Goal: Task Accomplishment & Management: Use online tool/utility

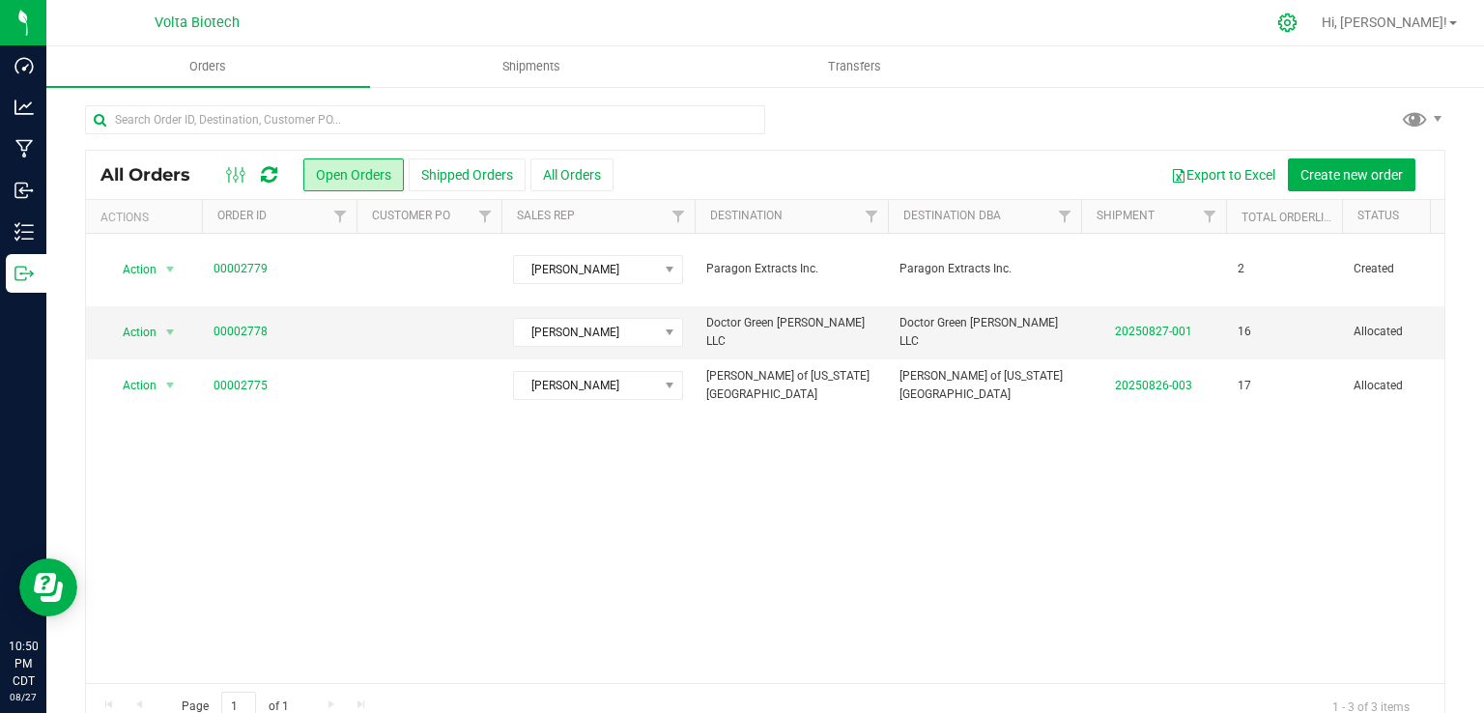
click at [1297, 18] on icon at bounding box center [1287, 23] width 20 height 20
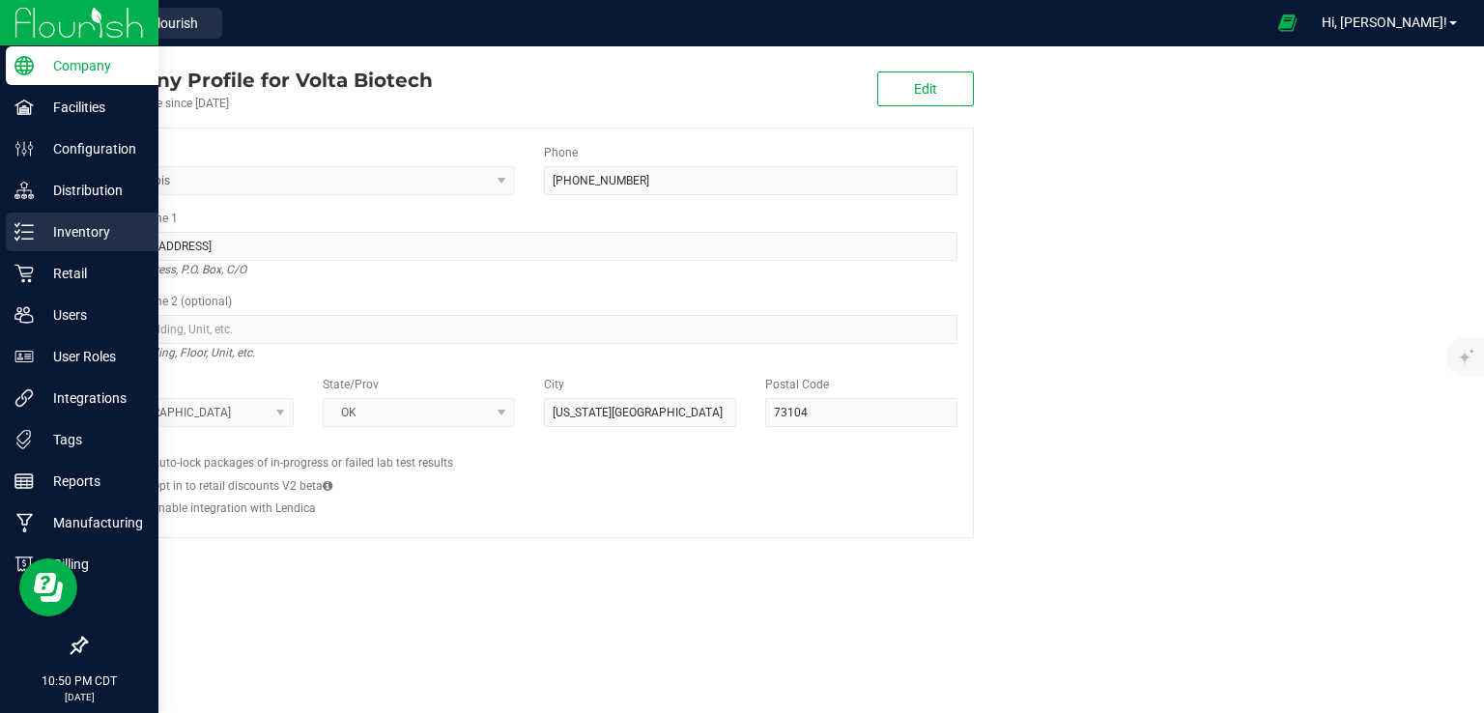
click at [89, 237] on p "Inventory" at bounding box center [92, 231] width 116 height 23
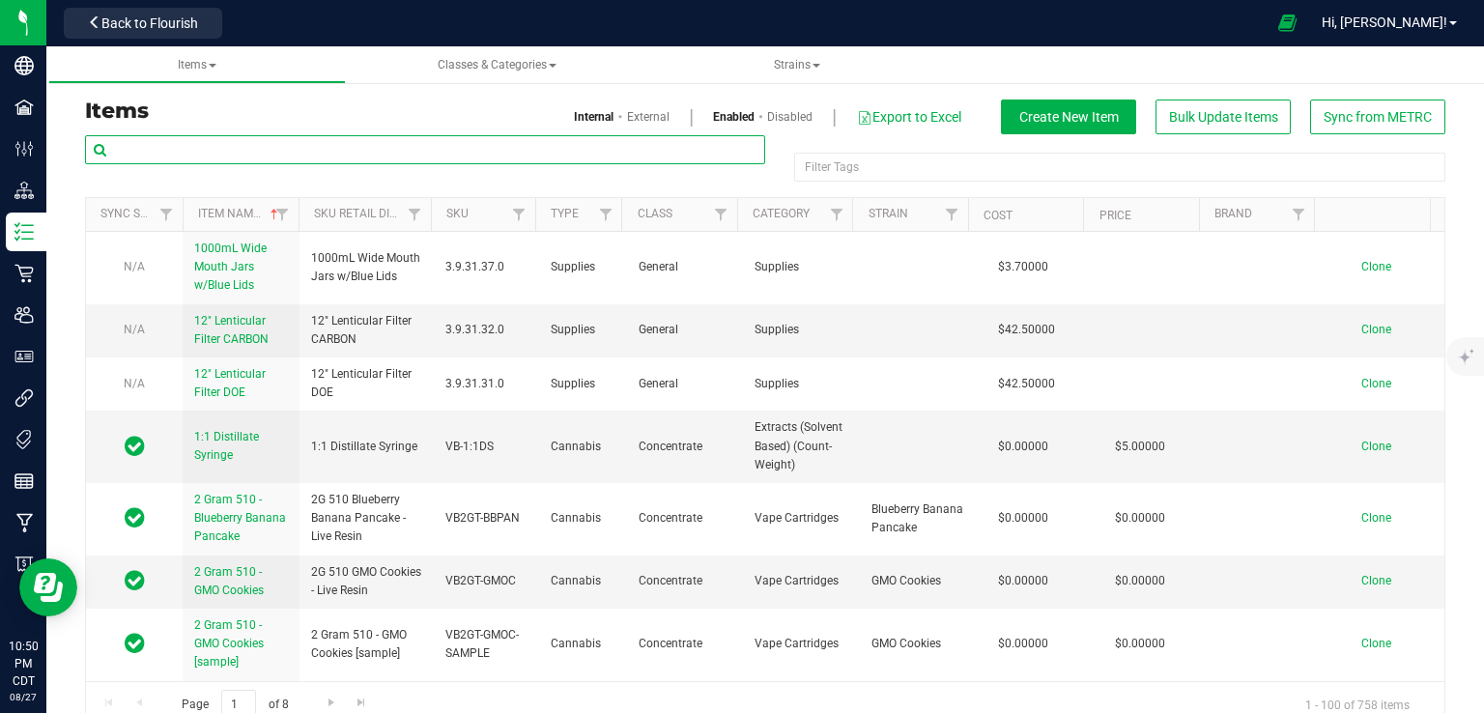
click at [272, 152] on input "text" at bounding box center [425, 149] width 680 height 29
click at [272, 152] on input "bulk" at bounding box center [425, 149] width 680 height 29
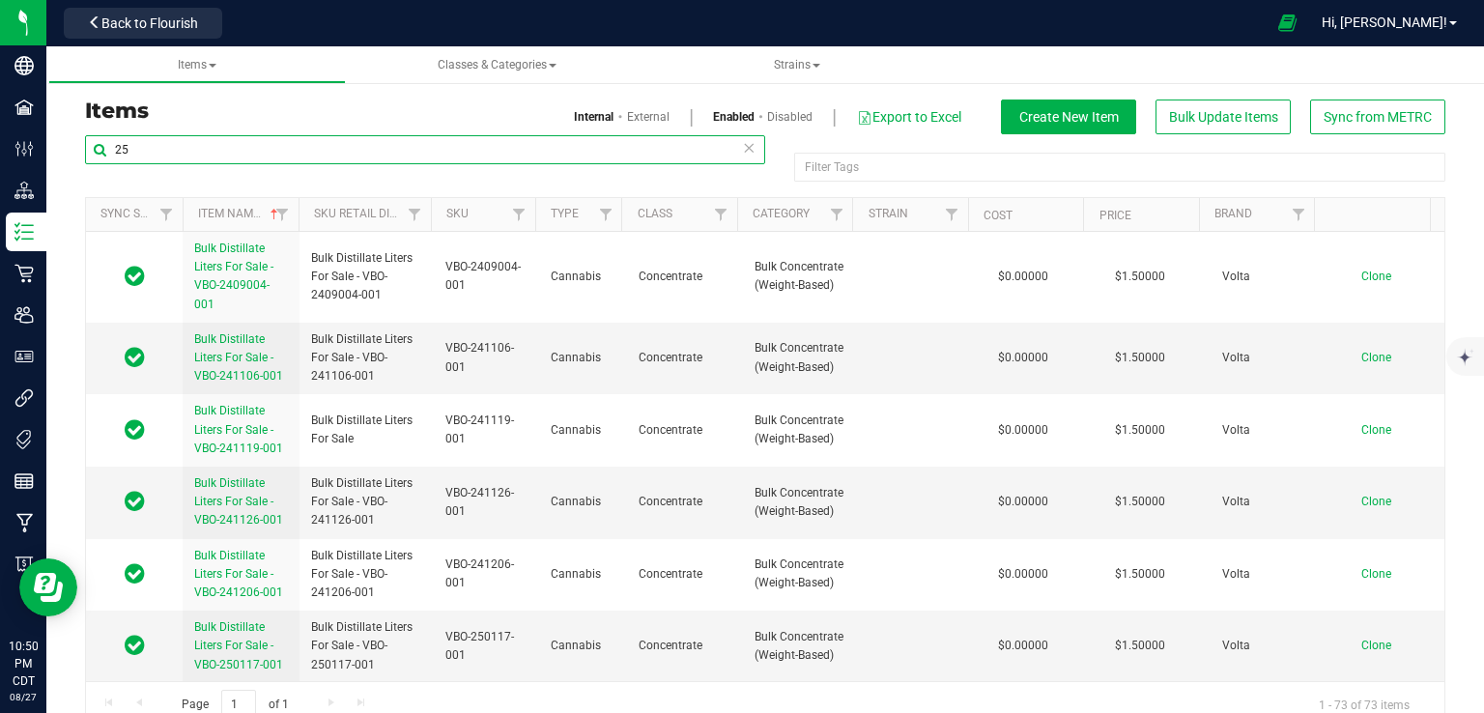
type input "2"
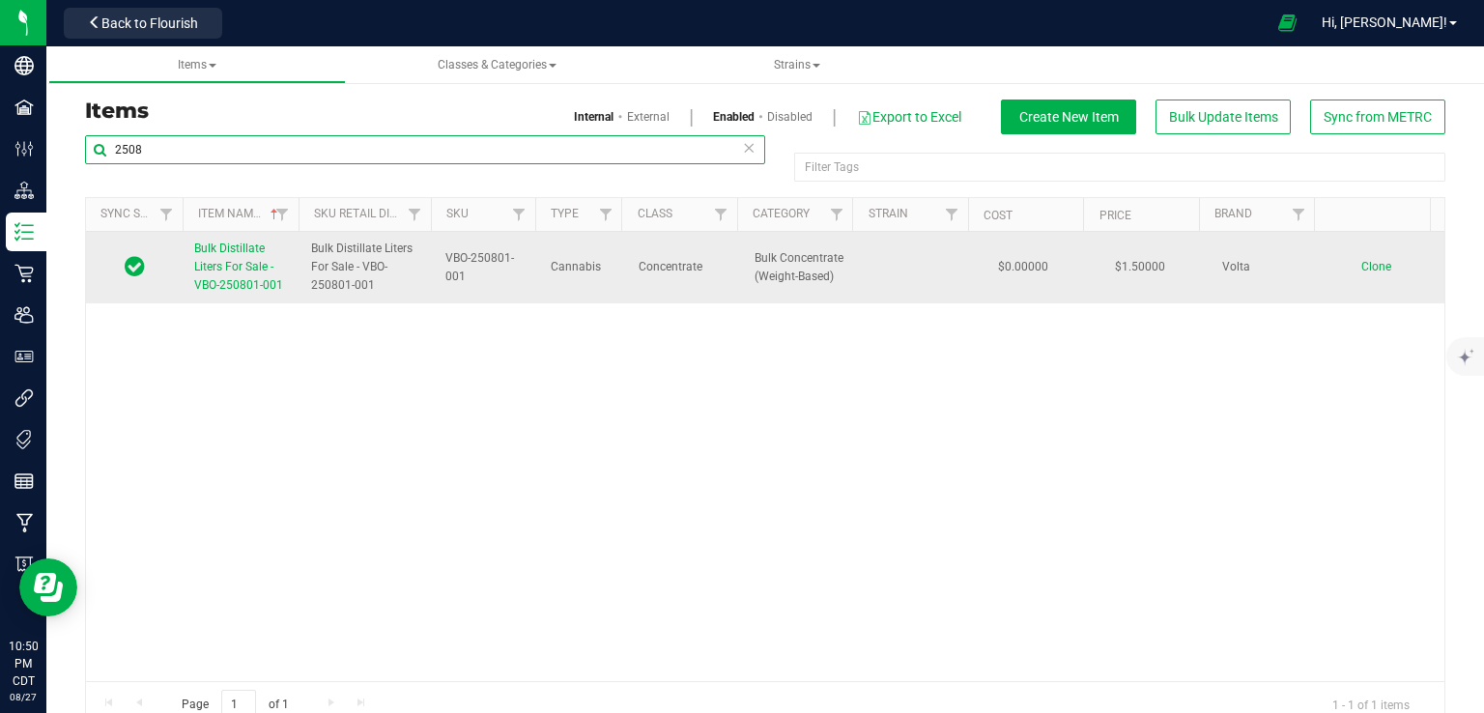
type input "2508"
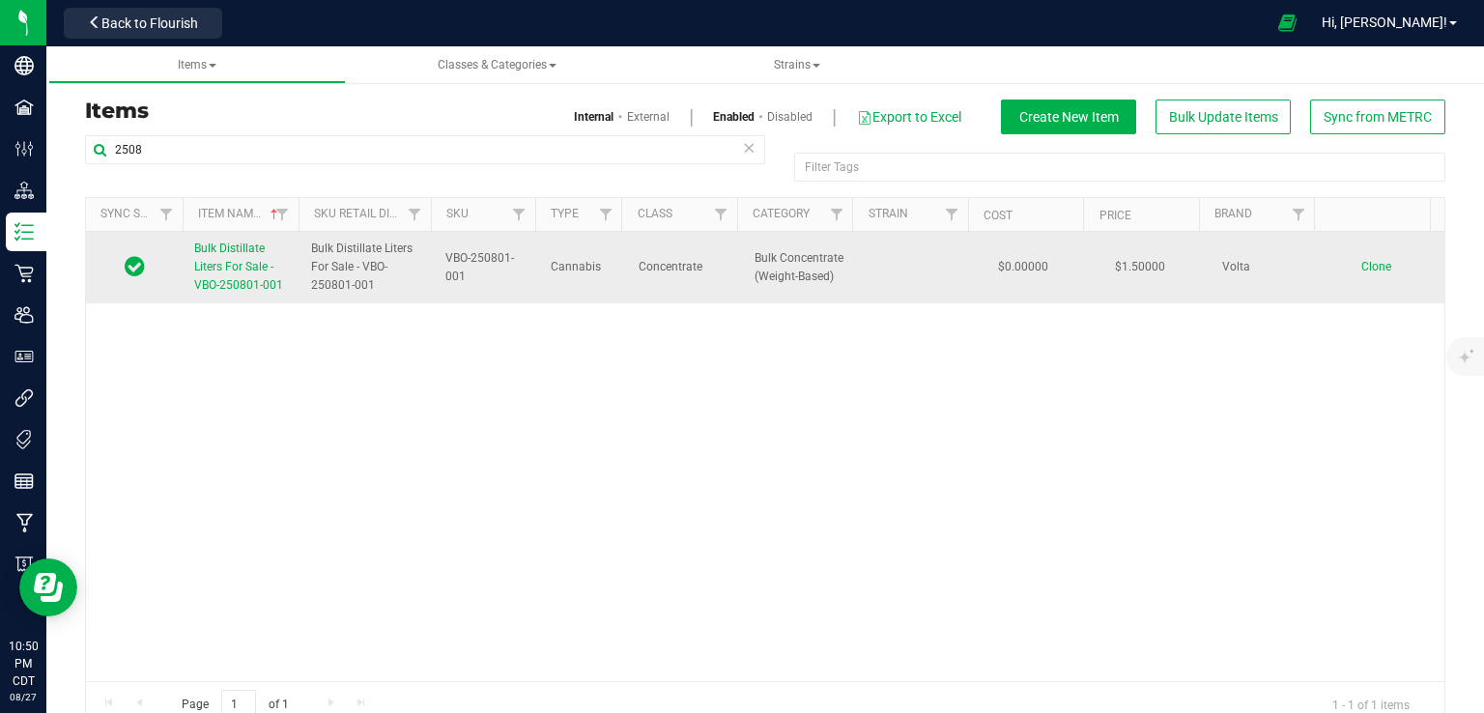
click at [1361, 264] on span "Clone" at bounding box center [1376, 267] width 30 height 14
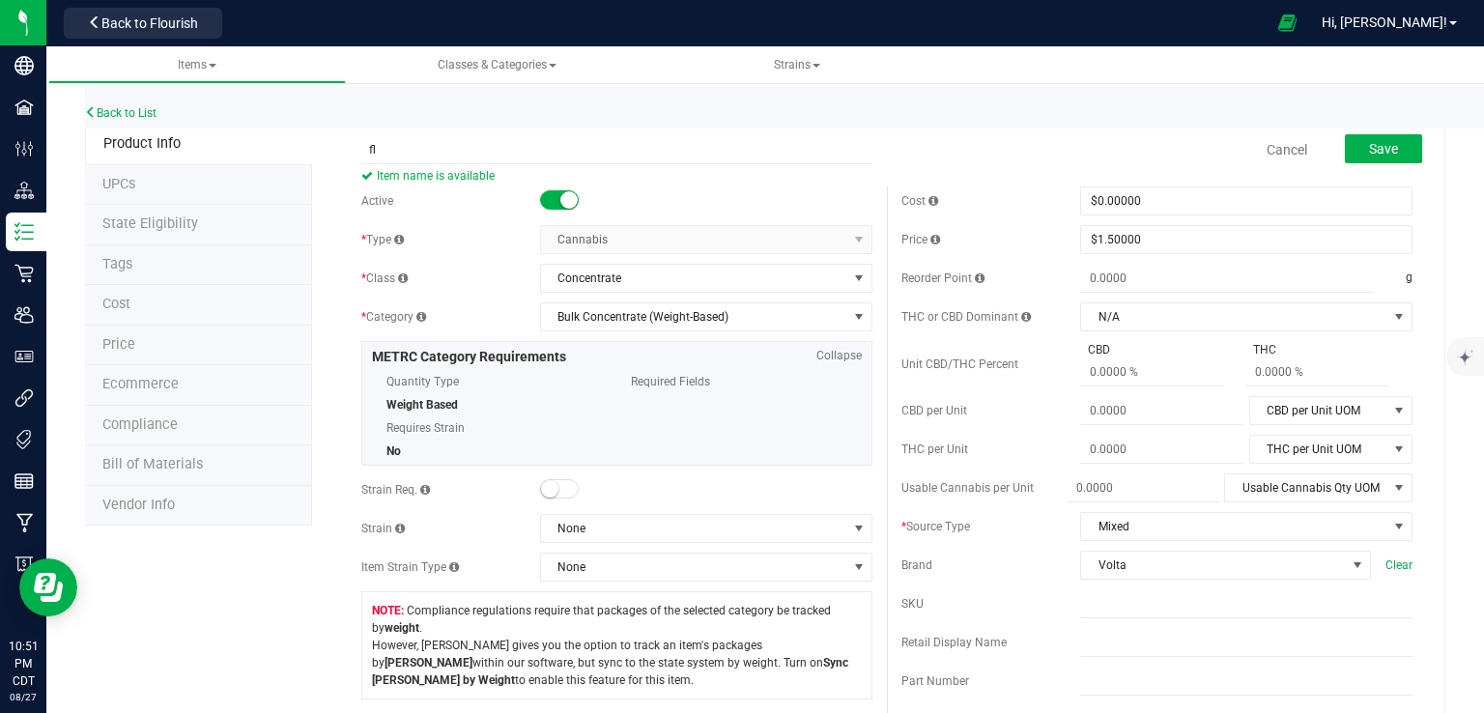
type input "f"
paste input "Bulk Distillate Liters For Sale - VBO-250801-001"
type input "Bulk Distillate Liters For Sale - VBO-250801-002"
click at [537, 132] on div "Bulk Distillate Liters For Sale - VBO-250801-002 Item name is available" at bounding box center [617, 137] width 540 height 23
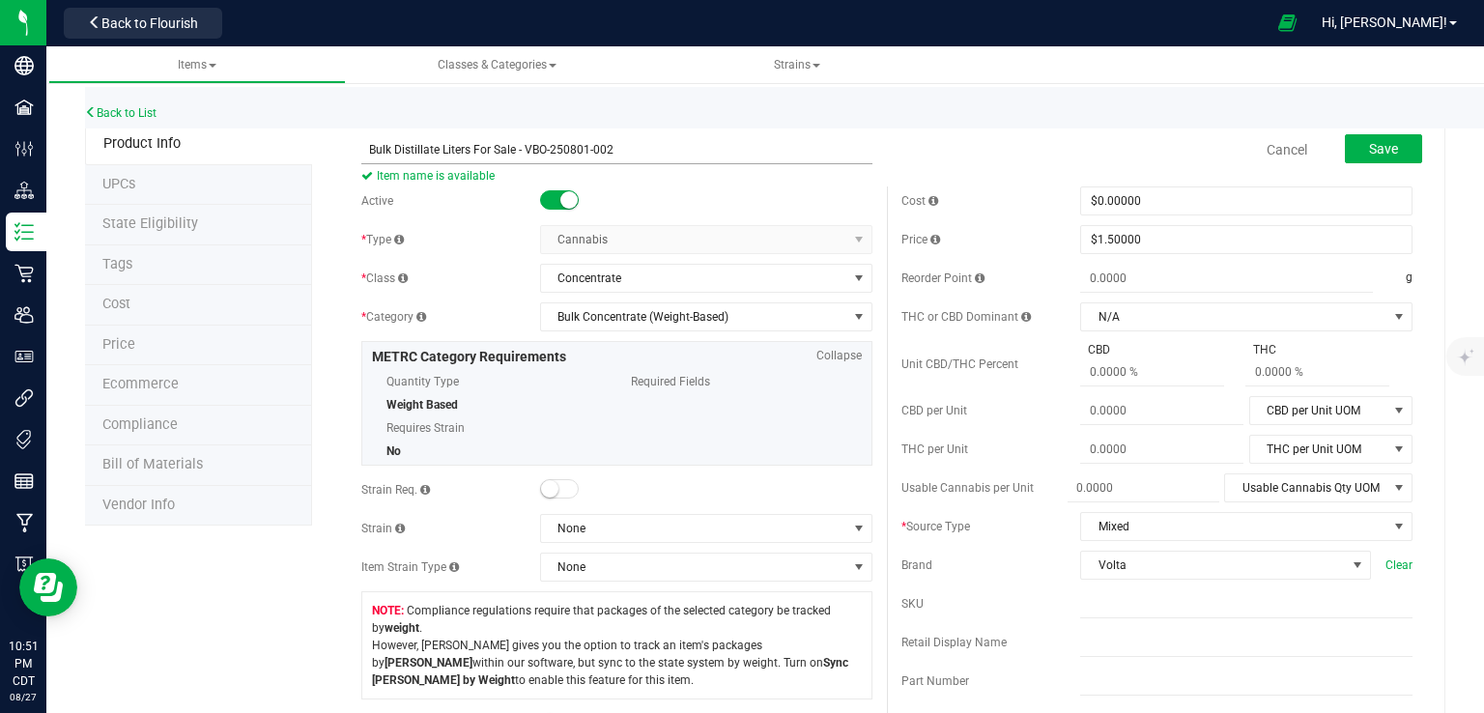
copy div "Info"
click at [1110, 607] on input "text" at bounding box center [1246, 603] width 332 height 29
click at [1119, 640] on input "text" at bounding box center [1246, 642] width 332 height 29
paste input "Info Bulk Distillate Liters For Sale - VBO-250801-002"
type input "Info Bulk Distillate Liters For Sale - VBO-250801-002"
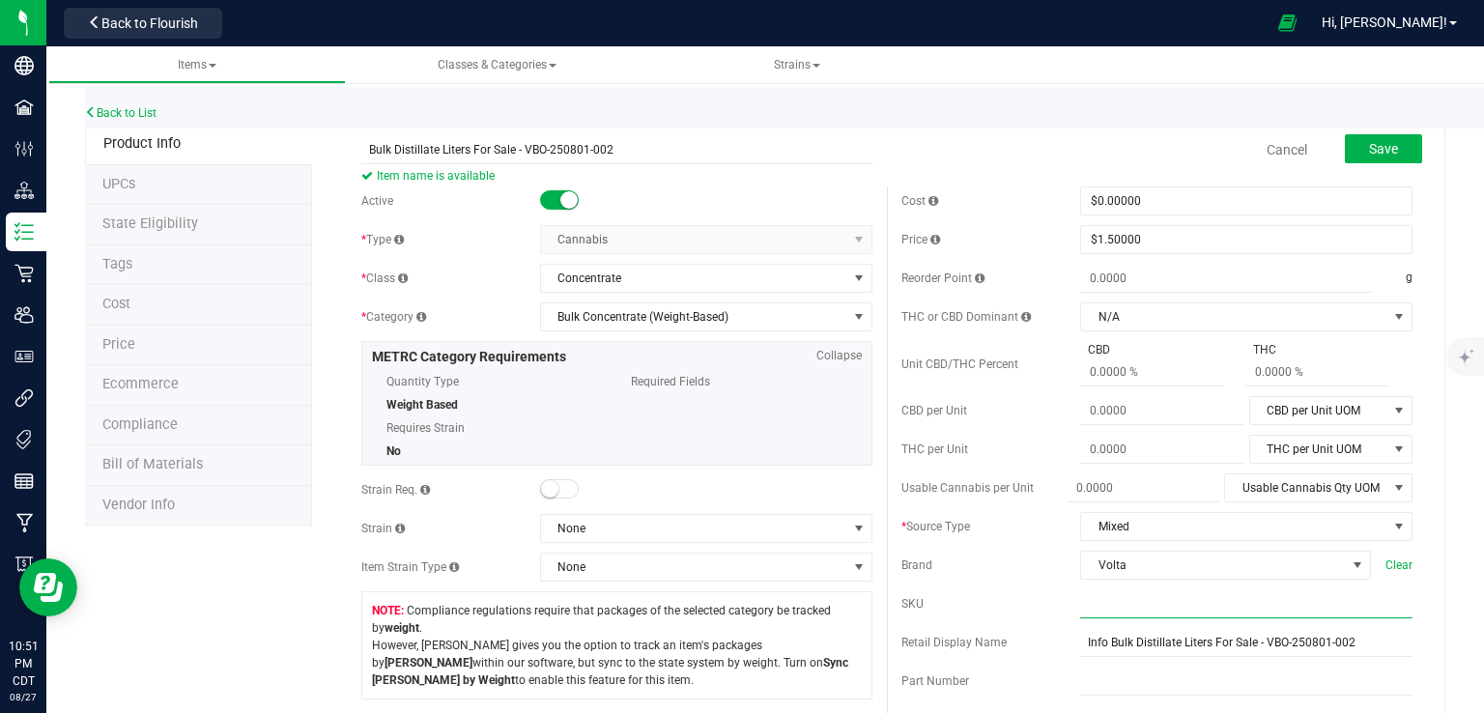
click at [1113, 608] on input "text" at bounding box center [1246, 603] width 332 height 29
paste input "Info Bulk Distillate Liters For Sale - VBO-250801-002"
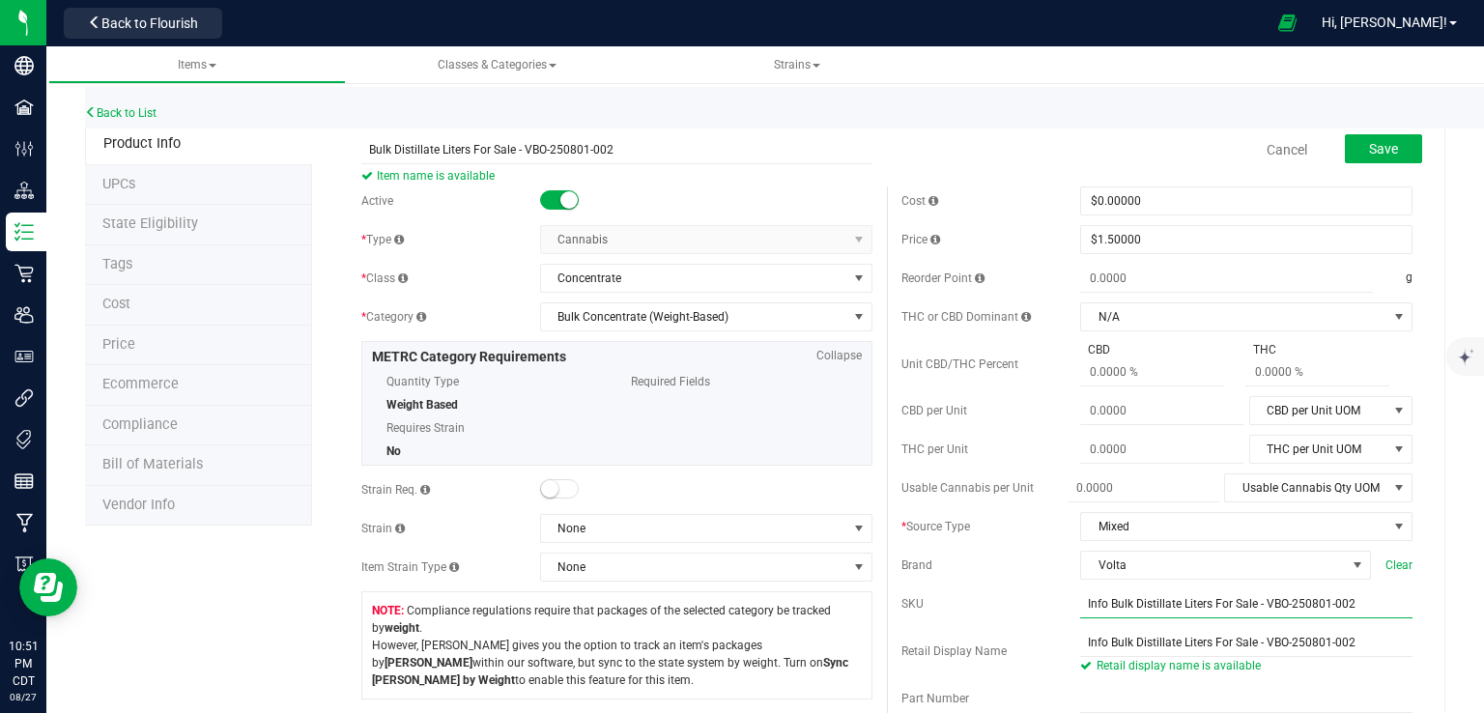
click at [1113, 608] on input "Info Bulk Distillate Liters For Sale - VBO-250801-002" at bounding box center [1246, 603] width 332 height 29
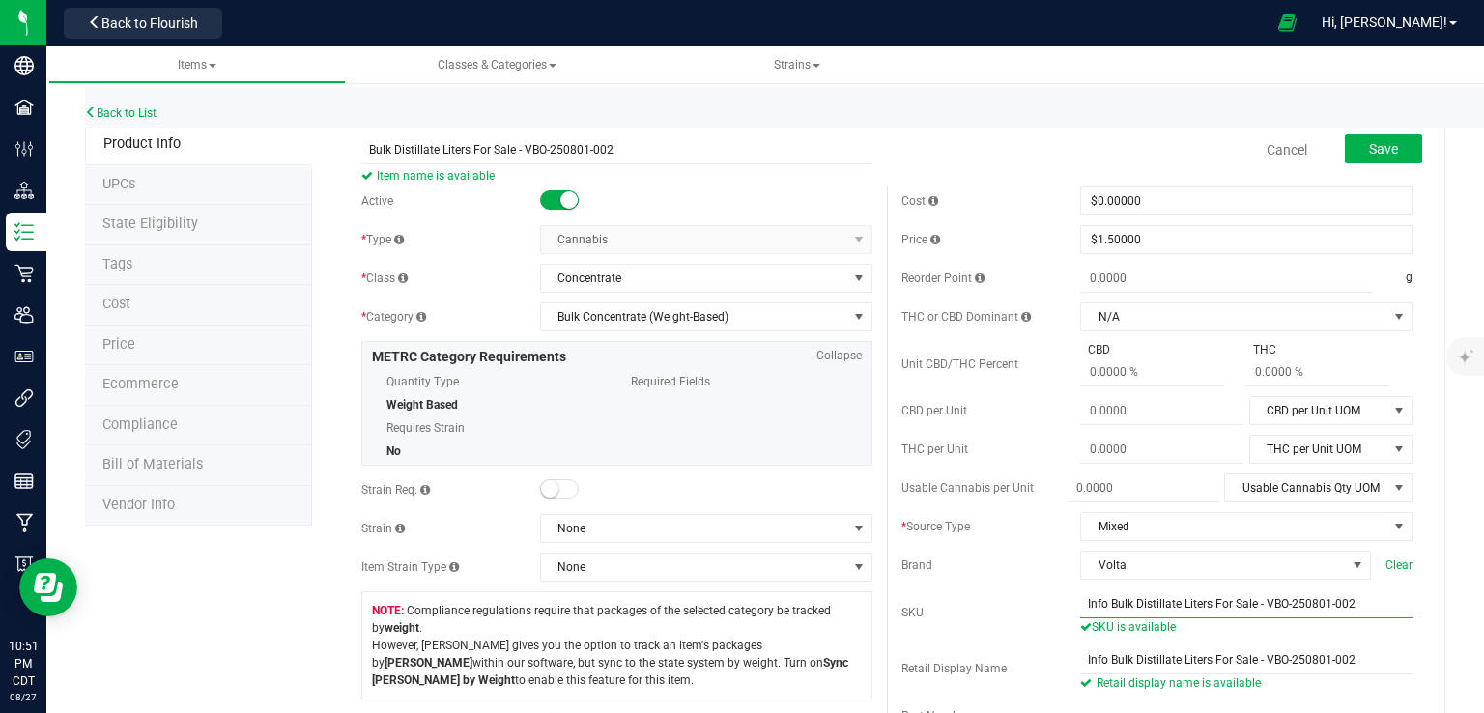
drag, startPoint x: 1256, startPoint y: 605, endPoint x: 1033, endPoint y: 595, distance: 223.4
click at [1033, 595] on div "SKU Info Bulk Distillate Liters For Sale - VBO-250801-002 SKU is available" at bounding box center [1156, 612] width 511 height 46
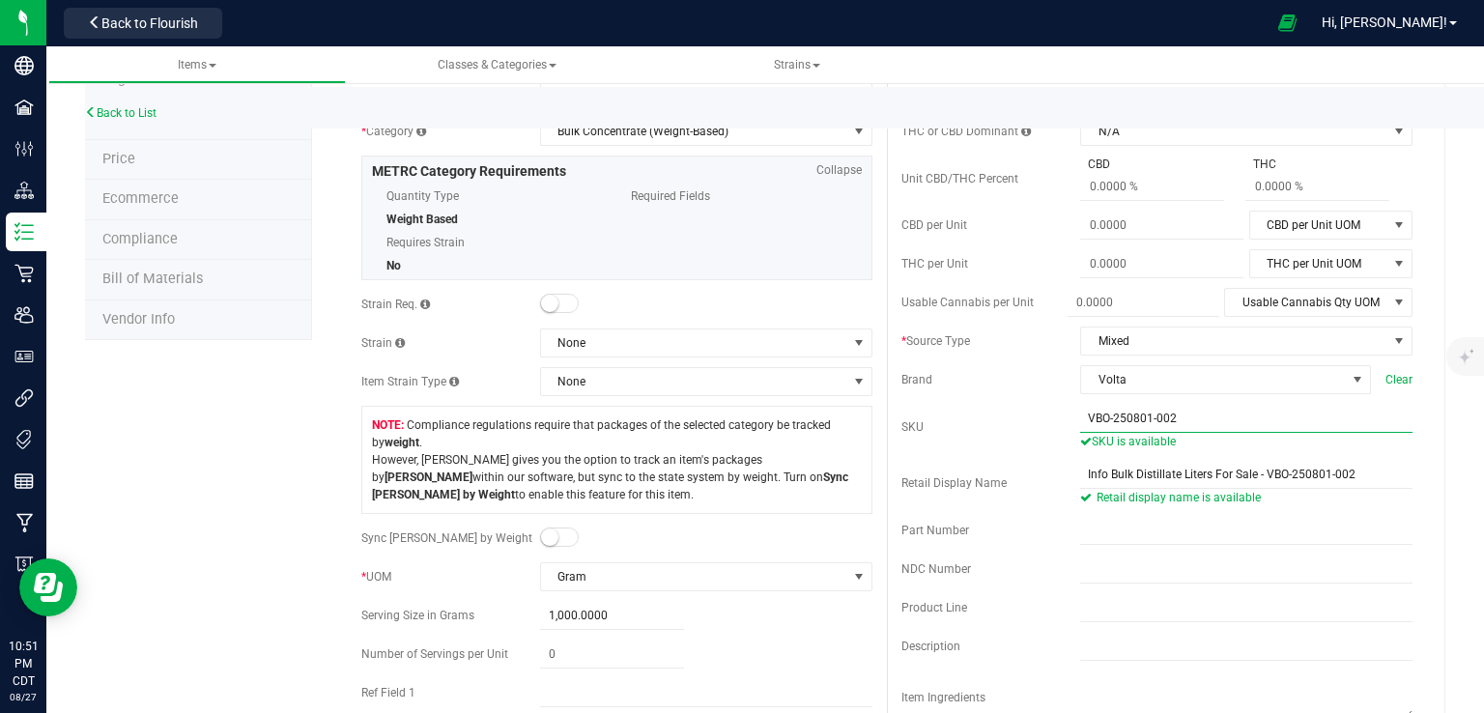
scroll to position [185, 0]
type input "VBO-250801-002"
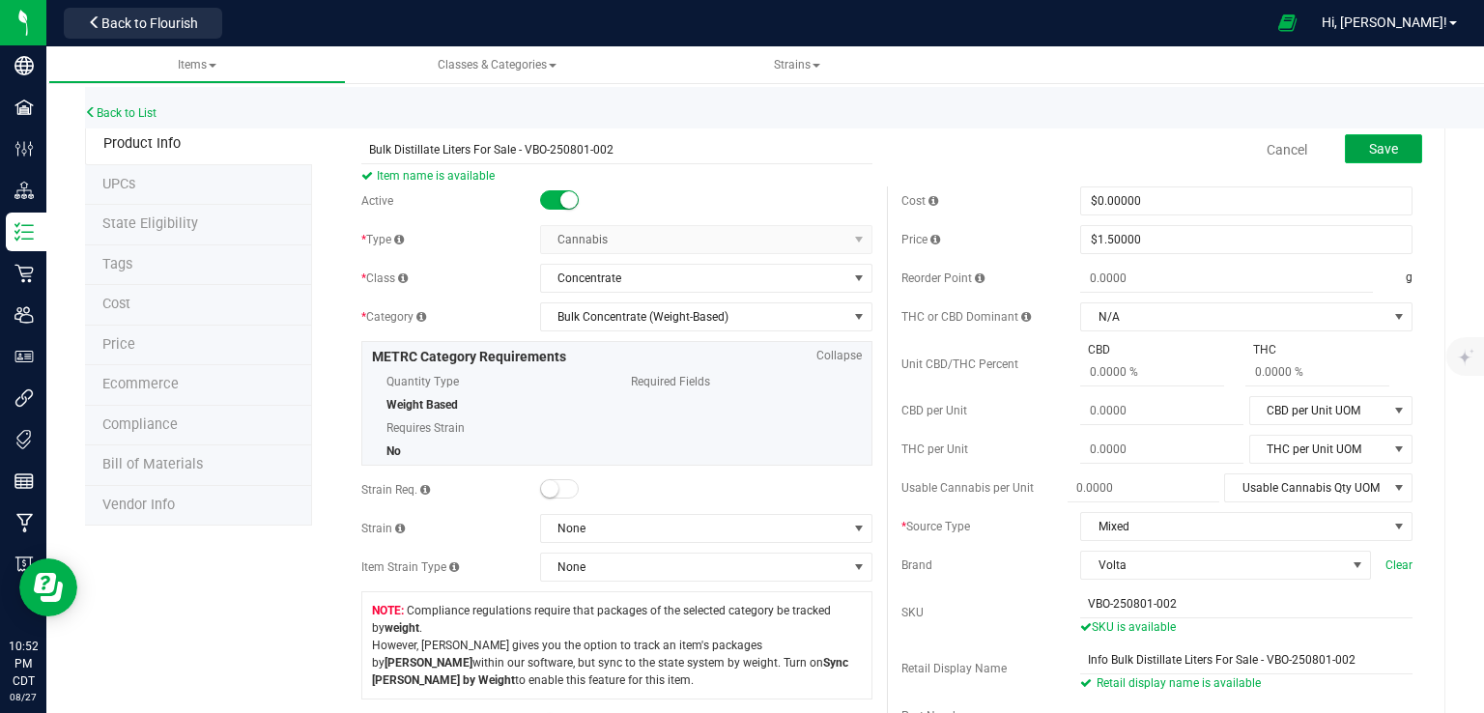
click at [1378, 144] on span "Save" at bounding box center [1383, 148] width 29 height 15
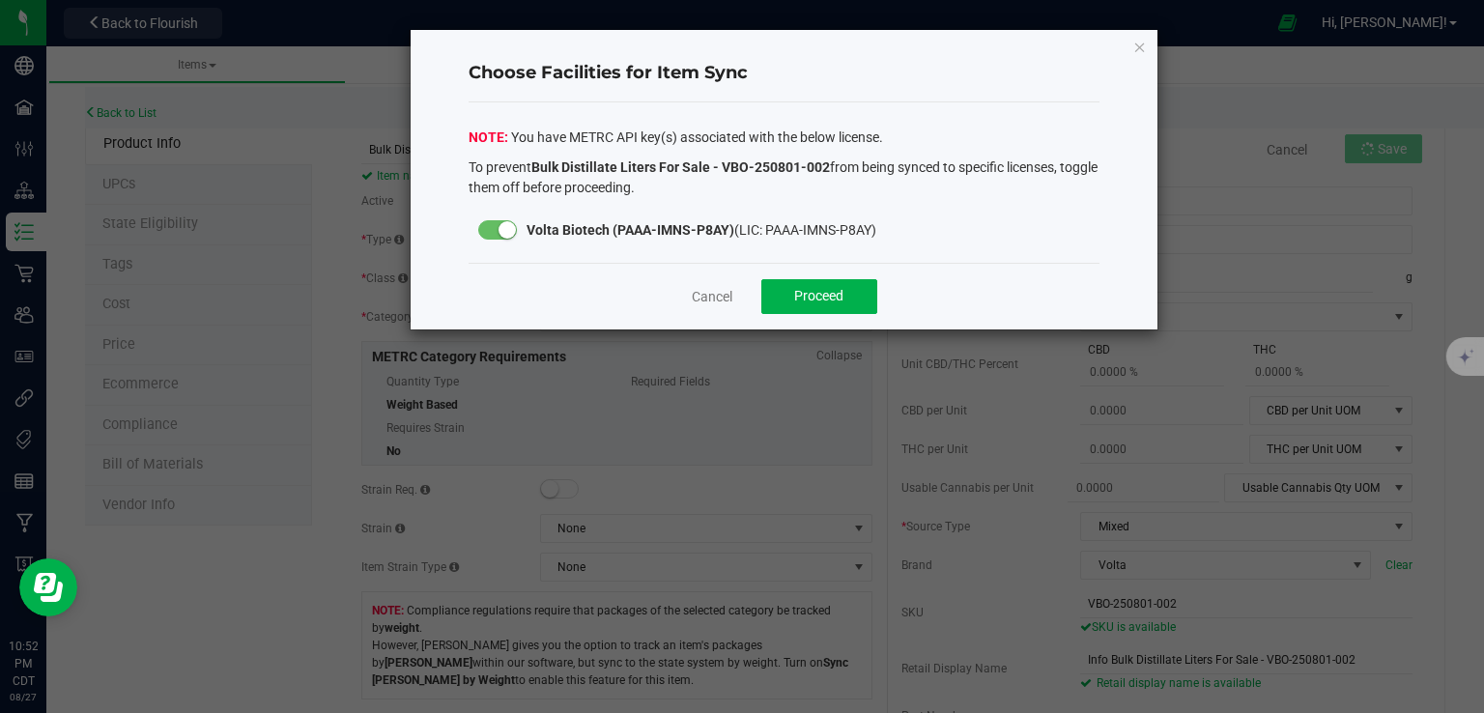
click button "Close modal" at bounding box center [1140, 46] width 14 height 23
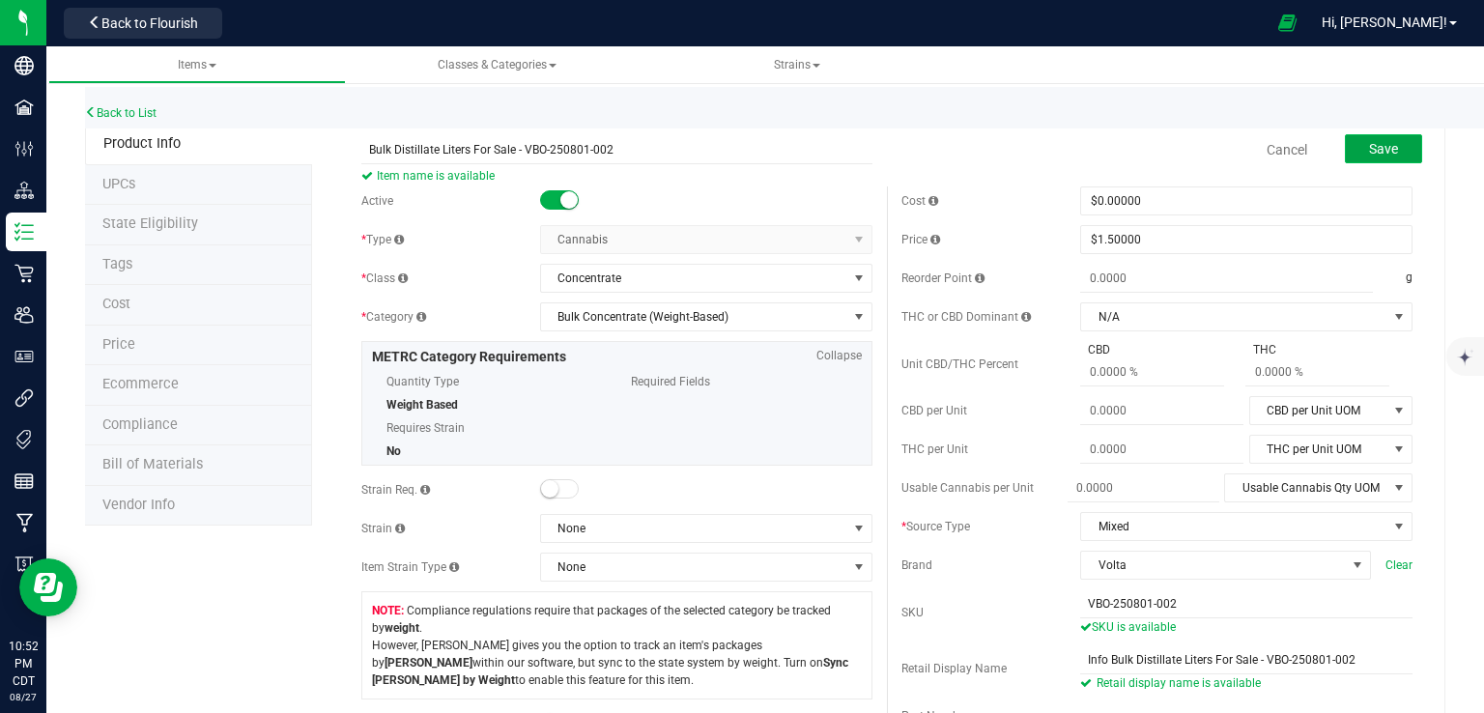
click at [1354, 140] on button "Save" at bounding box center [1383, 148] width 77 height 29
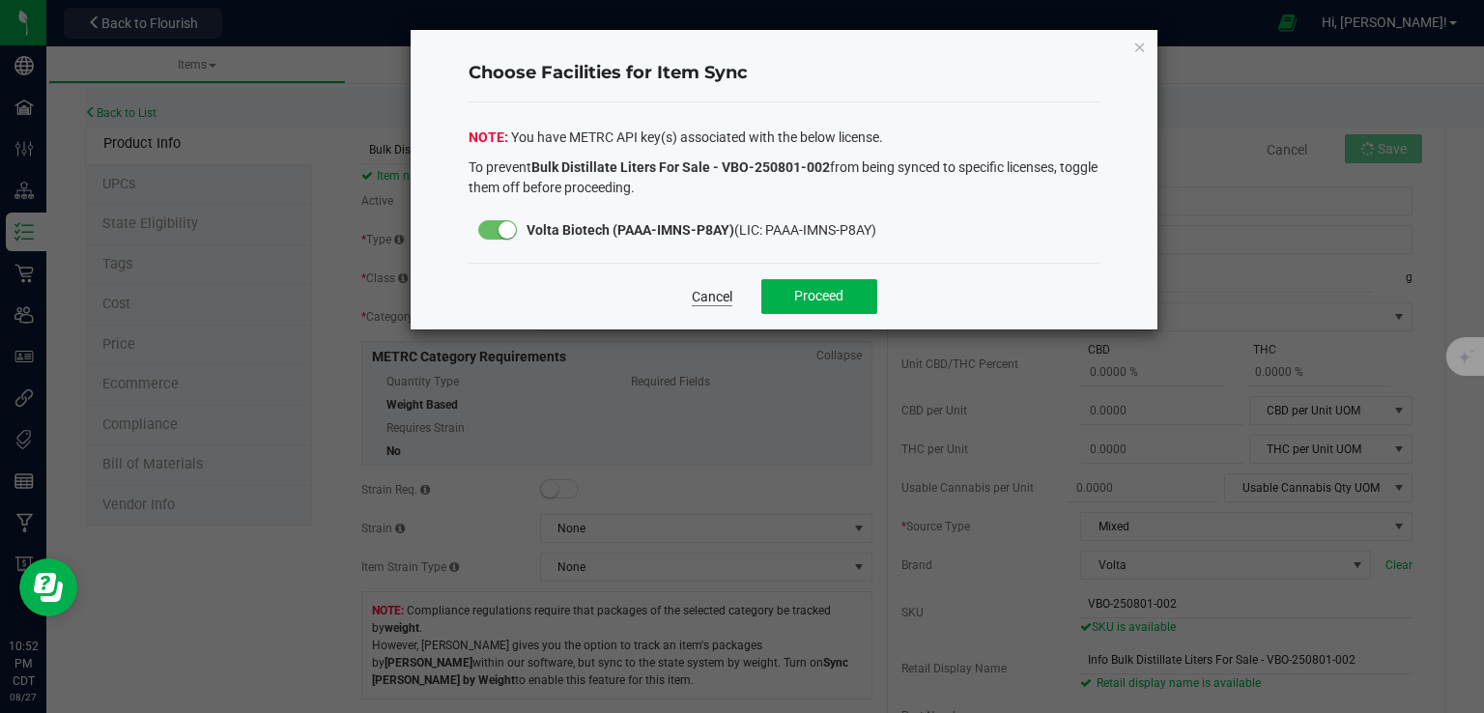
click at [704, 293] on link "Cancel" at bounding box center [712, 296] width 41 height 19
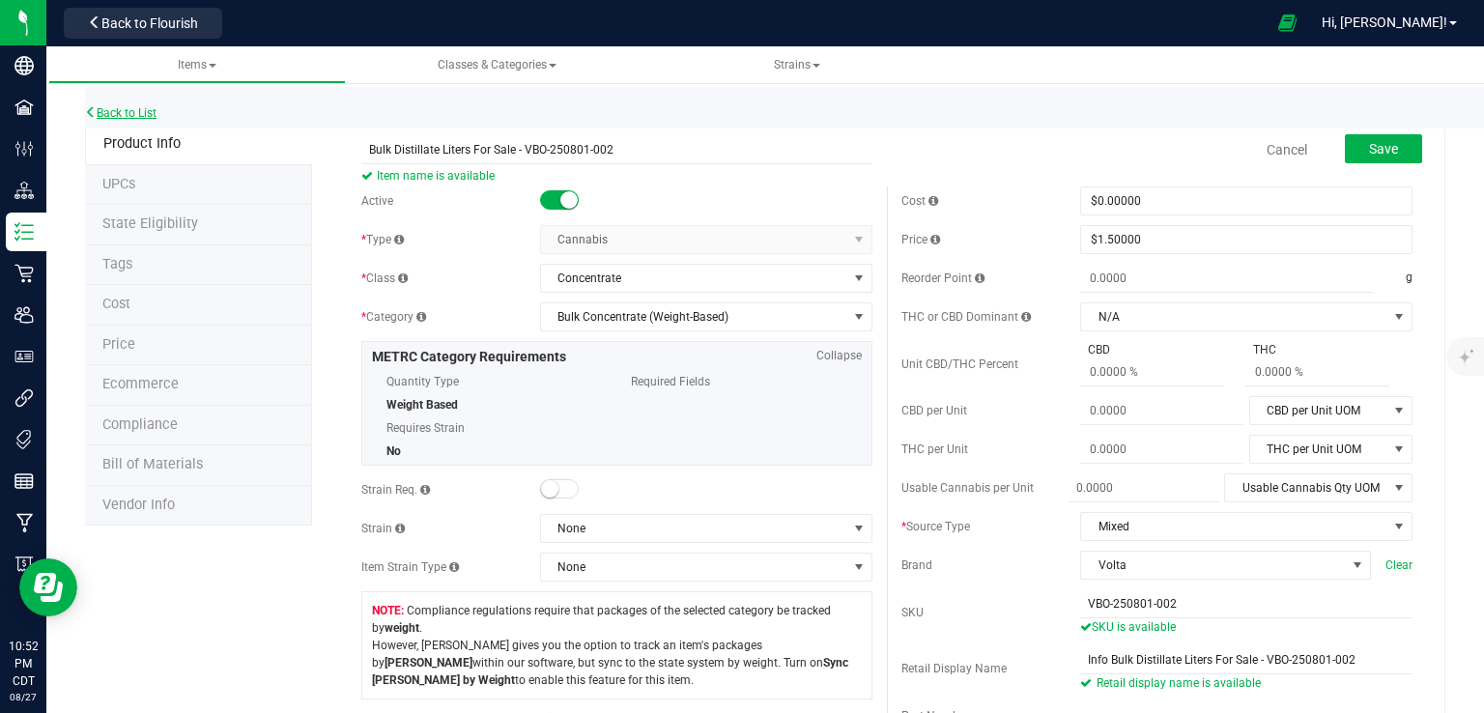
click at [127, 113] on link "Back to List" at bounding box center [120, 113] width 71 height 14
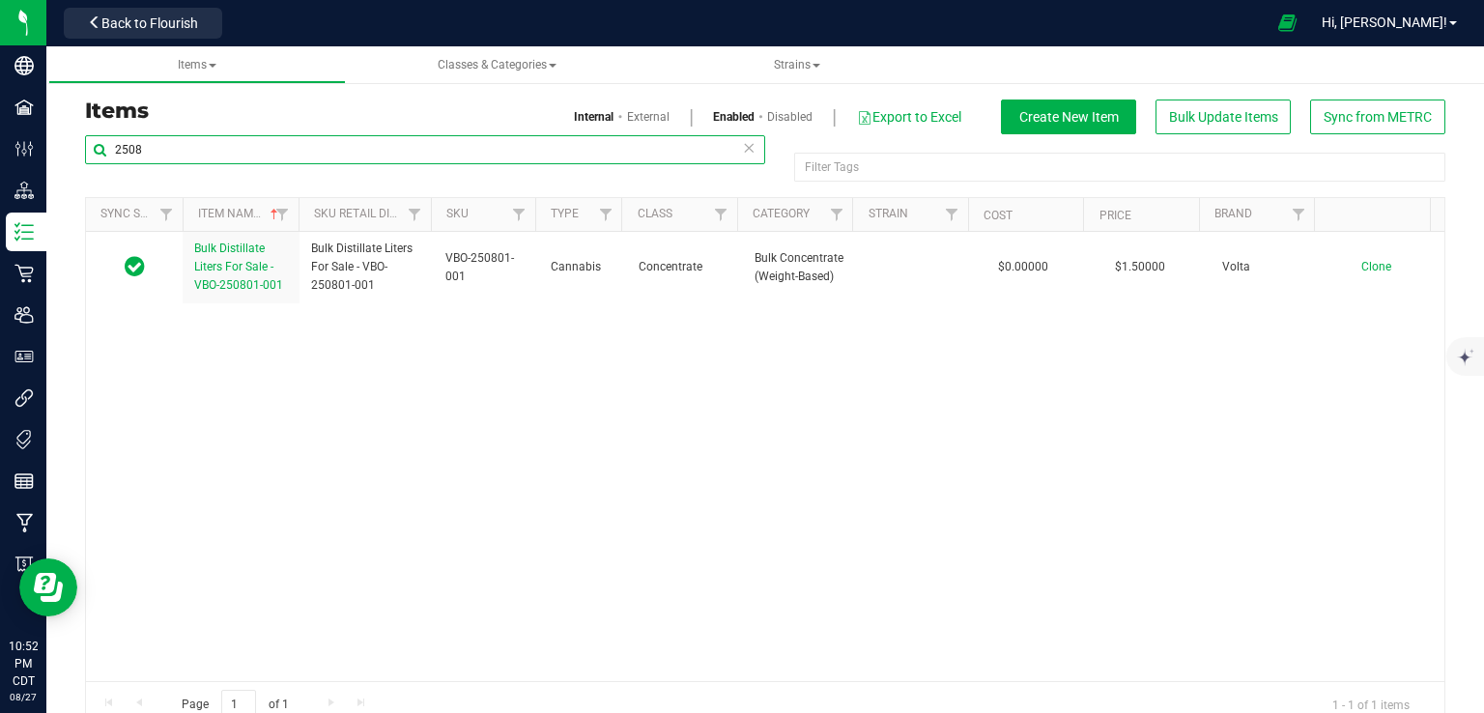
click at [226, 145] on input "2508" at bounding box center [425, 149] width 680 height 29
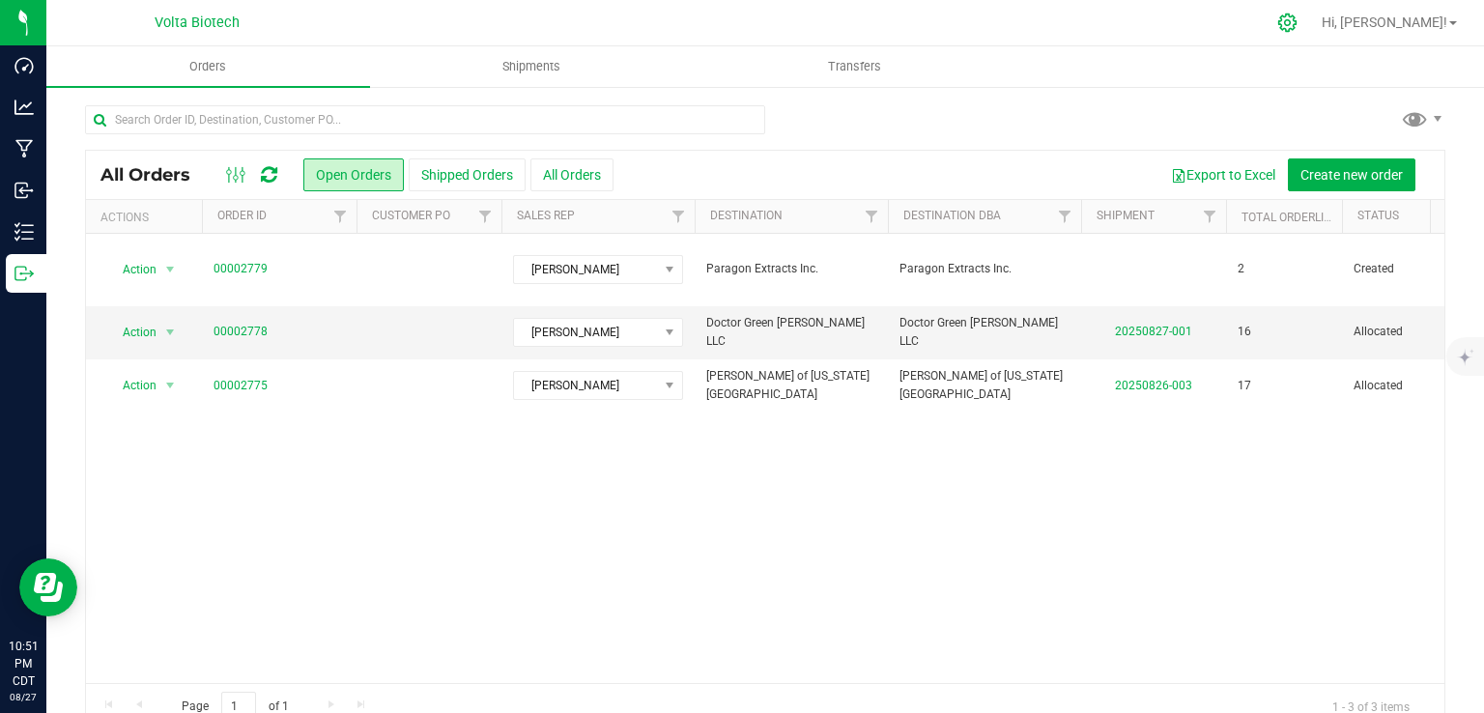
click at [1297, 22] on icon at bounding box center [1287, 23] width 20 height 20
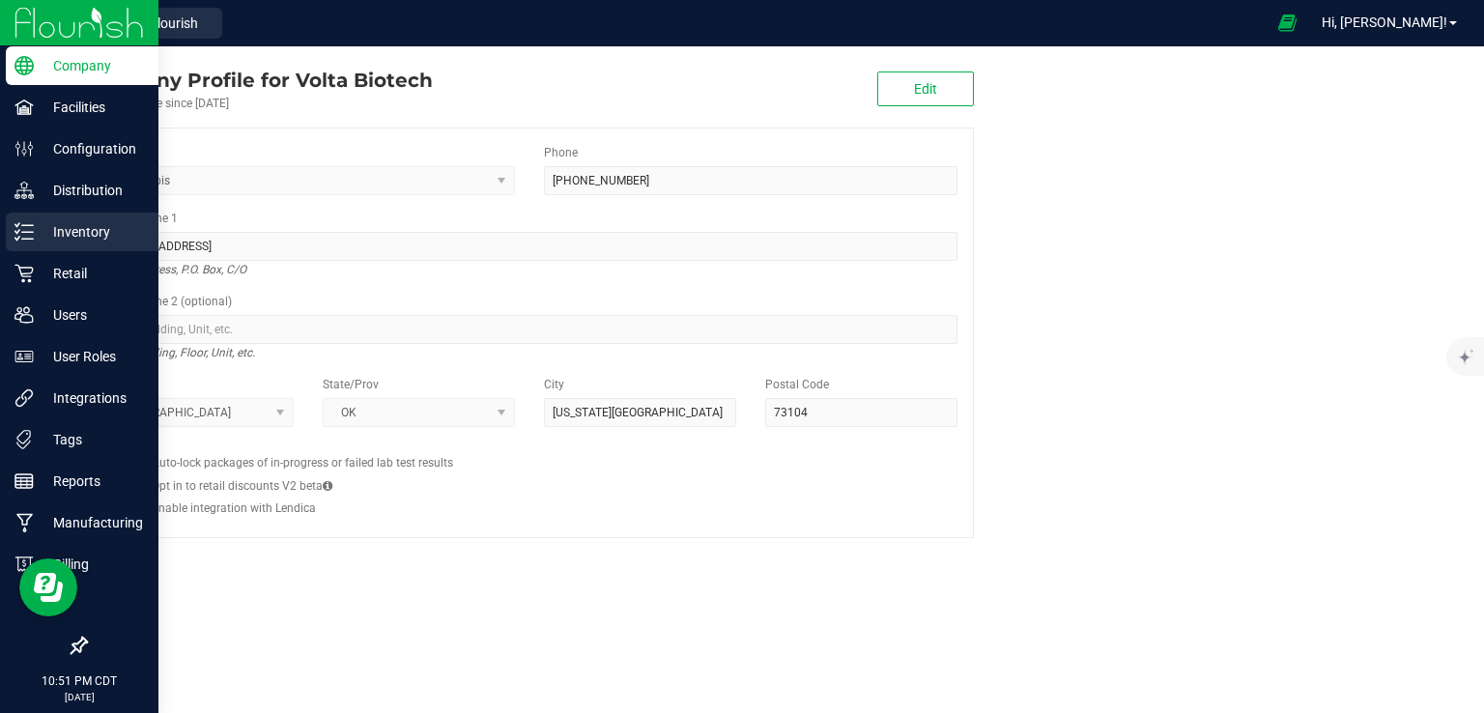
click at [76, 230] on p "Inventory" at bounding box center [92, 231] width 116 height 23
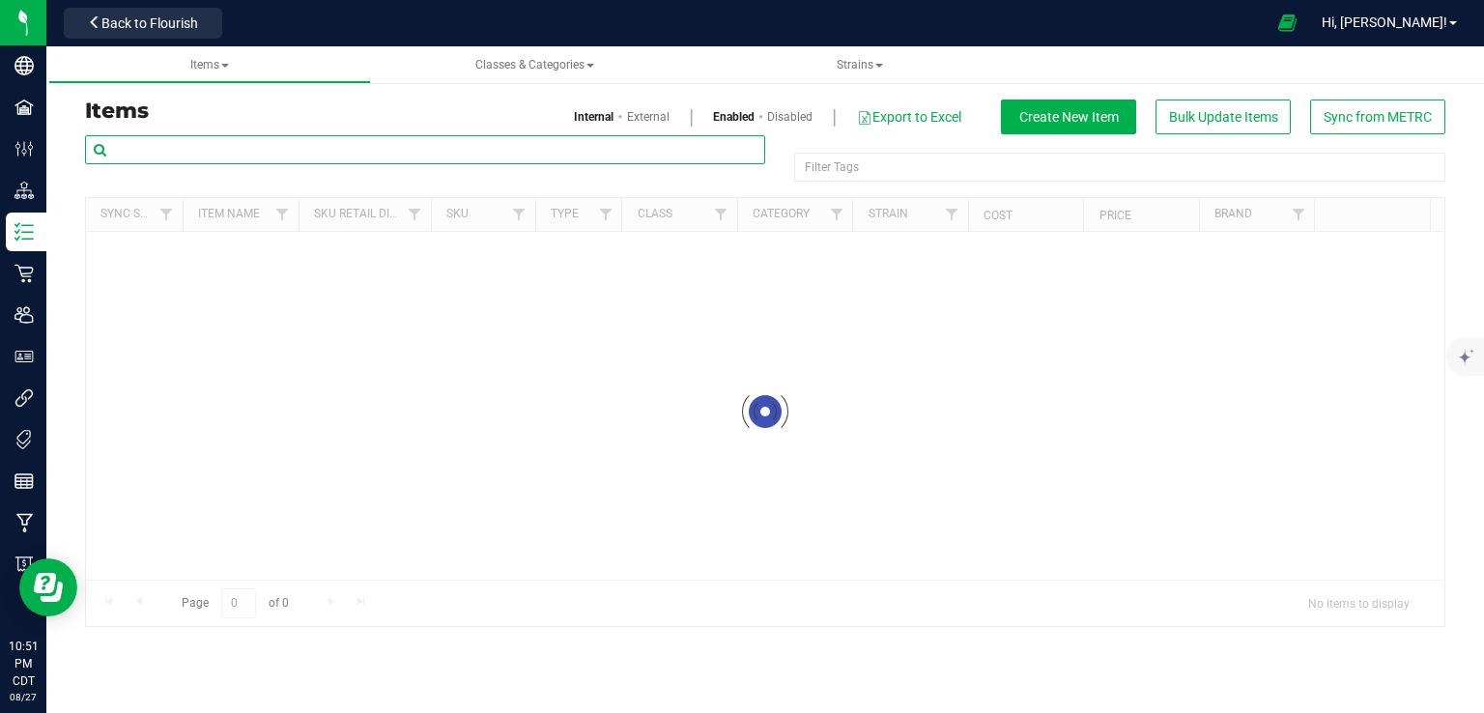
click at [371, 137] on input "text" at bounding box center [425, 149] width 680 height 29
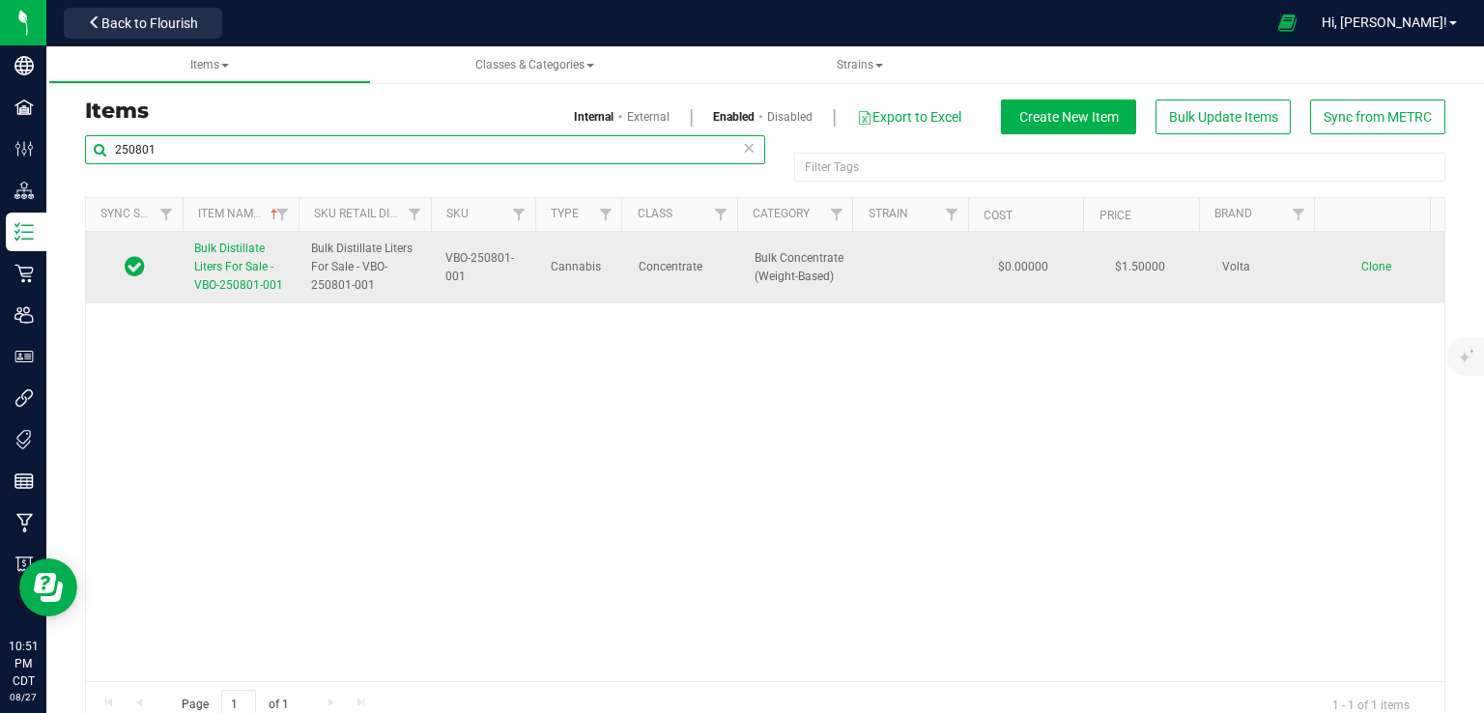
type input "250801"
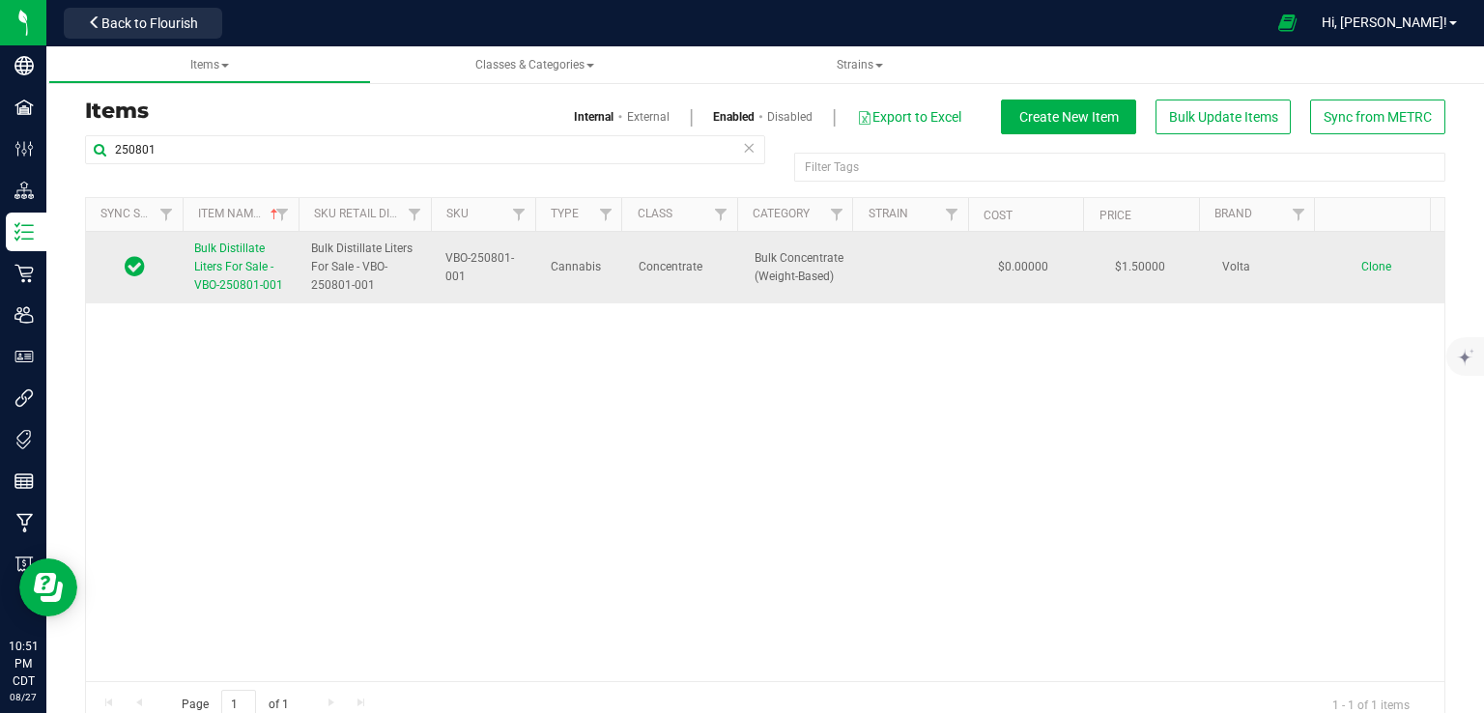
click at [230, 256] on link "Bulk Distillate Liters For Sale - VBO-250801-001" at bounding box center [241, 268] width 94 height 56
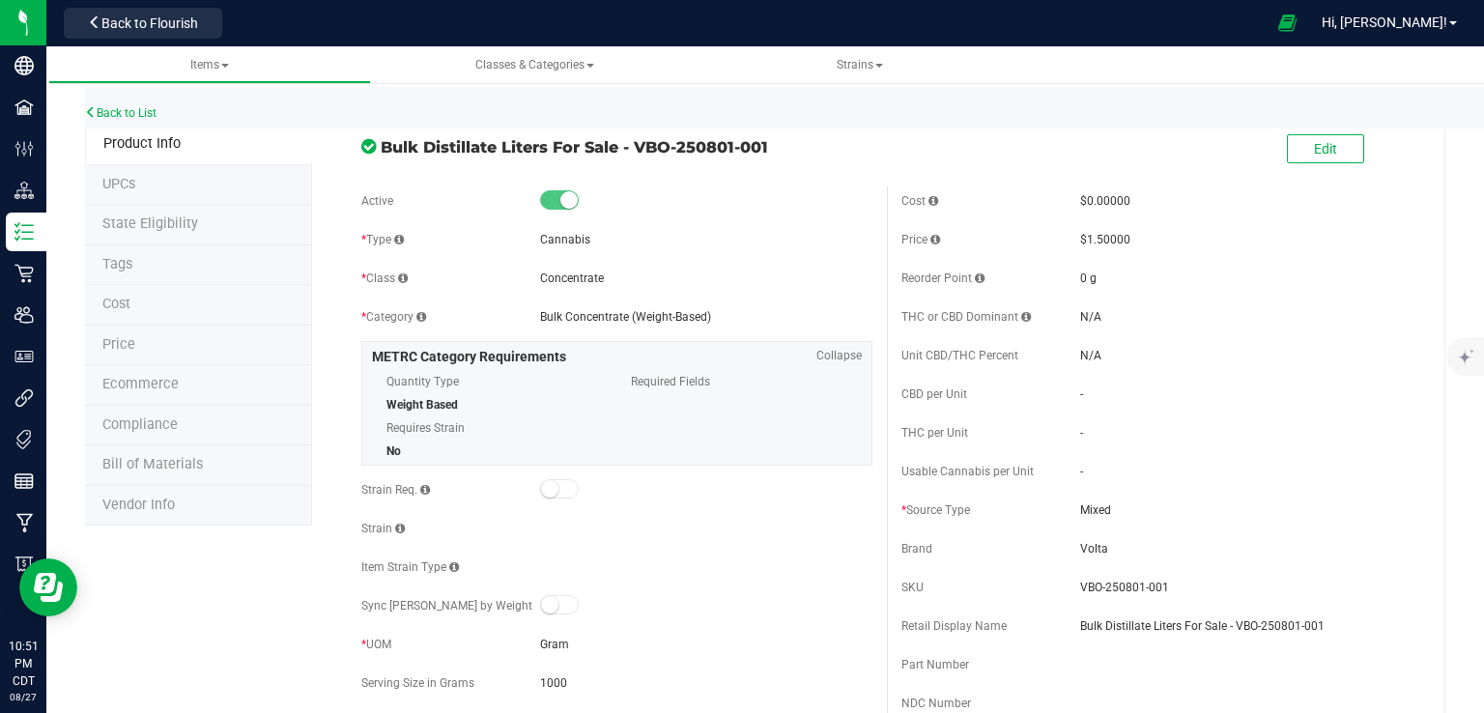
click at [713, 146] on span "Bulk Distillate Liters For Sale - VBO-250801-001" at bounding box center [627, 146] width 492 height 23
copy div "Bulk Distillate Liters For Sale - VBO-250801-001"
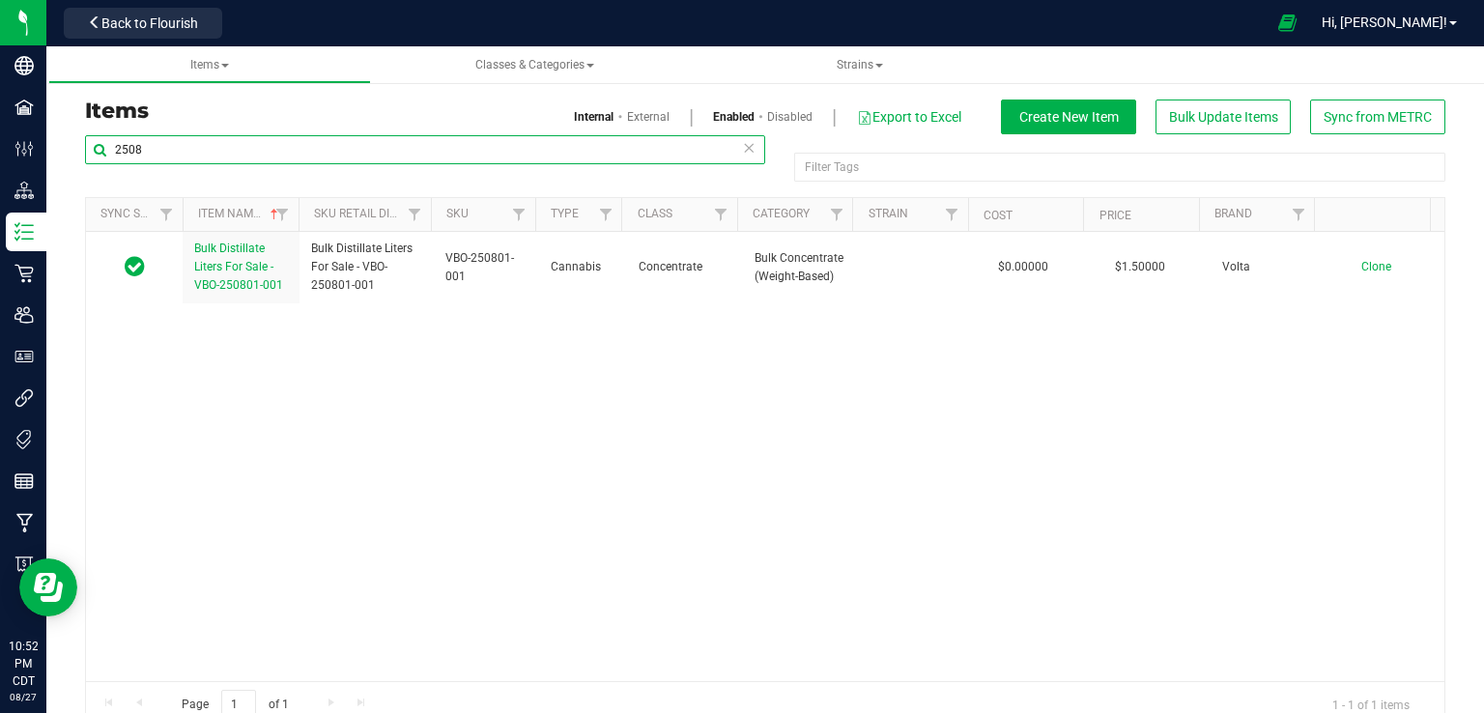
click at [163, 153] on input "2508" at bounding box center [425, 149] width 680 height 29
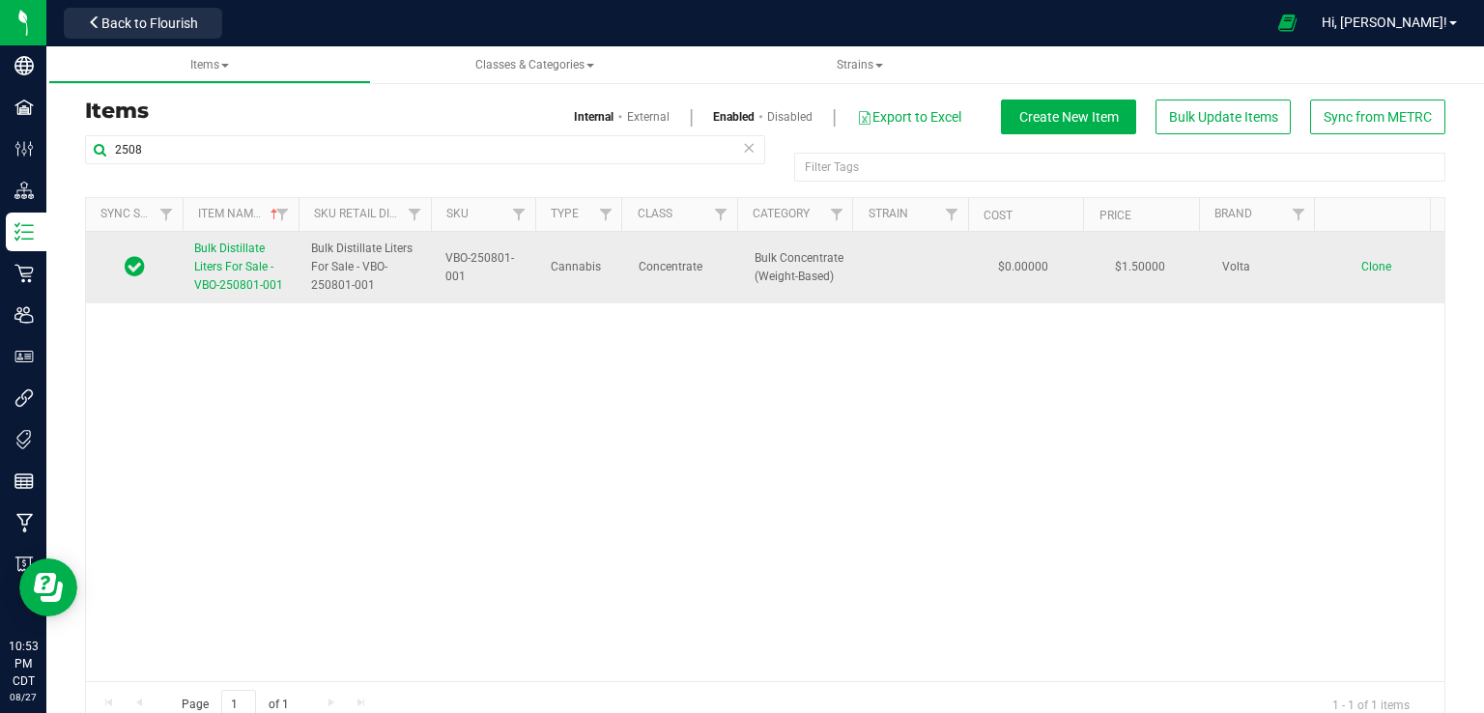
click at [1361, 264] on span "Clone" at bounding box center [1376, 267] width 30 height 14
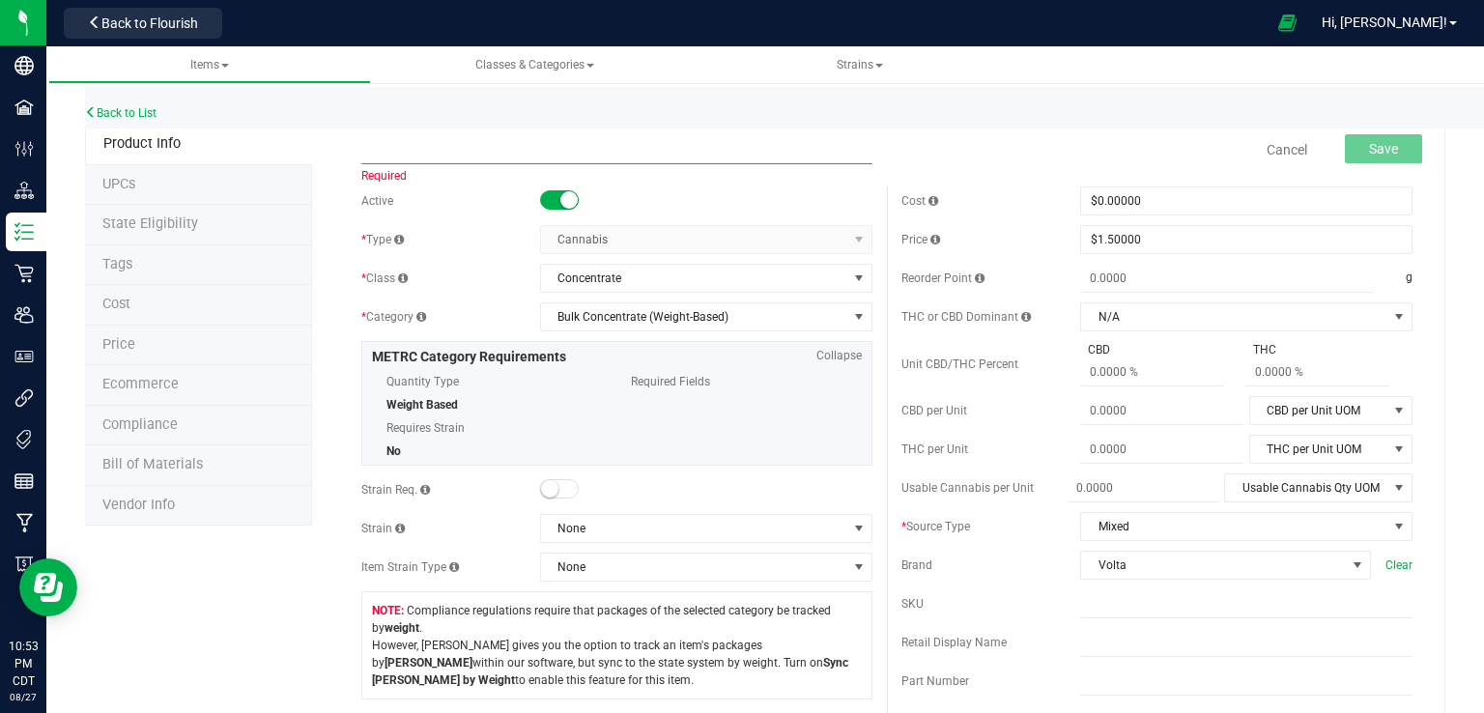
paste input "Bulk Distillate Liters For Sale - VBO-250801-001"
type input "Bulk Distillate Liters For Sale - VBO-250801-003"
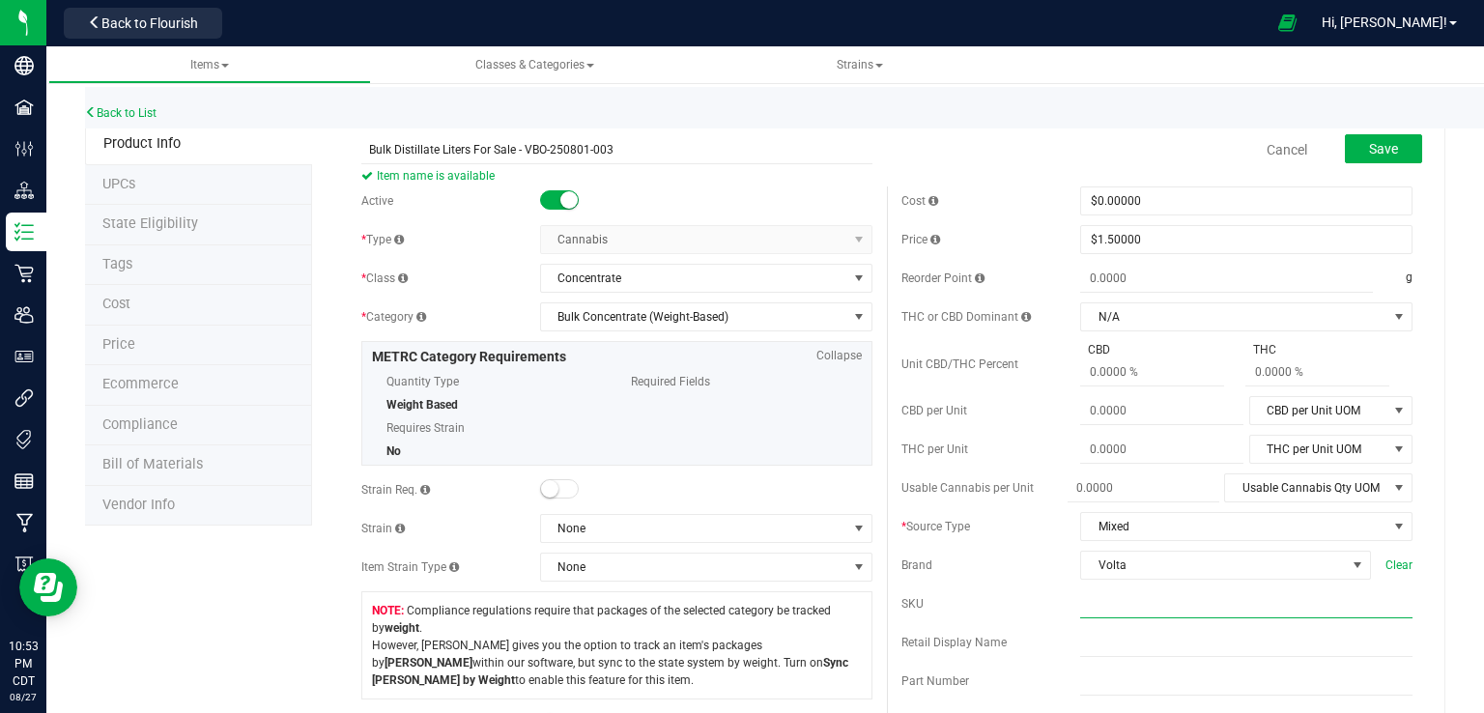
click at [1116, 608] on input "text" at bounding box center [1246, 603] width 332 height 29
paste input "Bulk Distillate Liters For Sale - VBO-250801-001"
drag, startPoint x: 1229, startPoint y: 601, endPoint x: 996, endPoint y: 591, distance: 233.0
click at [996, 591] on div "SKU Bulk Distillate Liters For Sale - VBO-250801-001 SKU is available" at bounding box center [1156, 612] width 511 height 46
type input "VBO-250801-001"
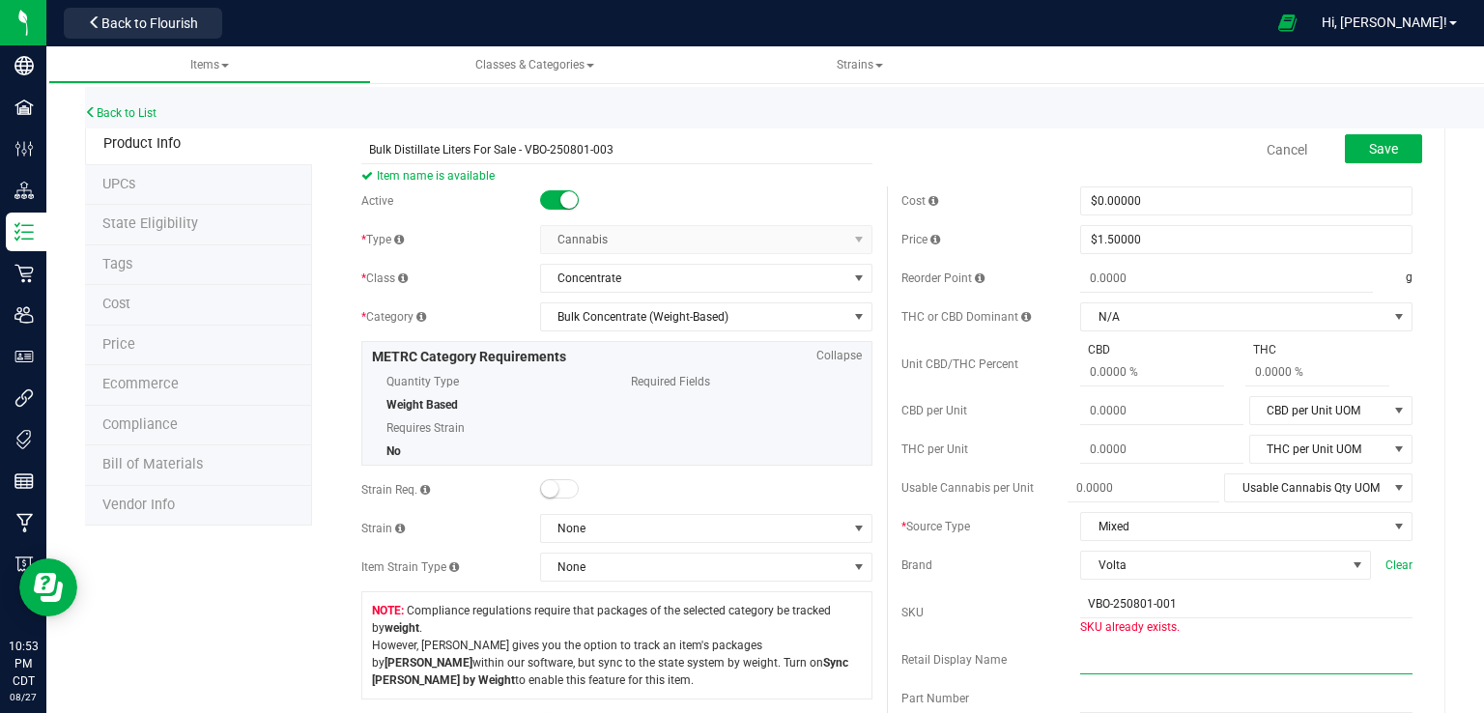
click at [1104, 654] on input "text" at bounding box center [1246, 659] width 332 height 29
paste input "Bulk Distillate Liters For Sale - VBO-250801-001"
type input "Bulk Distillate Liters For Sale - VBO-250801-001"
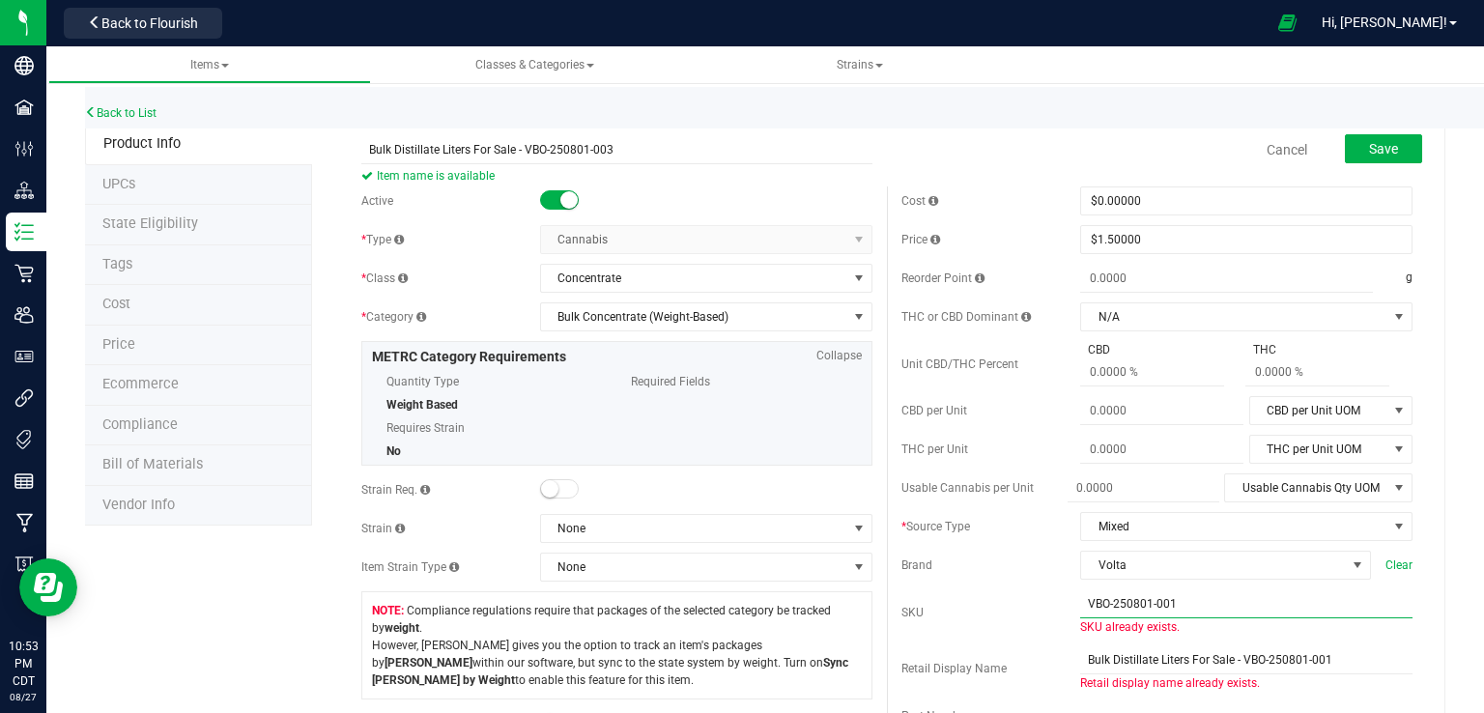
click at [1179, 603] on input "VBO-250801-001" at bounding box center [1246, 603] width 332 height 29
type input "VBO-250801-003"
click at [1346, 666] on input "Bulk Distillate Liters For Sale - VBO-250801-001" at bounding box center [1246, 659] width 332 height 29
type input "Bulk Distillate Liters For Sale - VBO-250801-003"
click at [1369, 148] on span "Save" at bounding box center [1383, 148] width 29 height 15
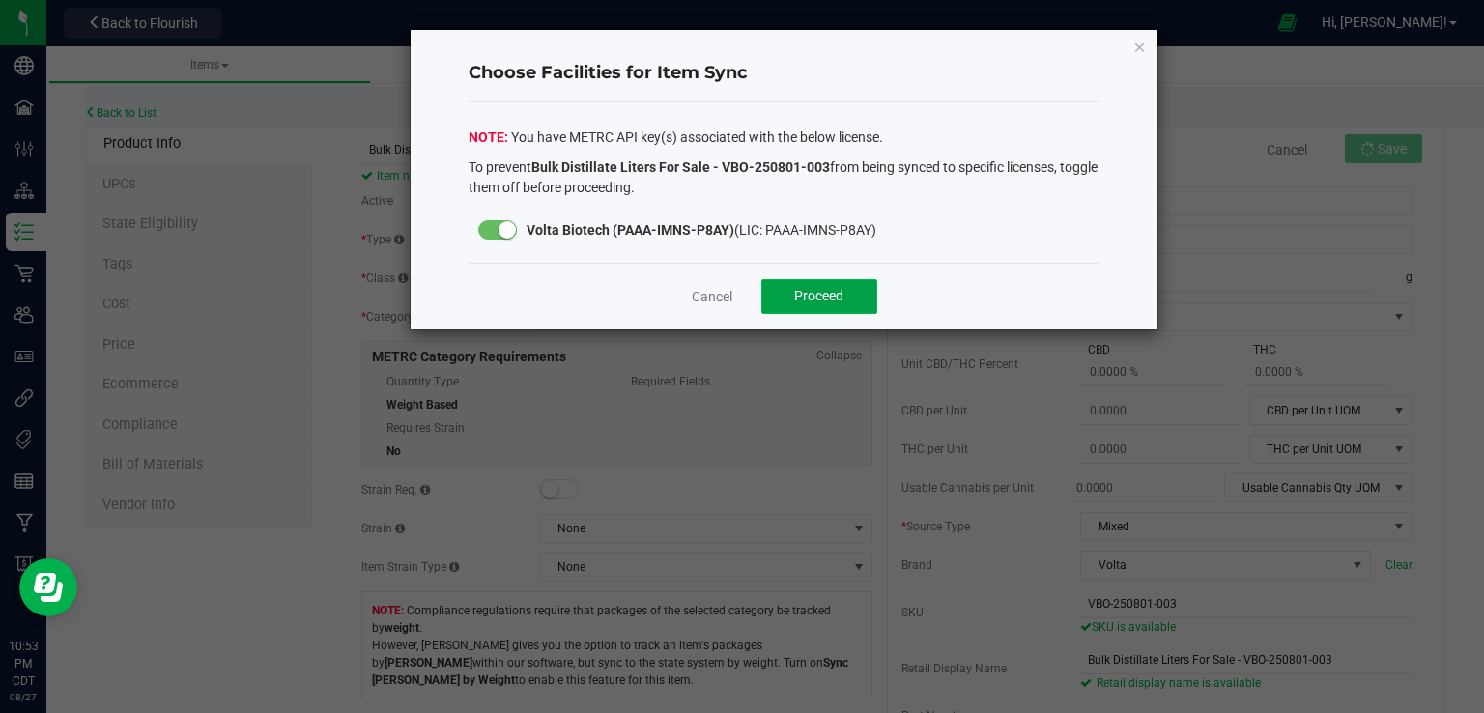
click at [804, 291] on span "Proceed" at bounding box center [818, 295] width 49 height 15
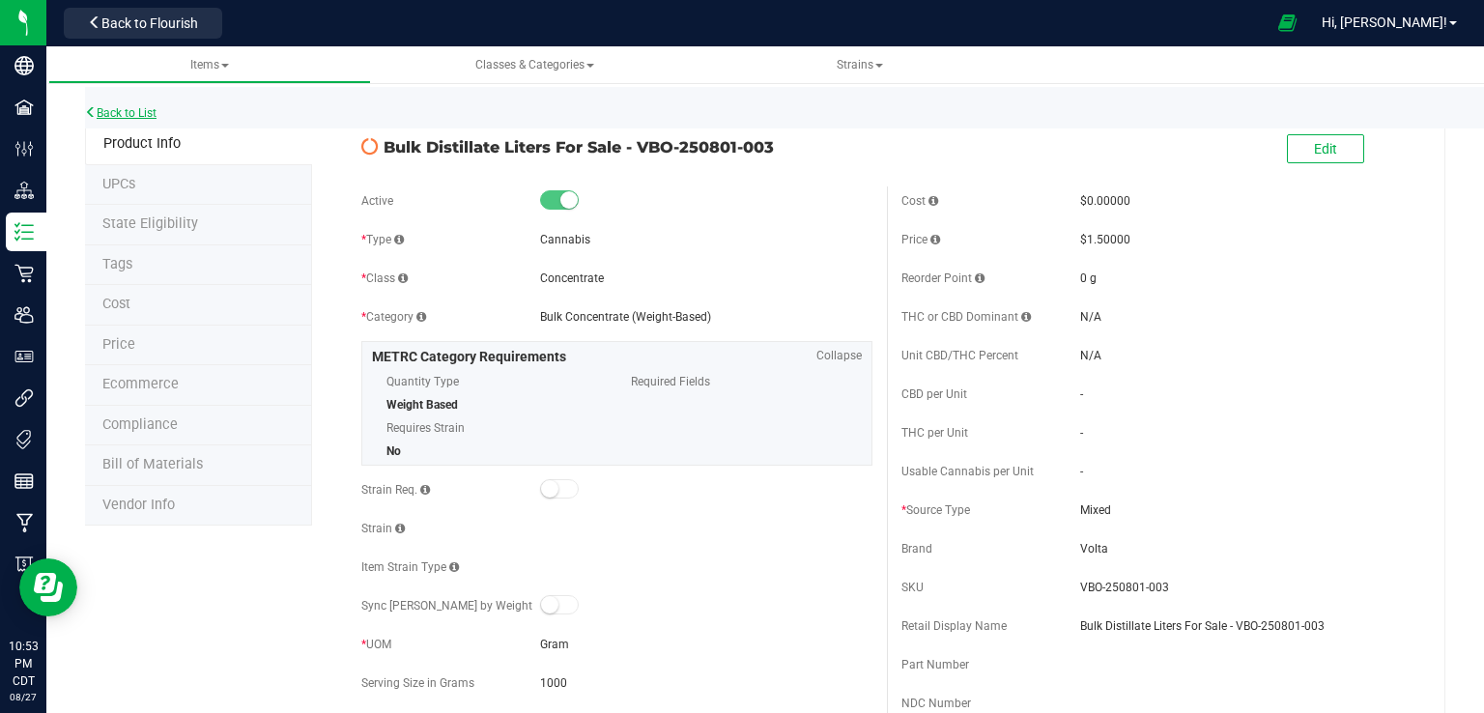
click at [138, 108] on link "Back to List" at bounding box center [120, 113] width 71 height 14
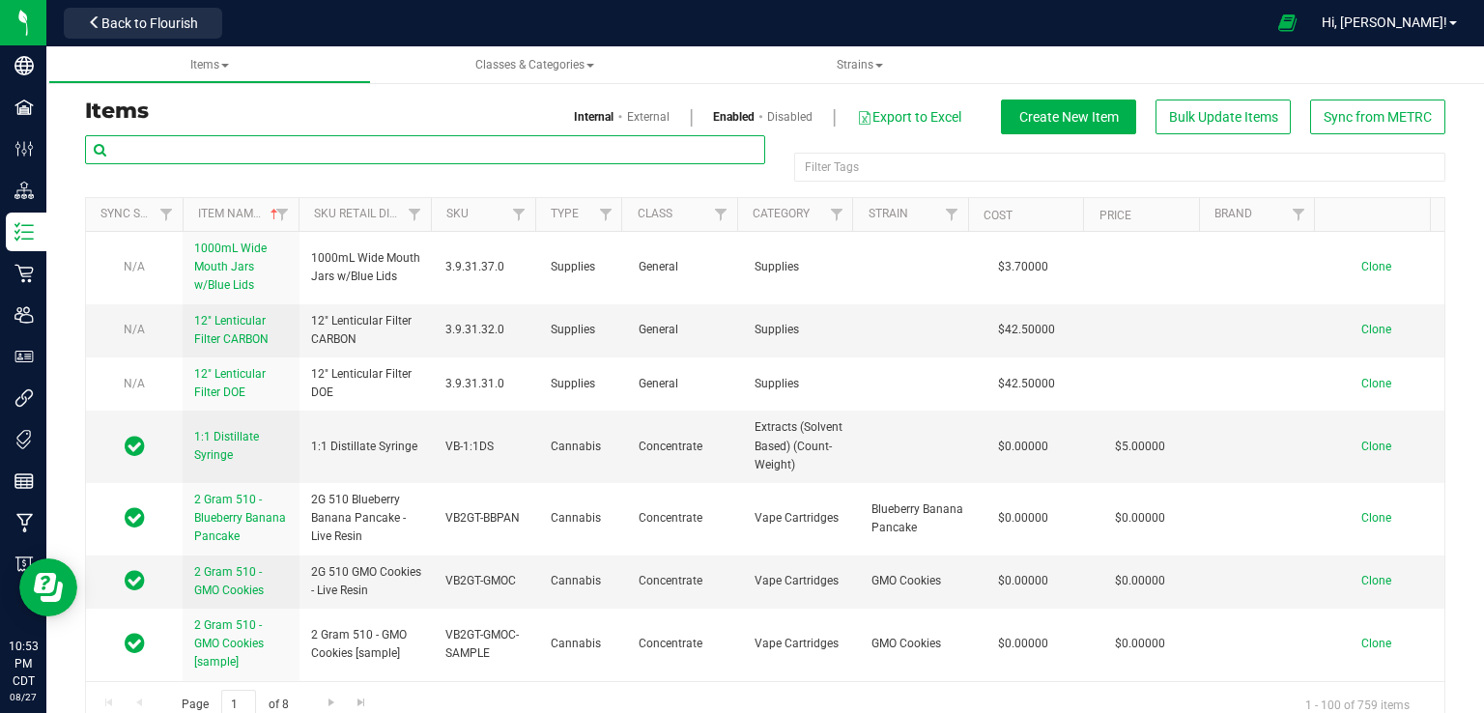
click at [392, 156] on input "text" at bounding box center [425, 149] width 680 height 29
type input "2508"
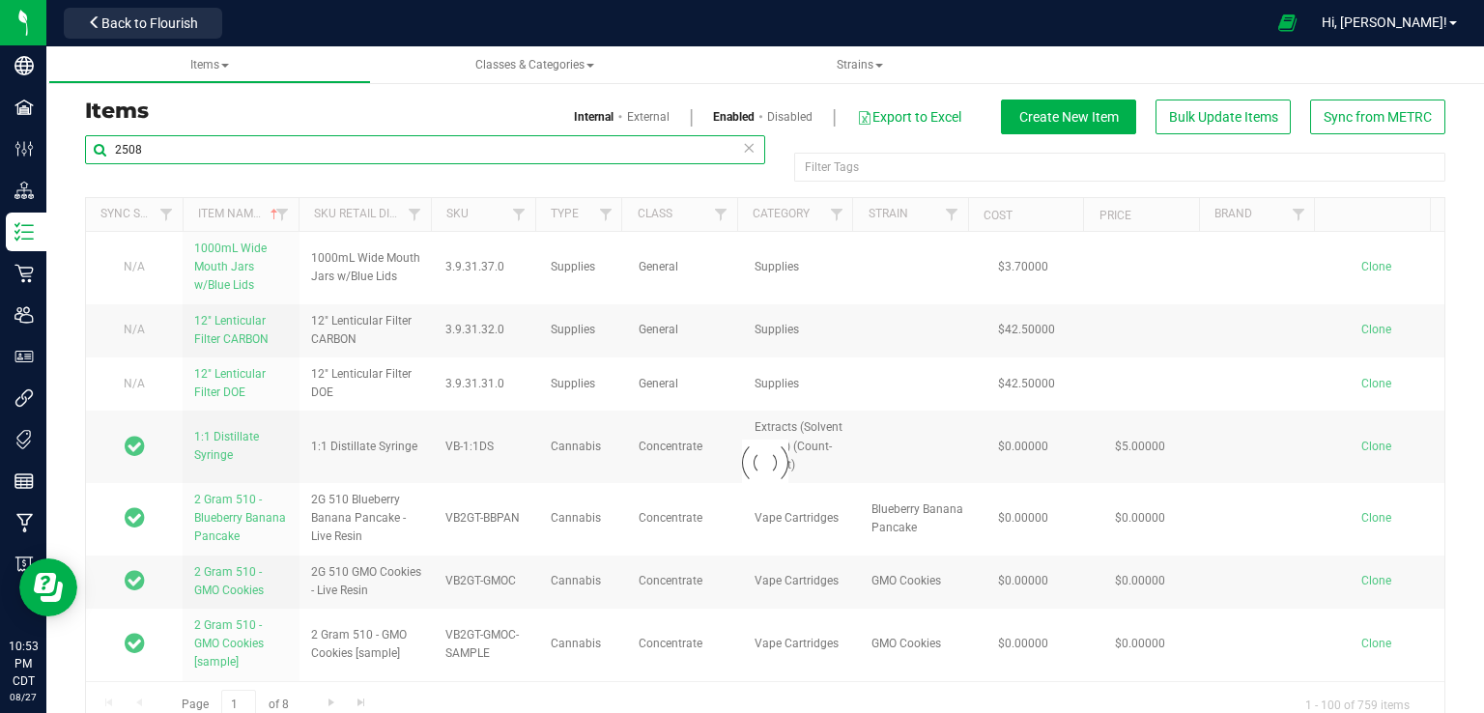
click at [392, 156] on input "2508" at bounding box center [425, 149] width 680 height 29
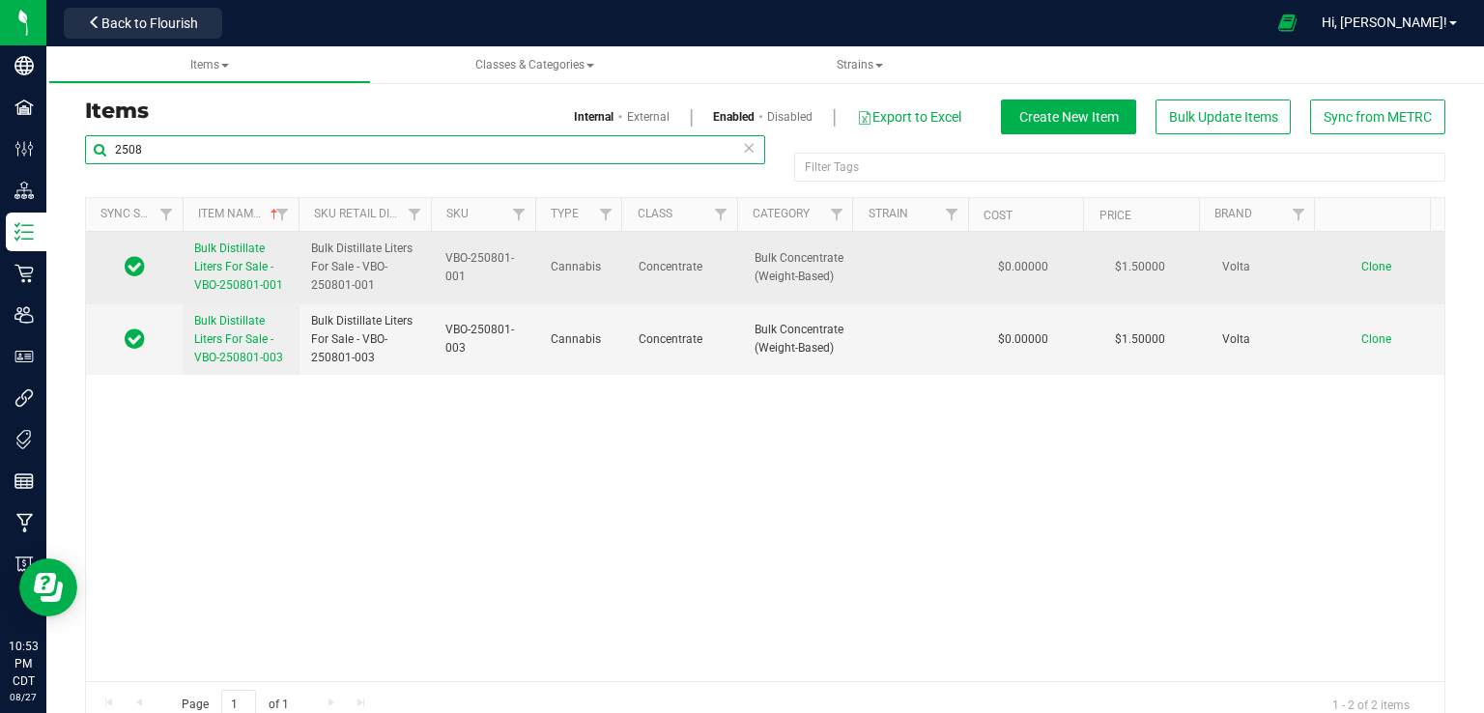
drag, startPoint x: 392, startPoint y: 156, endPoint x: 1008, endPoint y: 286, distance: 629.1
click at [1008, 286] on div "2508 Filter Tags Filter Tags Sync Status Item Name Sku Retail Display Name SKU …" at bounding box center [765, 431] width 1360 height 594
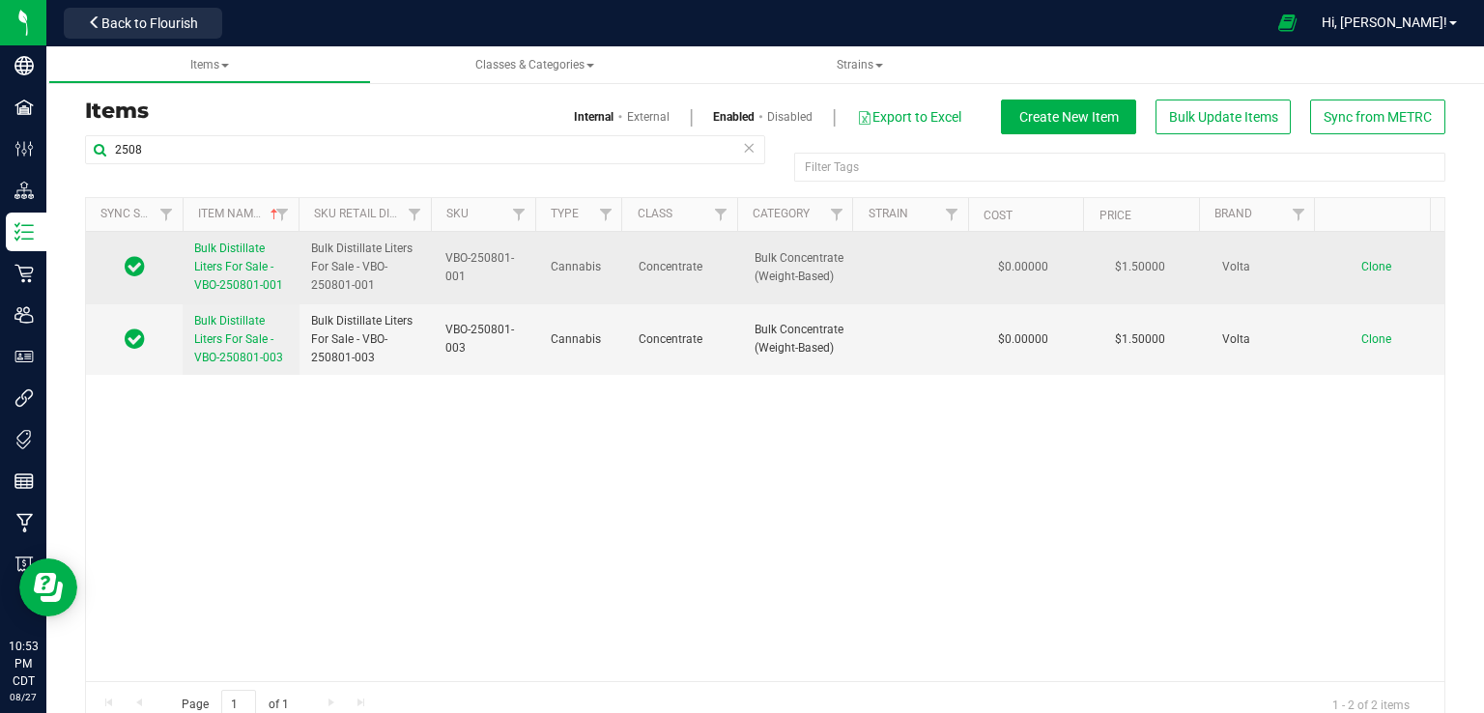
click at [1361, 268] on span "Clone" at bounding box center [1376, 267] width 30 height 14
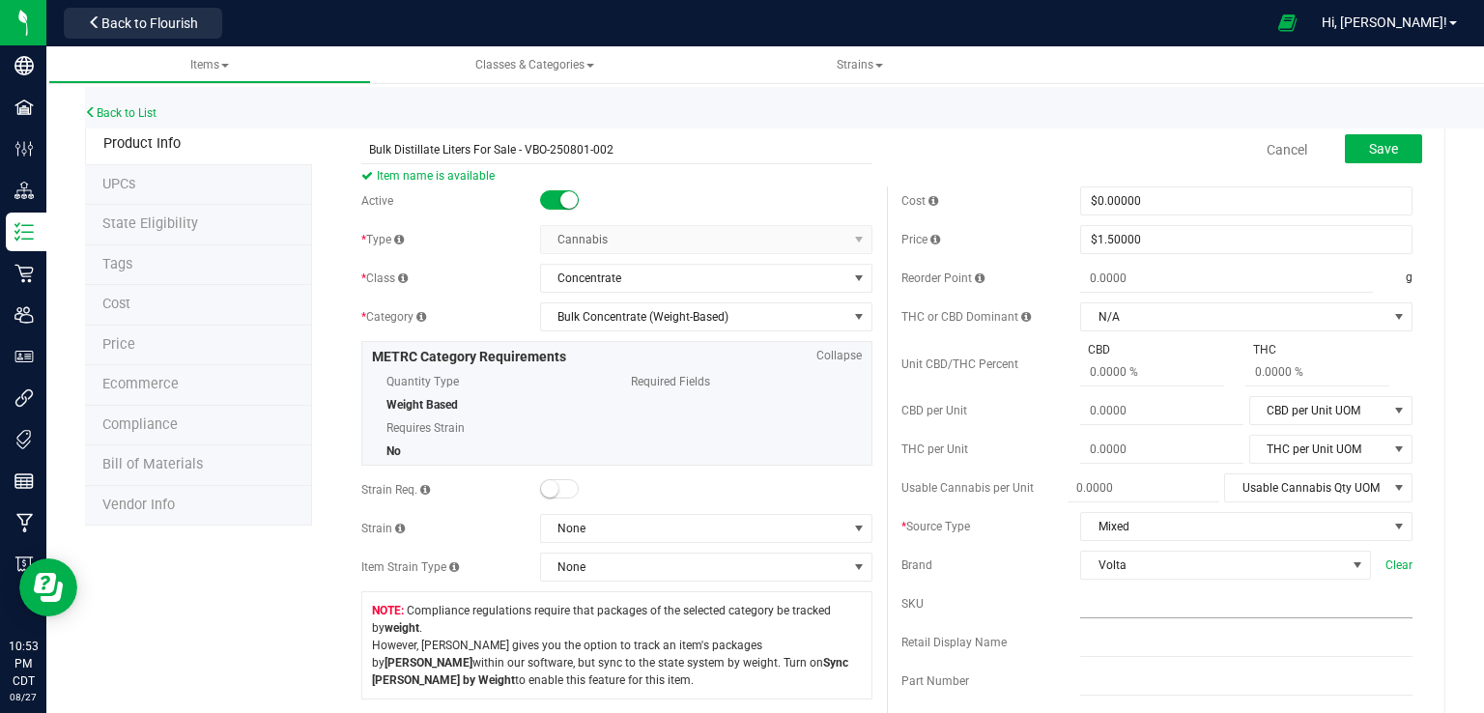
type input "Bulk Distillate Liters For Sale - VBO-250801-002"
click at [1167, 605] on input "text" at bounding box center [1246, 603] width 332 height 29
paste input "Bulk Distillate Liters For Sale - VBO-250801-001"
type input "Bulk Distillate Liters For Sale - VBO-250801-001"
click at [1101, 646] on input "text" at bounding box center [1246, 642] width 332 height 29
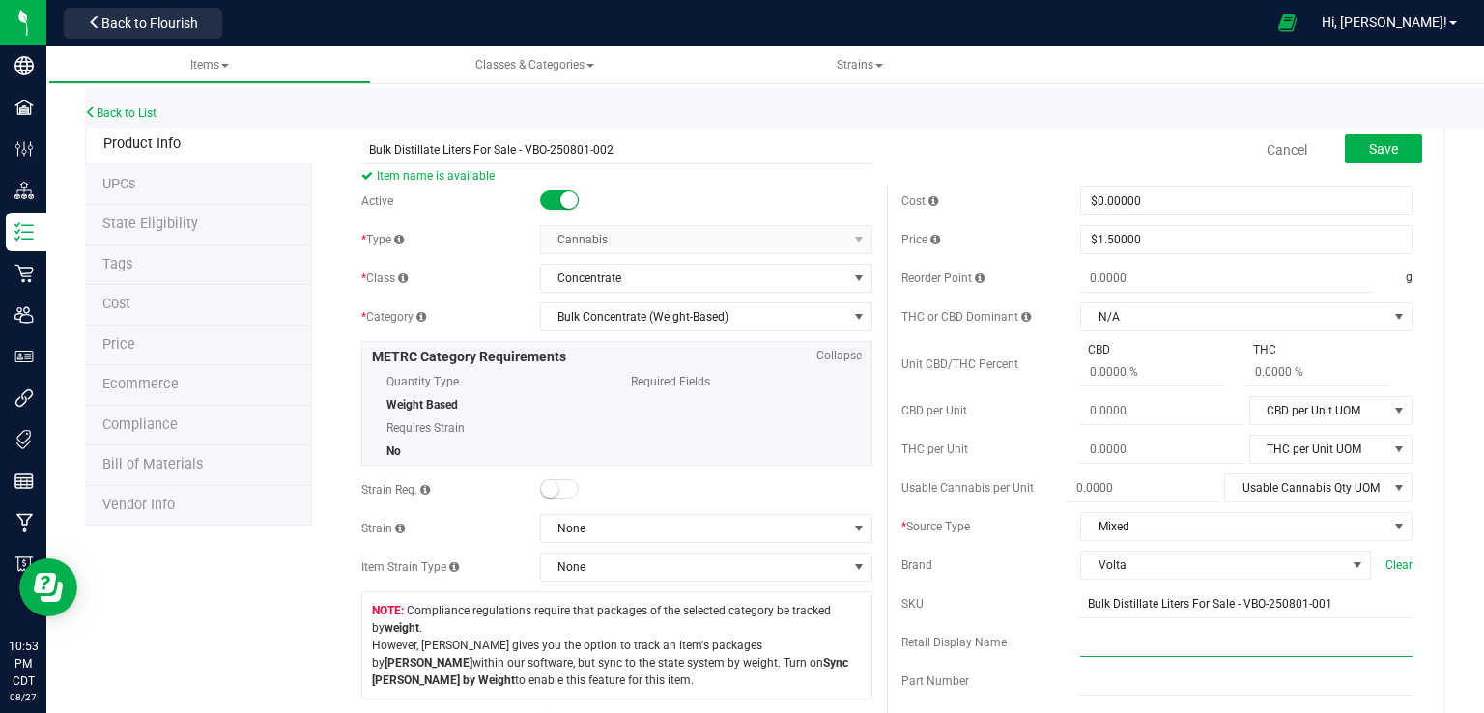
paste input "Bulk Distillate Liters For Sale - VBO-250801-001"
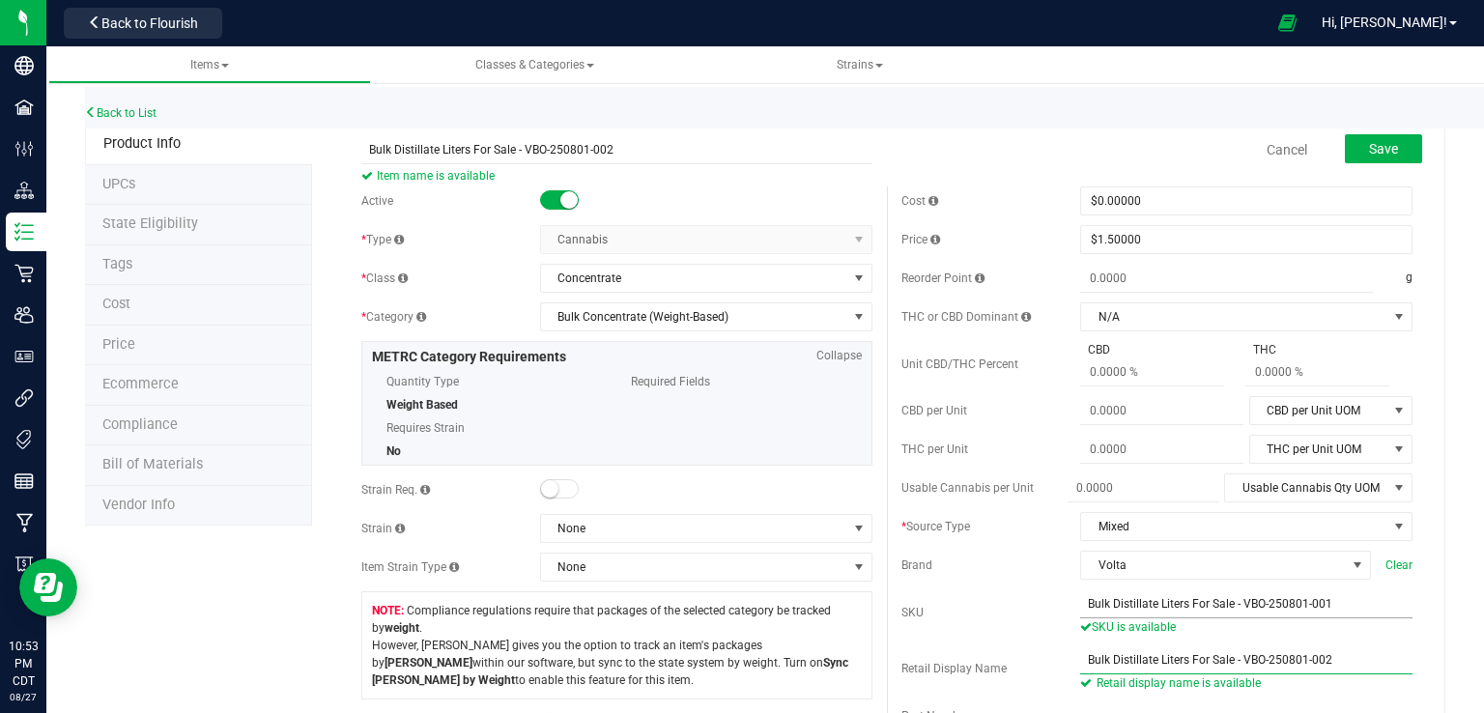
type input "Bulk Distillate Liters For Sale - VBO-250801-002"
drag, startPoint x: 1229, startPoint y: 604, endPoint x: 1043, endPoint y: 612, distance: 185.7
click at [1043, 612] on div "SKU Bulk Distillate Liters For Sale - VBO-250801-001 SKU is available" at bounding box center [1156, 612] width 511 height 46
type input "VBO-250801-002"
click at [1369, 155] on span "Save" at bounding box center [1383, 148] width 29 height 15
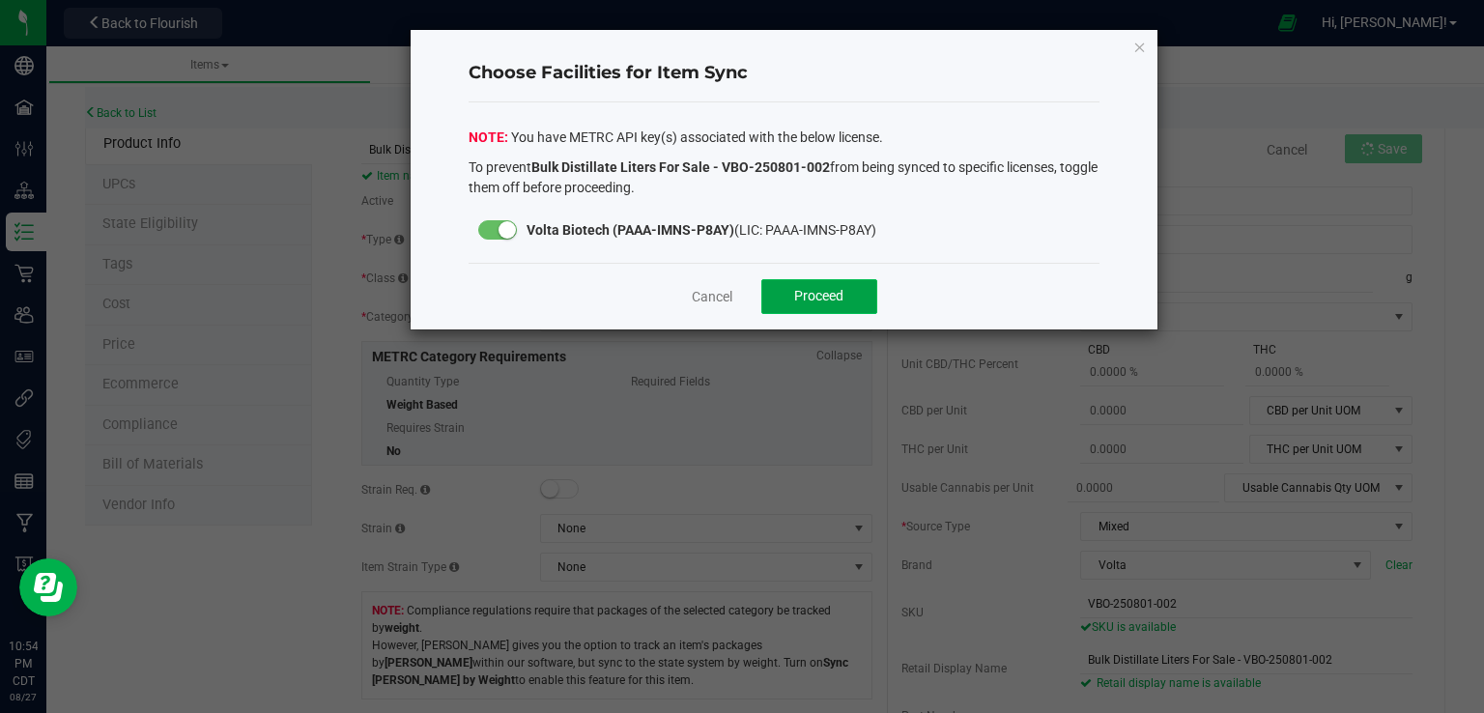
click at [819, 295] on span "Proceed" at bounding box center [818, 295] width 49 height 15
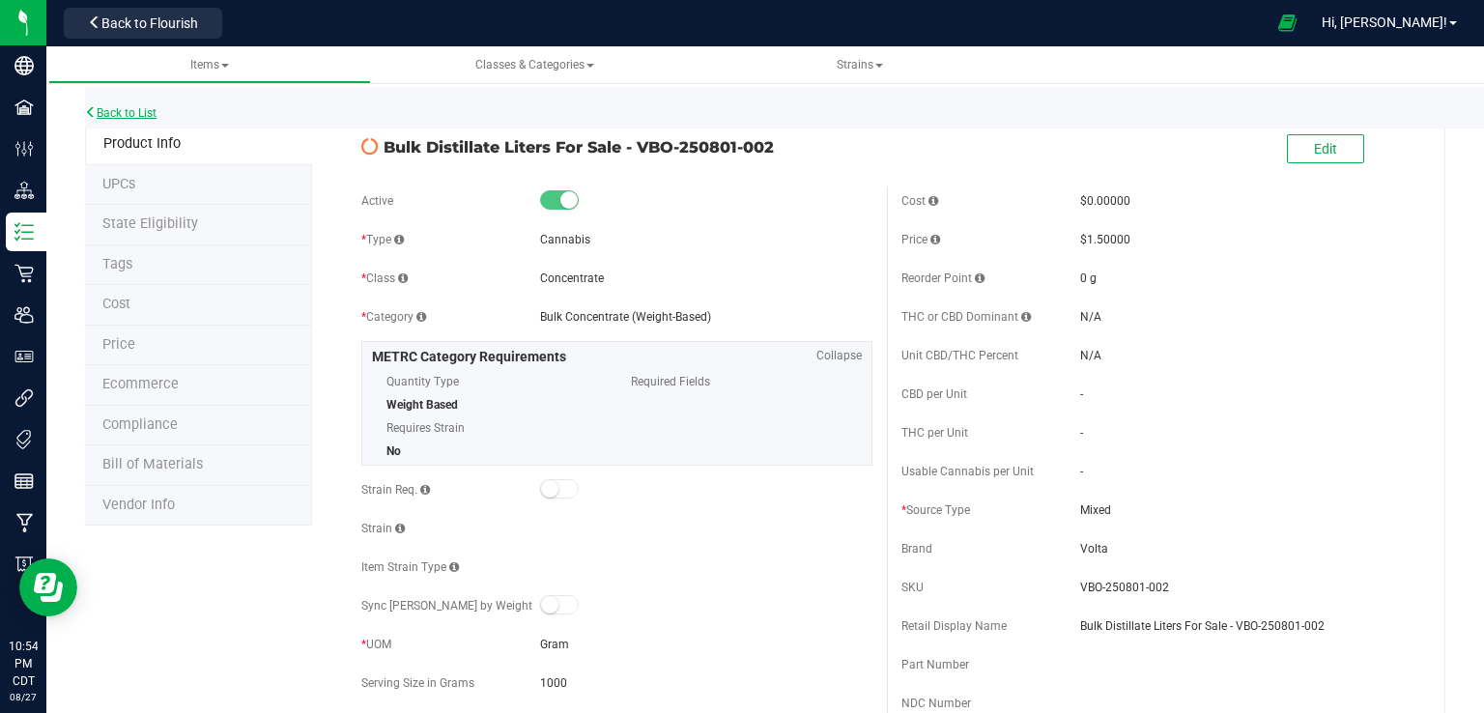
click at [128, 106] on link "Back to List" at bounding box center [120, 113] width 71 height 14
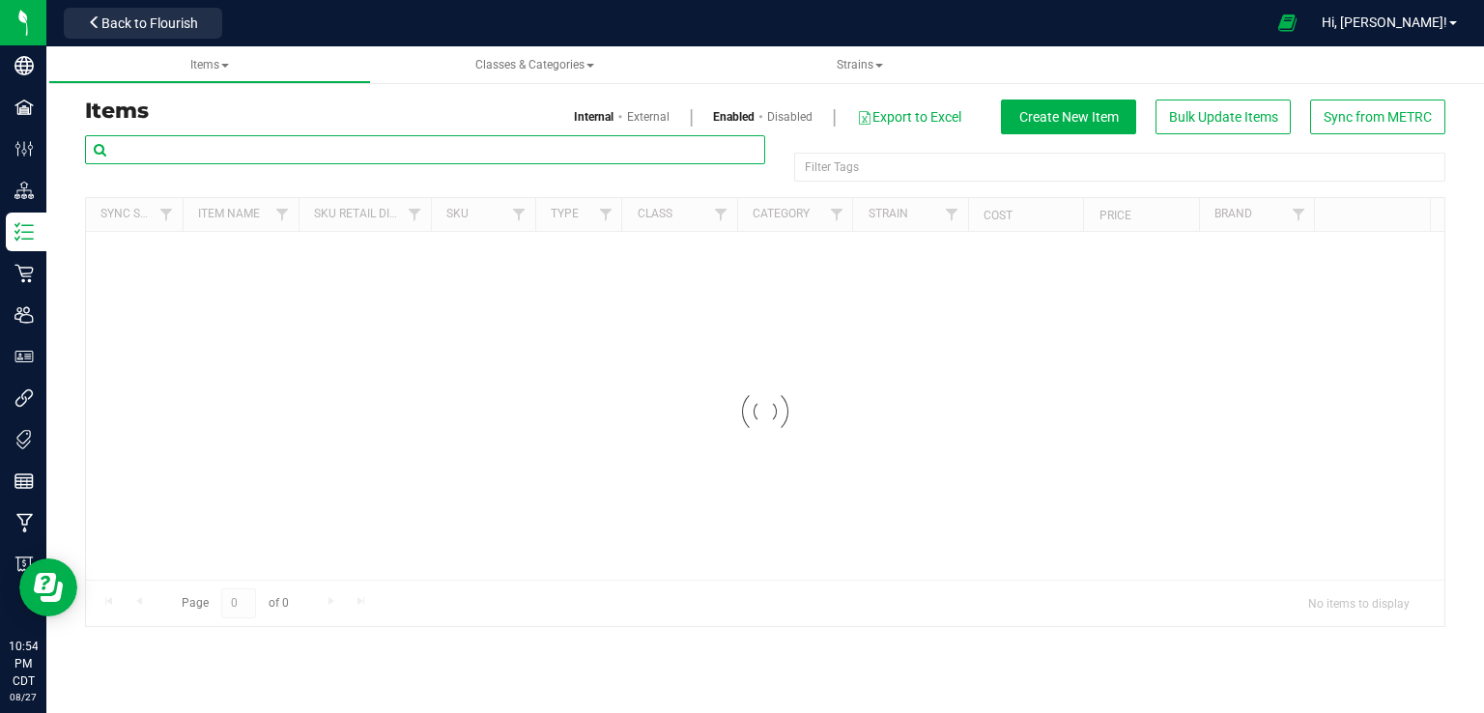
click at [210, 146] on input "text" at bounding box center [425, 149] width 680 height 29
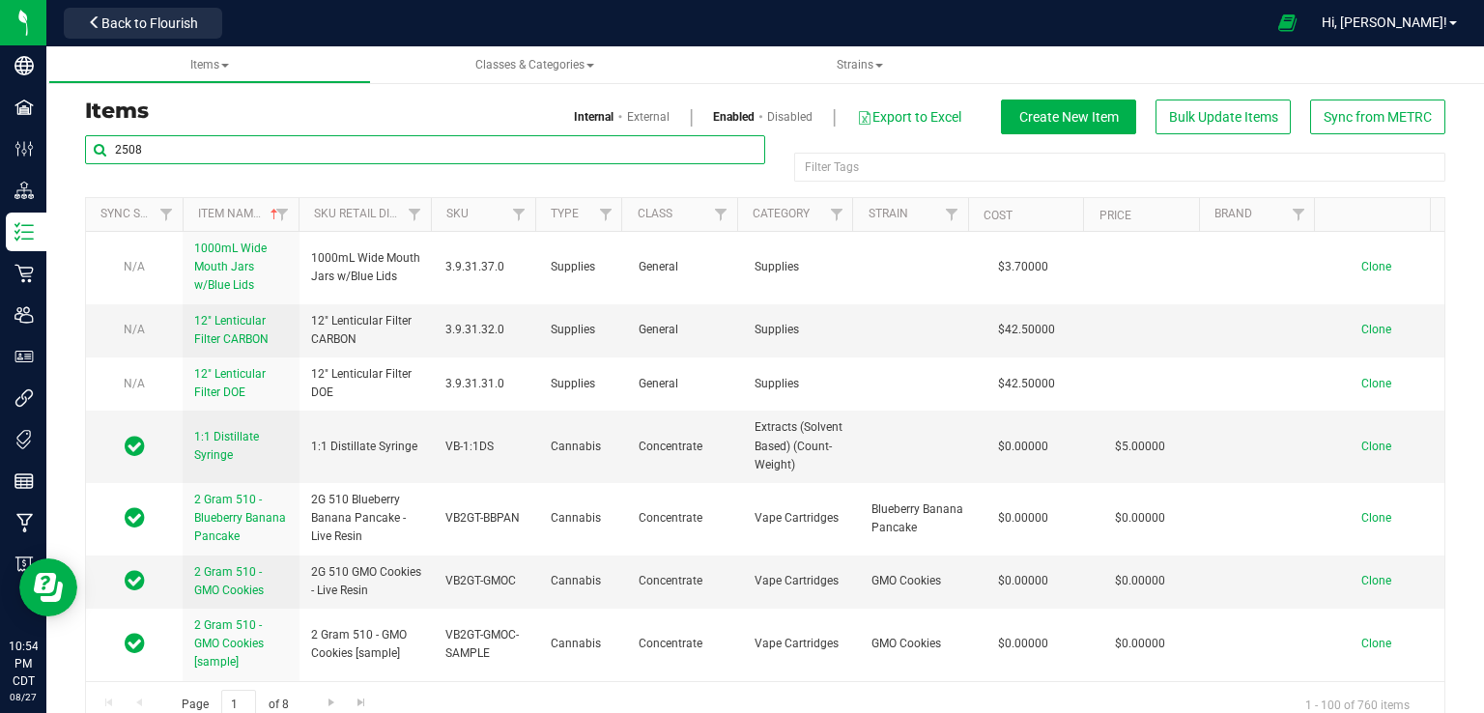
click at [210, 146] on input "2508" at bounding box center [425, 149] width 680 height 29
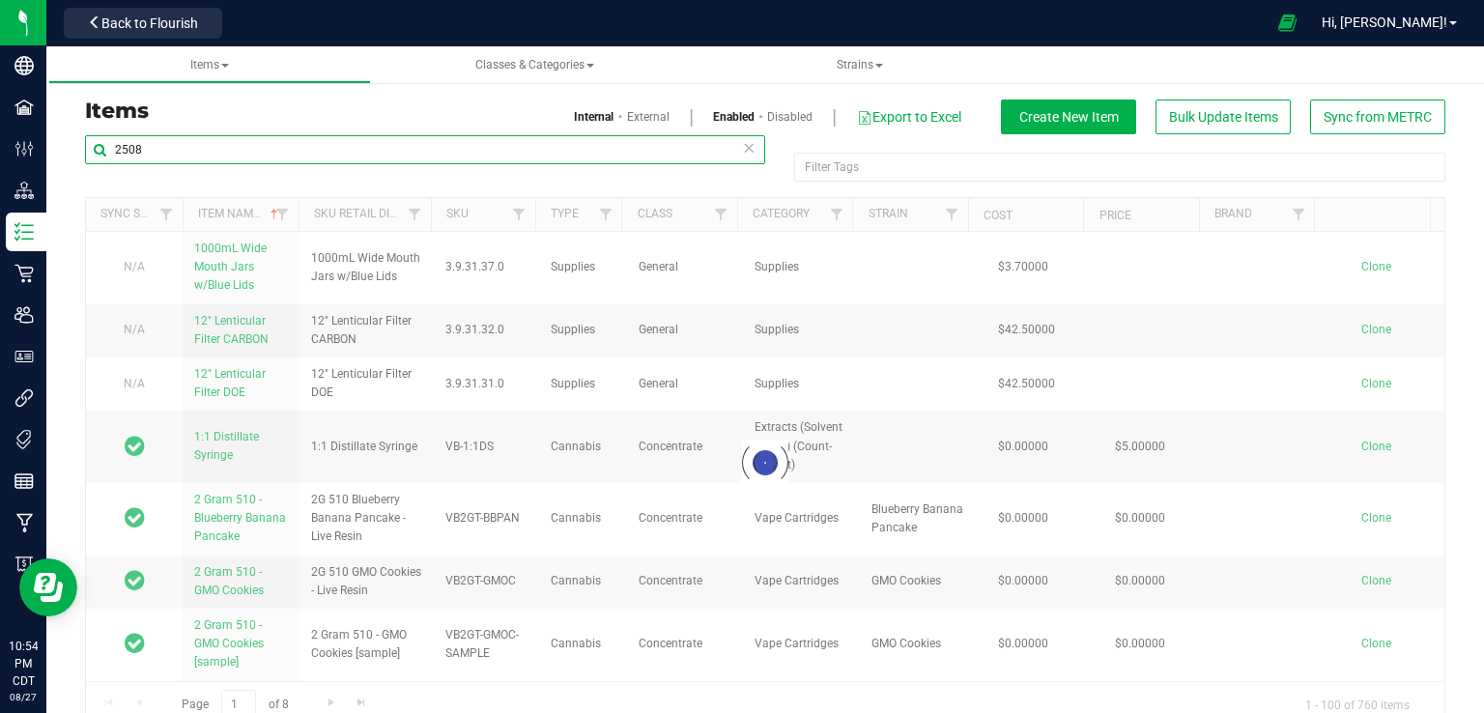
type input "2508"
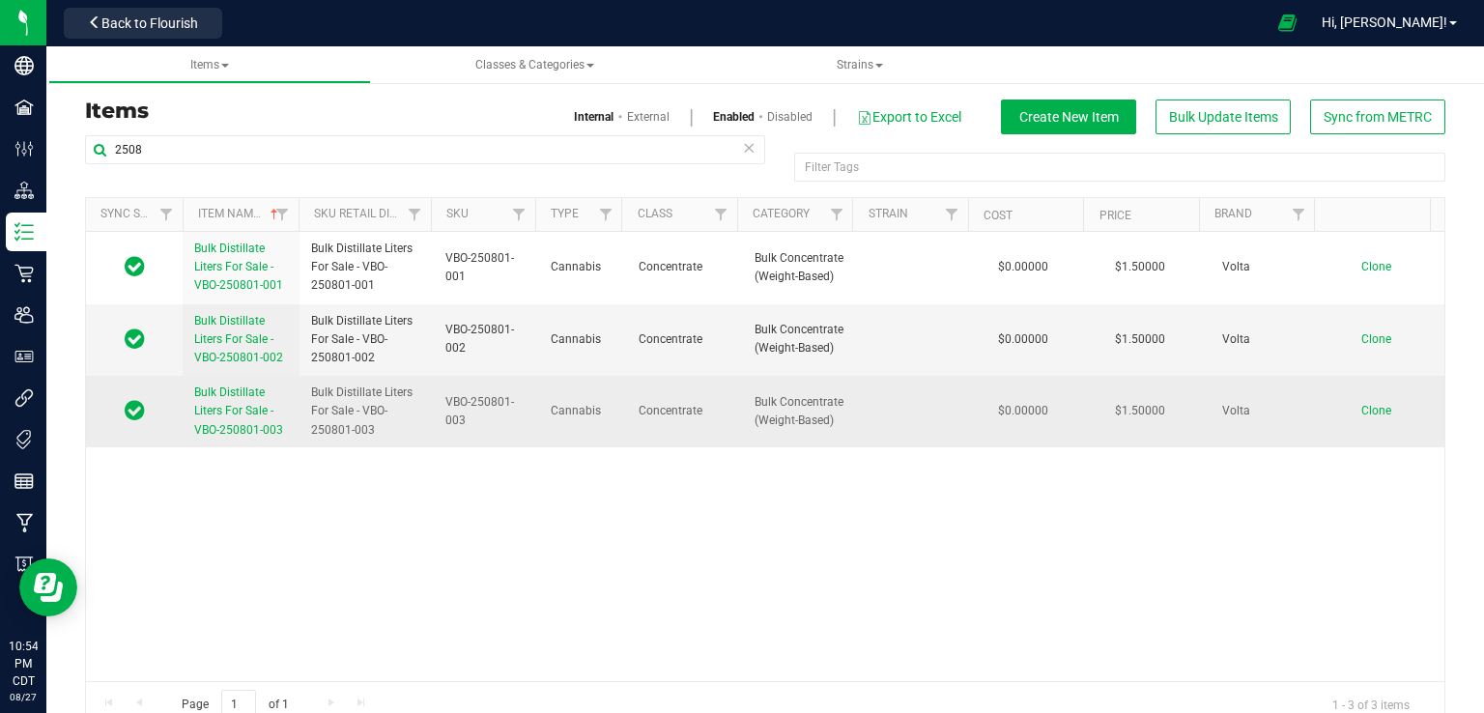
click at [1361, 411] on span "Clone" at bounding box center [1376, 411] width 30 height 14
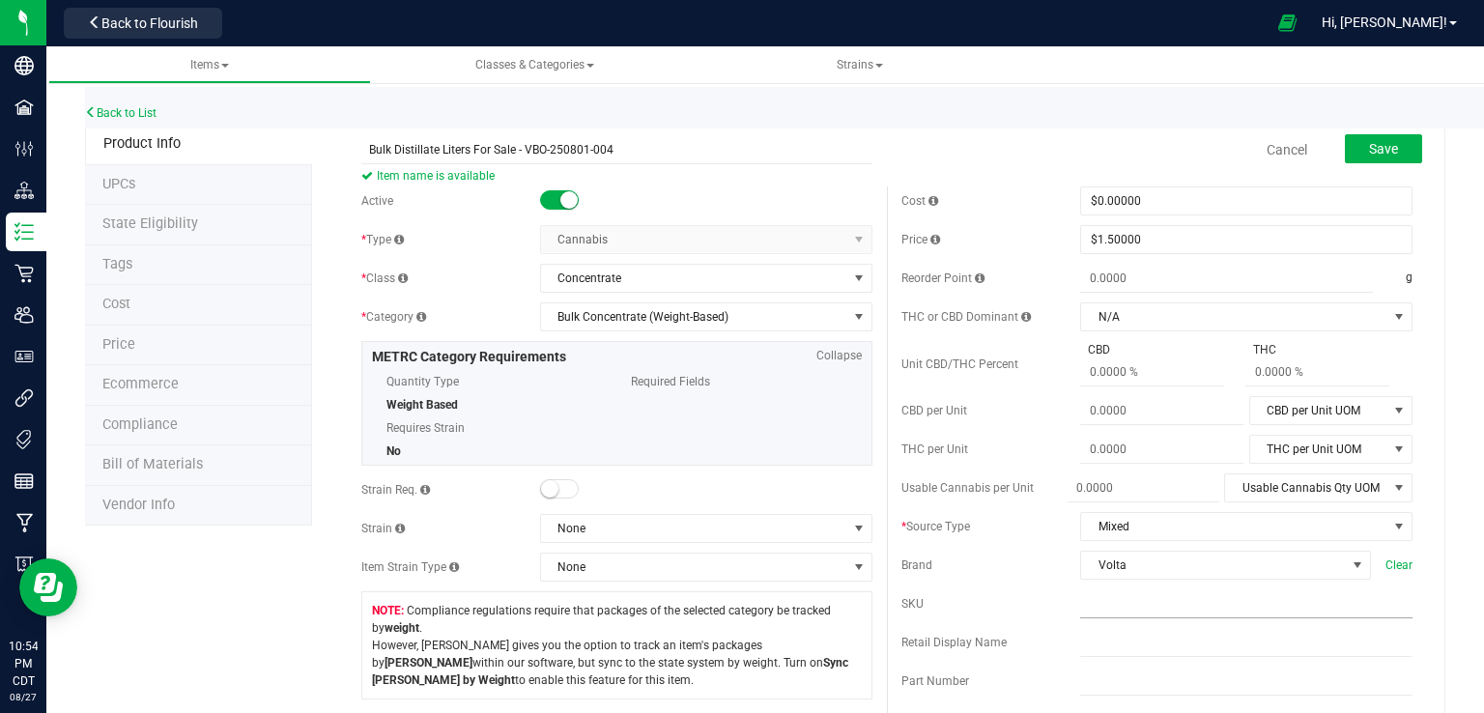
type input "Bulk Distillate Liters For Sale - VBO-250801-004"
click at [1131, 598] on input "text" at bounding box center [1246, 603] width 332 height 29
paste input "Bulk Distillate Liters For Sale - VBO-250801-001"
type input "Bulk Distillate Liters For Sale - VBO-250801-001"
click at [1101, 640] on input "text" at bounding box center [1246, 642] width 332 height 29
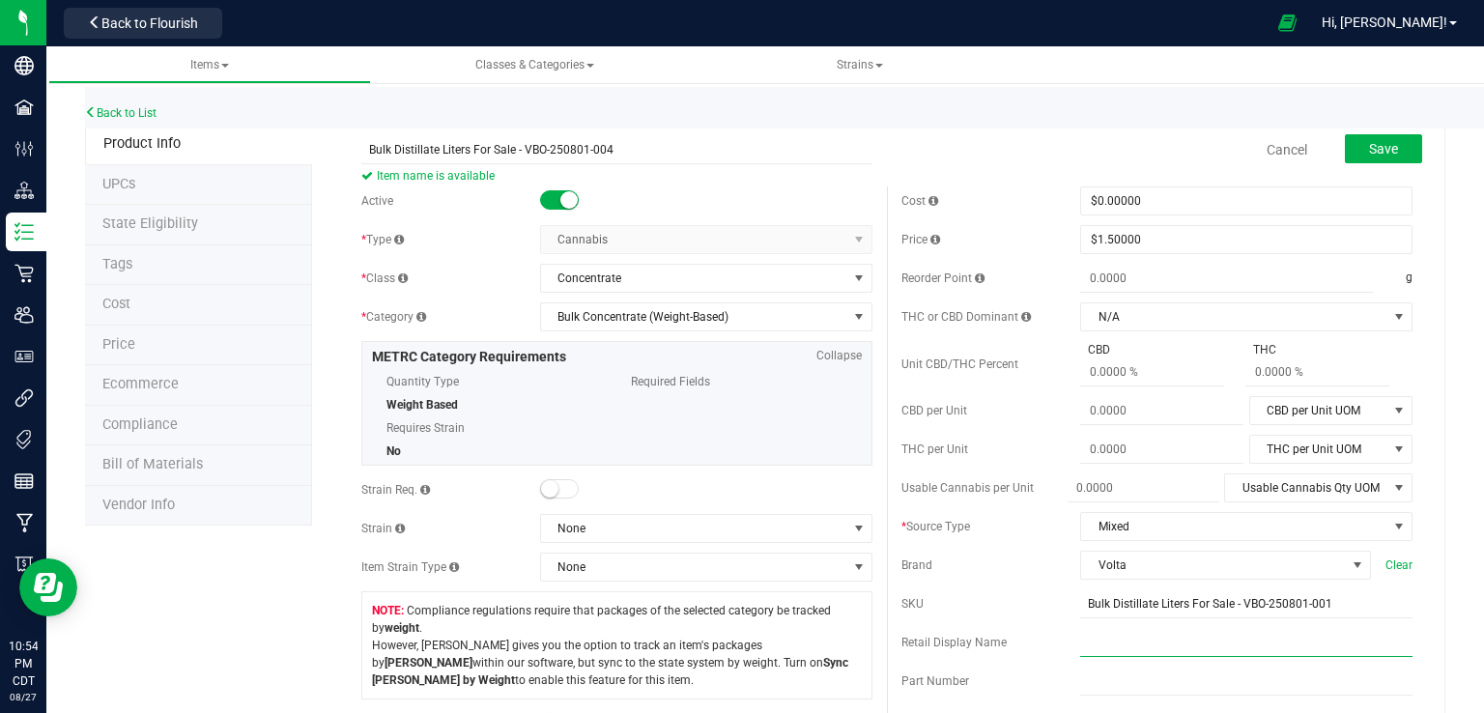
paste input "Bulk Distillate Liters For Sale - VBO-250801-001"
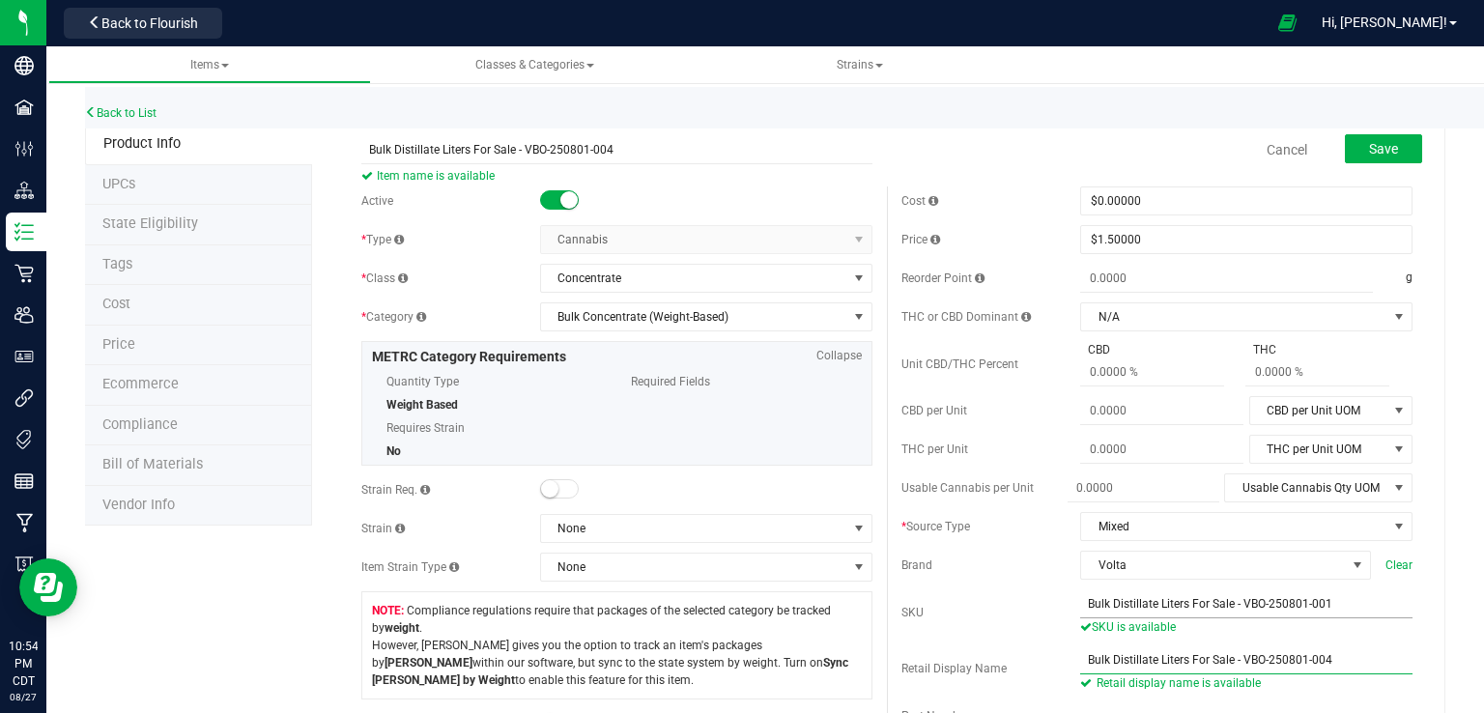
type input "Bulk Distillate Liters For Sale - VBO-250801-004"
drag, startPoint x: 1233, startPoint y: 601, endPoint x: 1028, endPoint y: 599, distance: 204.8
click at [1028, 599] on div "SKU Bulk Distillate Liters For Sale - VBO-250801-001 SKU is available" at bounding box center [1156, 612] width 511 height 46
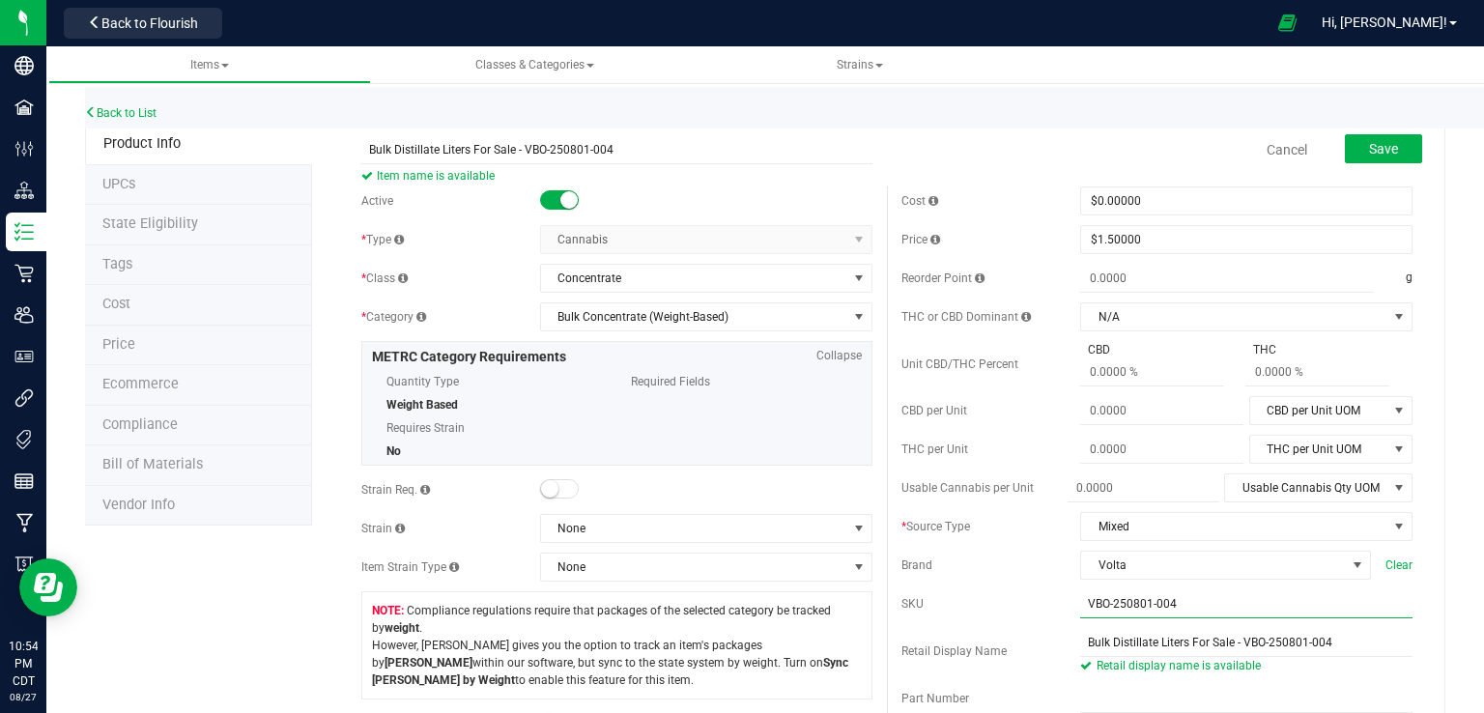
type input "VBO-250801-004"
click at [864, 132] on div "Bulk Distillate Liters For Sale - VBO-250801-004 Item name is available" at bounding box center [617, 137] width 540 height 23
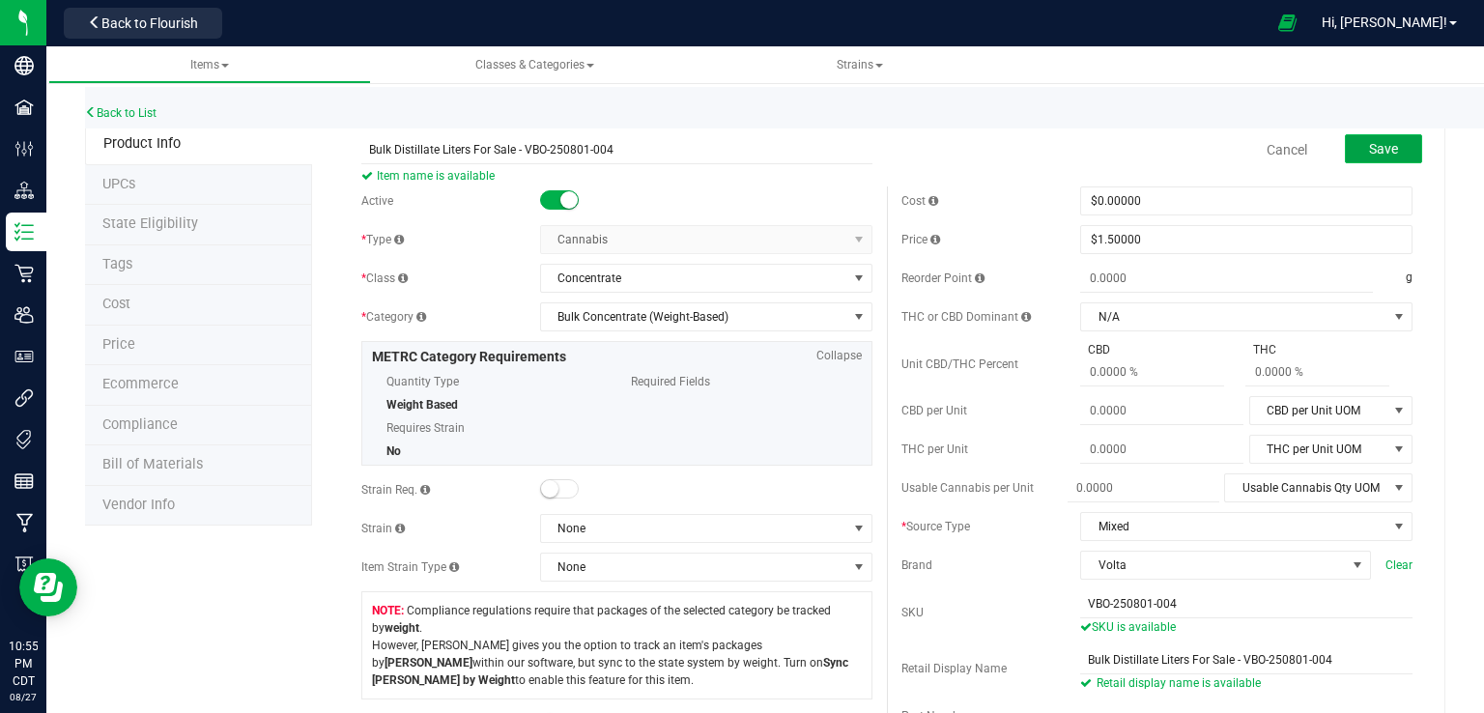
click at [1374, 149] on span "Save" at bounding box center [1383, 148] width 29 height 15
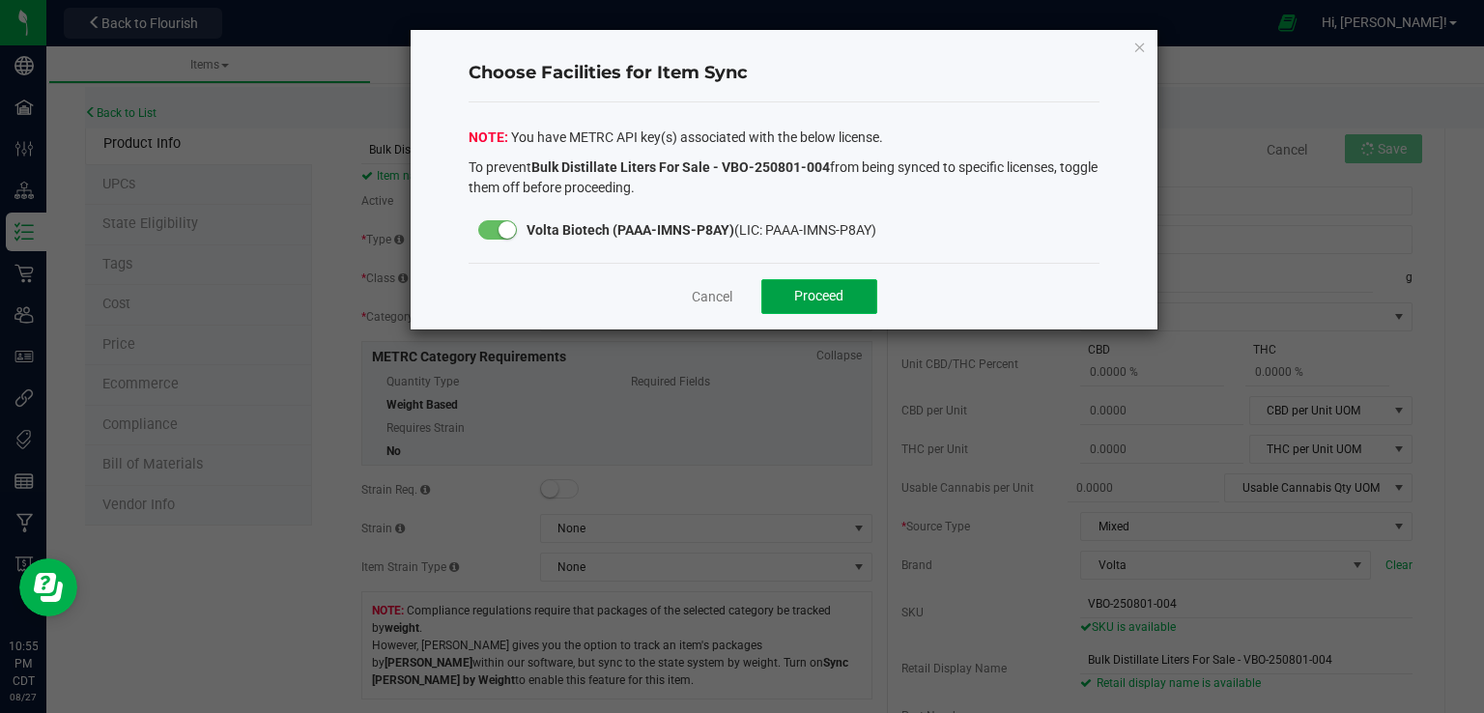
click at [799, 291] on span "Proceed" at bounding box center [818, 295] width 49 height 15
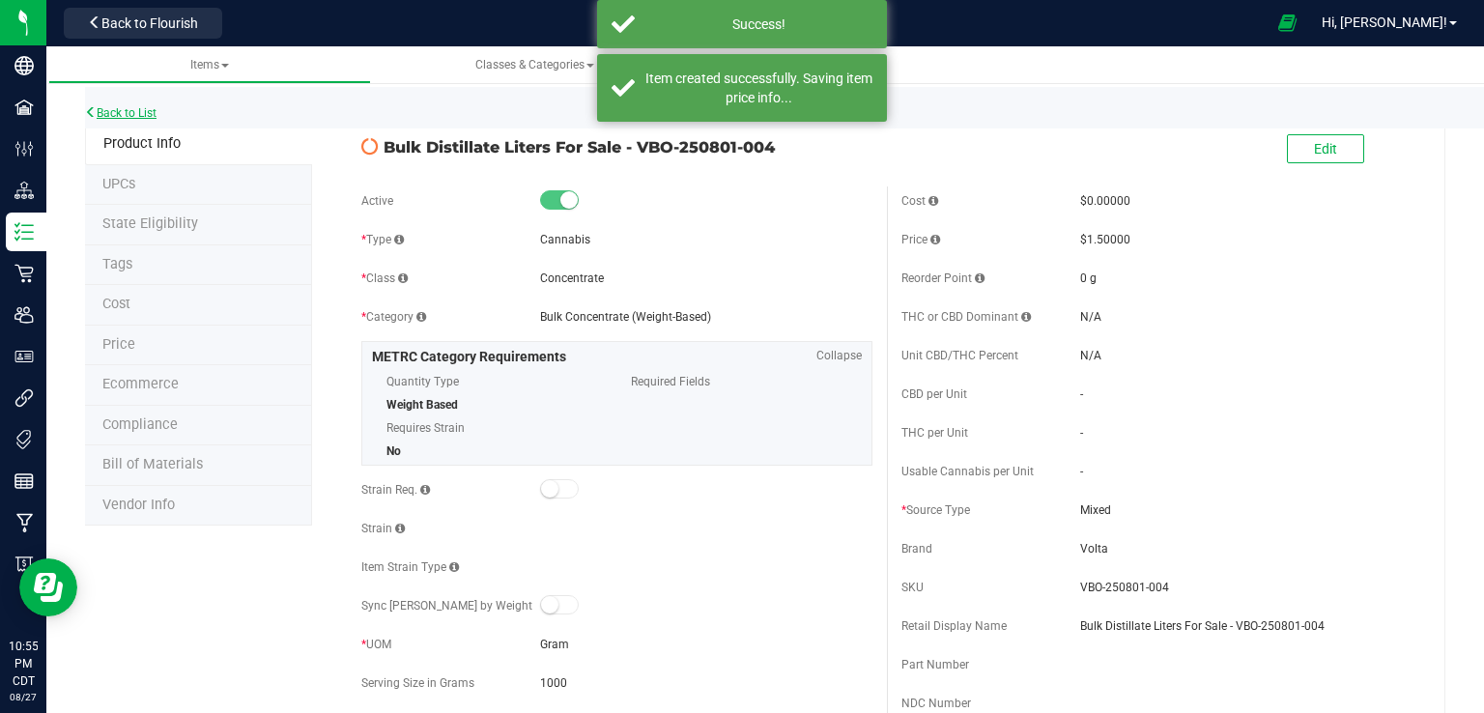
click at [131, 109] on link "Back to List" at bounding box center [120, 113] width 71 height 14
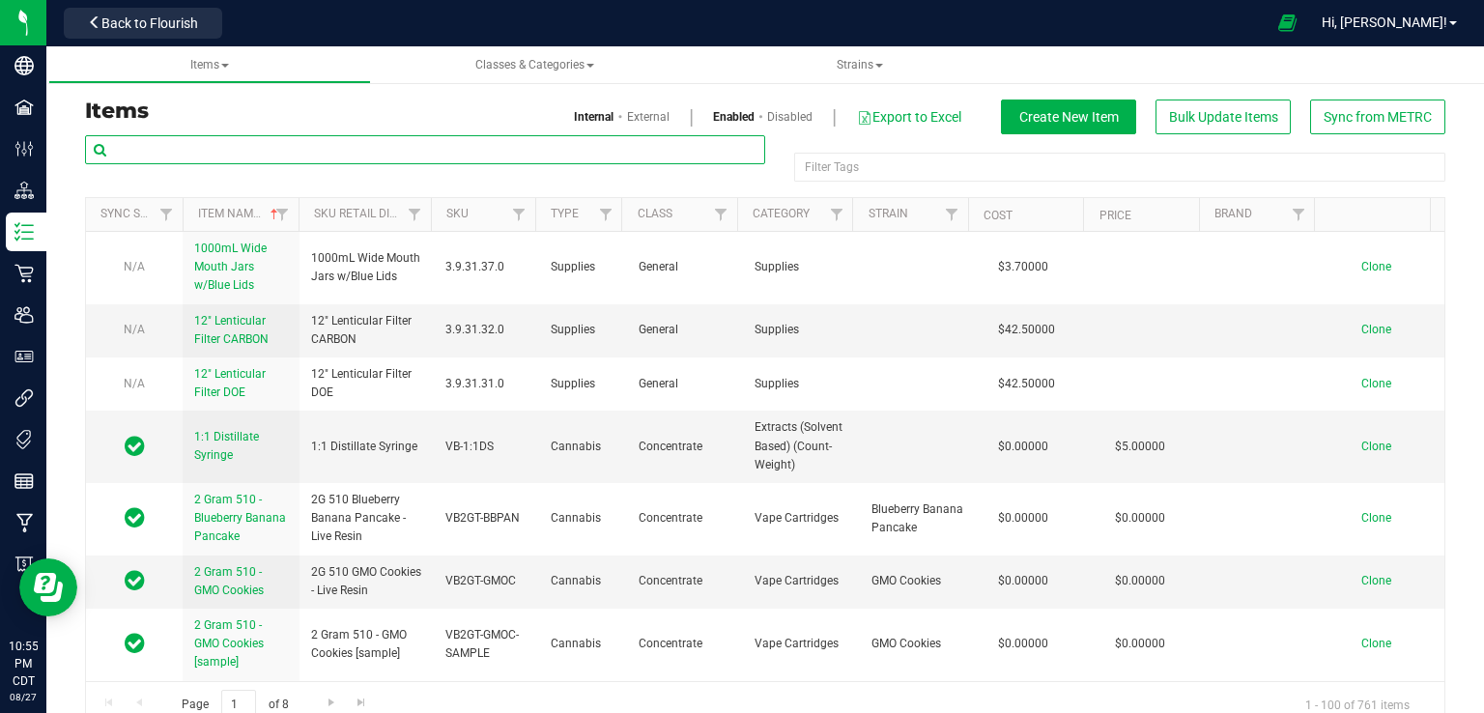
click at [241, 152] on input "text" at bounding box center [425, 149] width 680 height 29
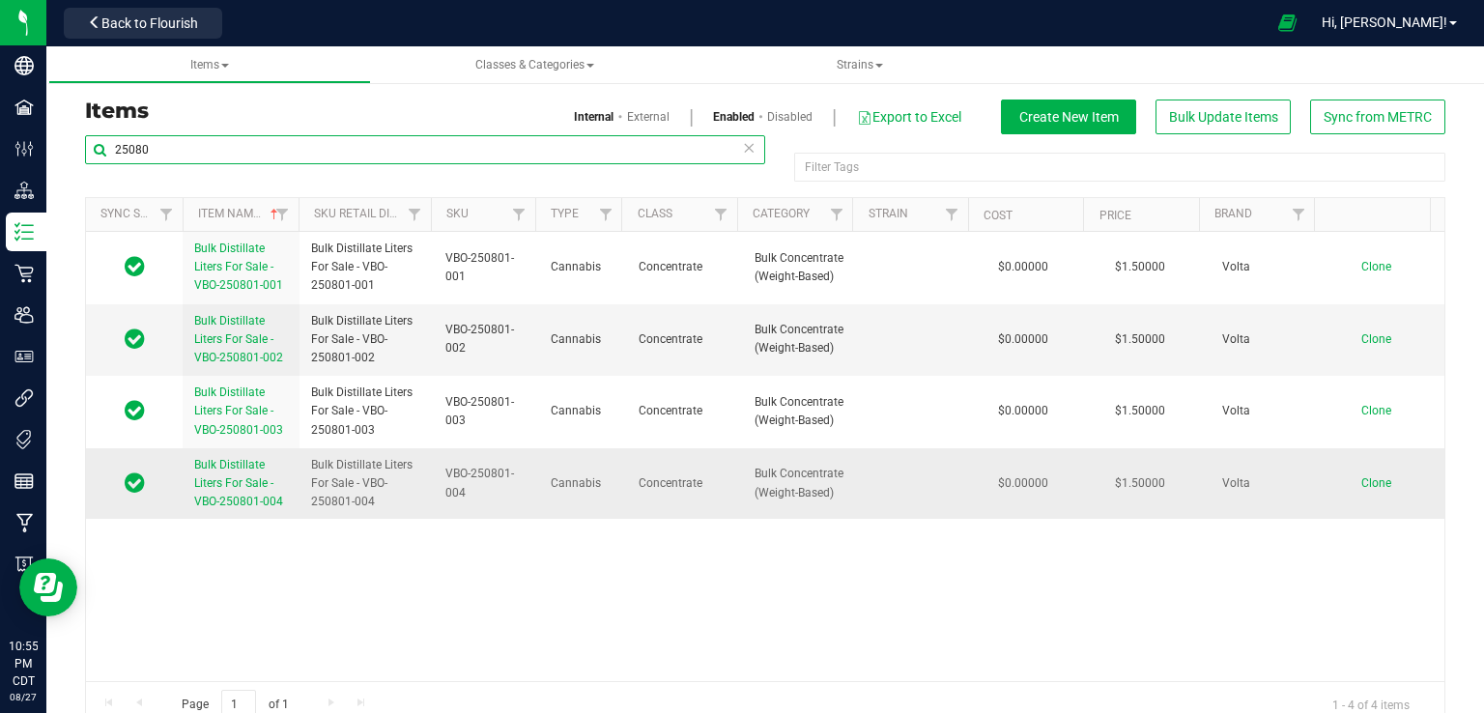
type input "25080"
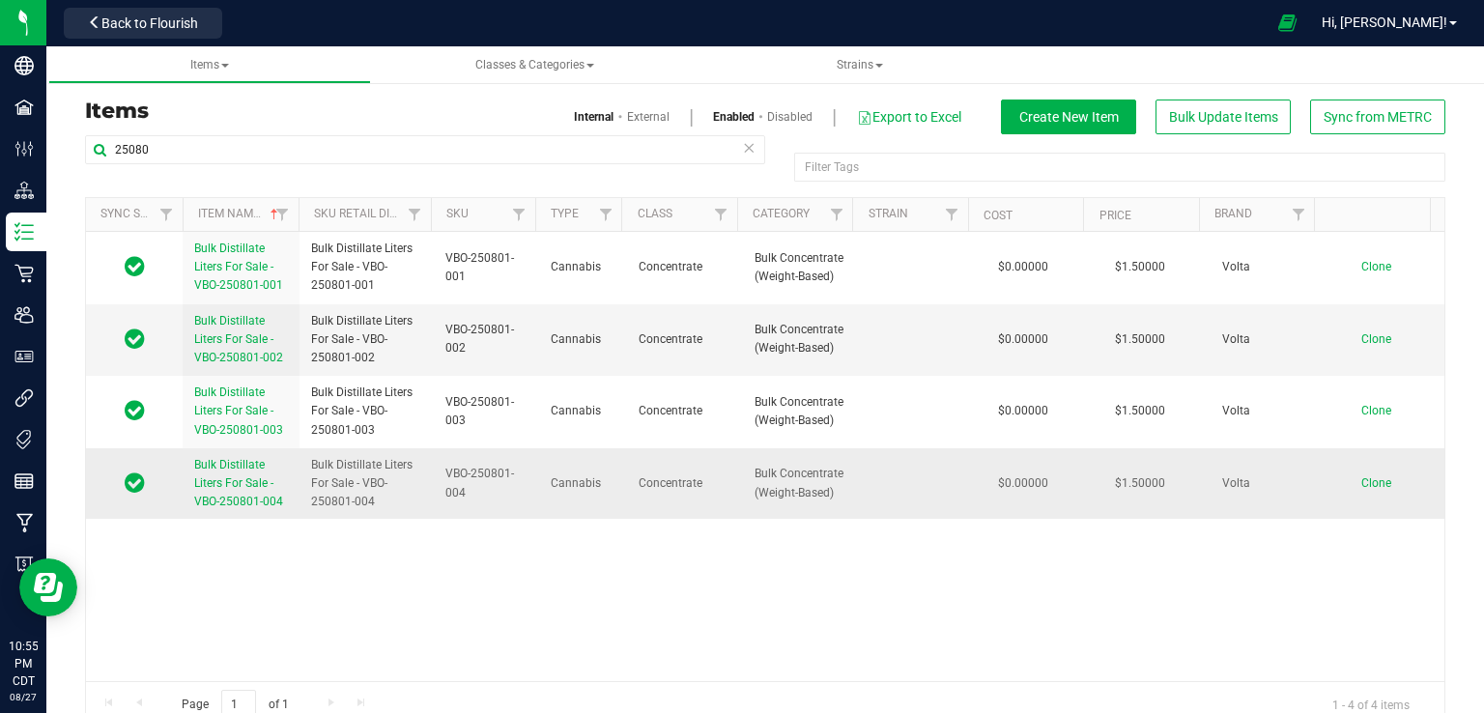
click at [1361, 483] on span "Clone" at bounding box center [1376, 483] width 30 height 14
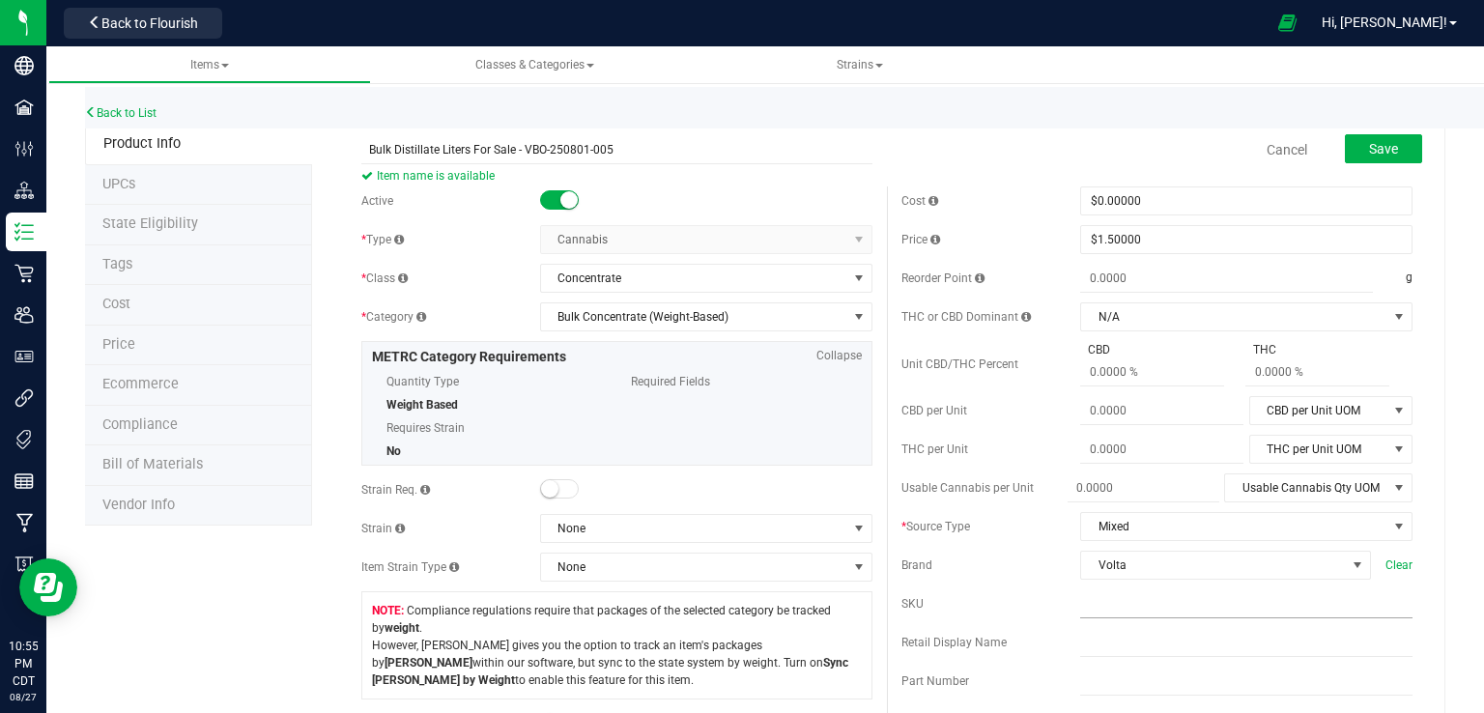
type input "Bulk Distillate Liters For Sale - VBO-250801-005"
click at [1150, 604] on input "text" at bounding box center [1246, 603] width 332 height 29
paste input "Bulk Distillate Liters For Sale - VBO-250801-001"
type input "VBO-250801-005"
paste input "Bulk Distillate Liters For Sale - VBO-250801-001"
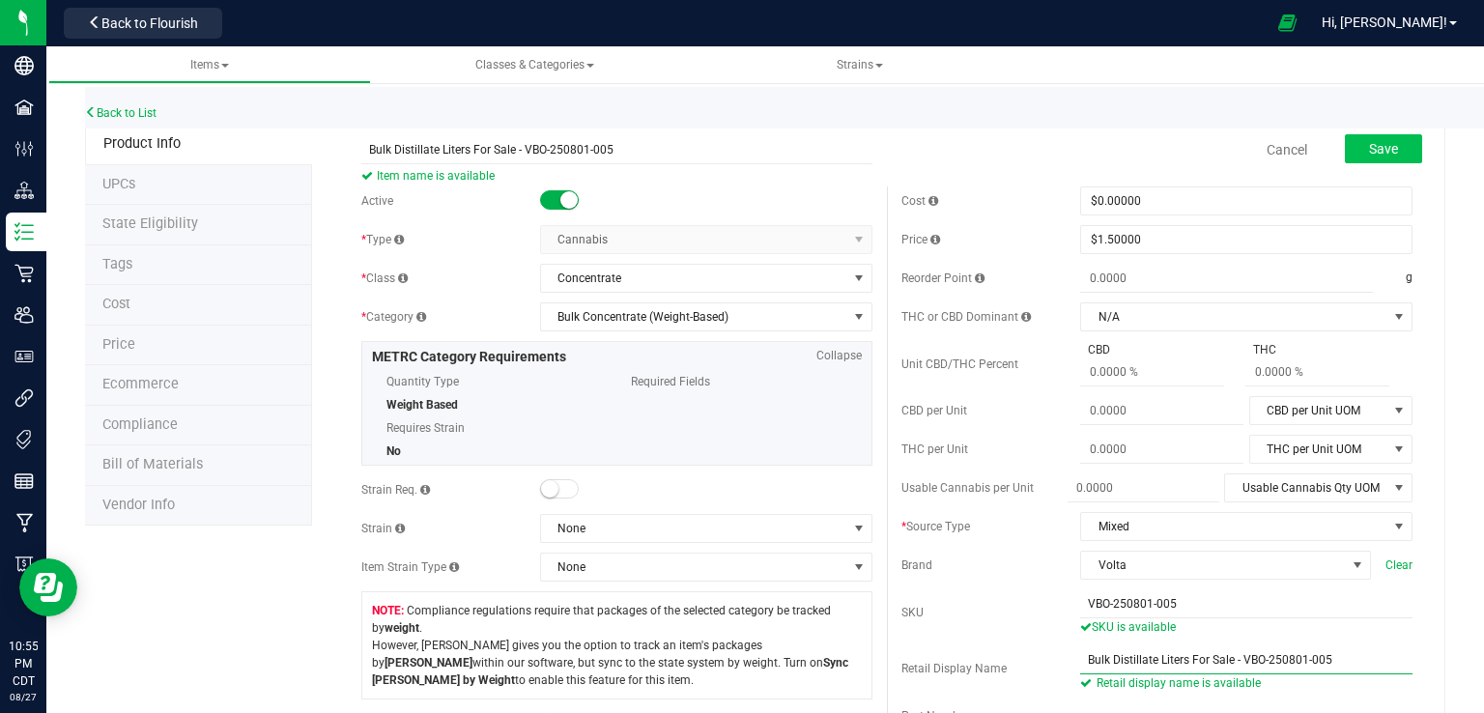
type input "Bulk Distillate Liters For Sale - VBO-250801-005"
click at [1369, 151] on span "Save" at bounding box center [1383, 148] width 29 height 15
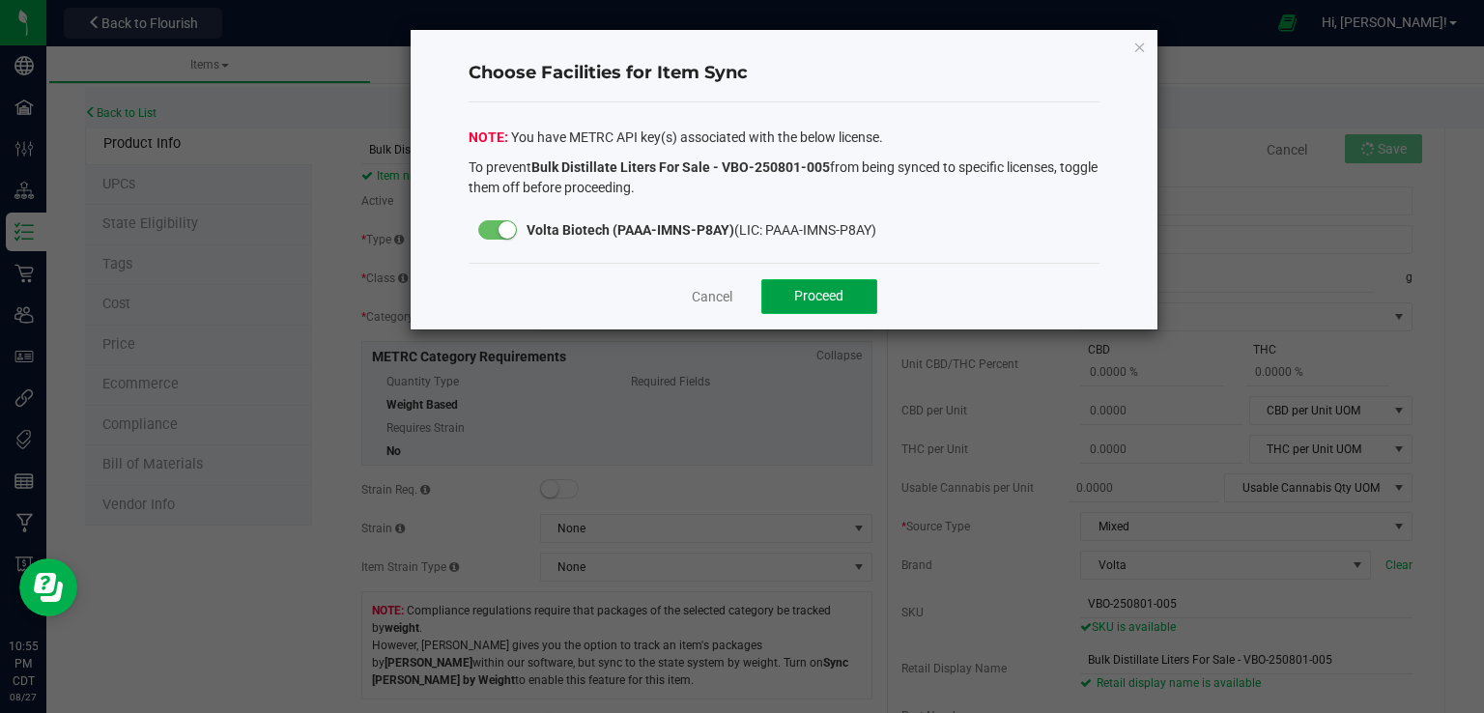
click at [804, 284] on button "Proceed" at bounding box center [819, 296] width 116 height 35
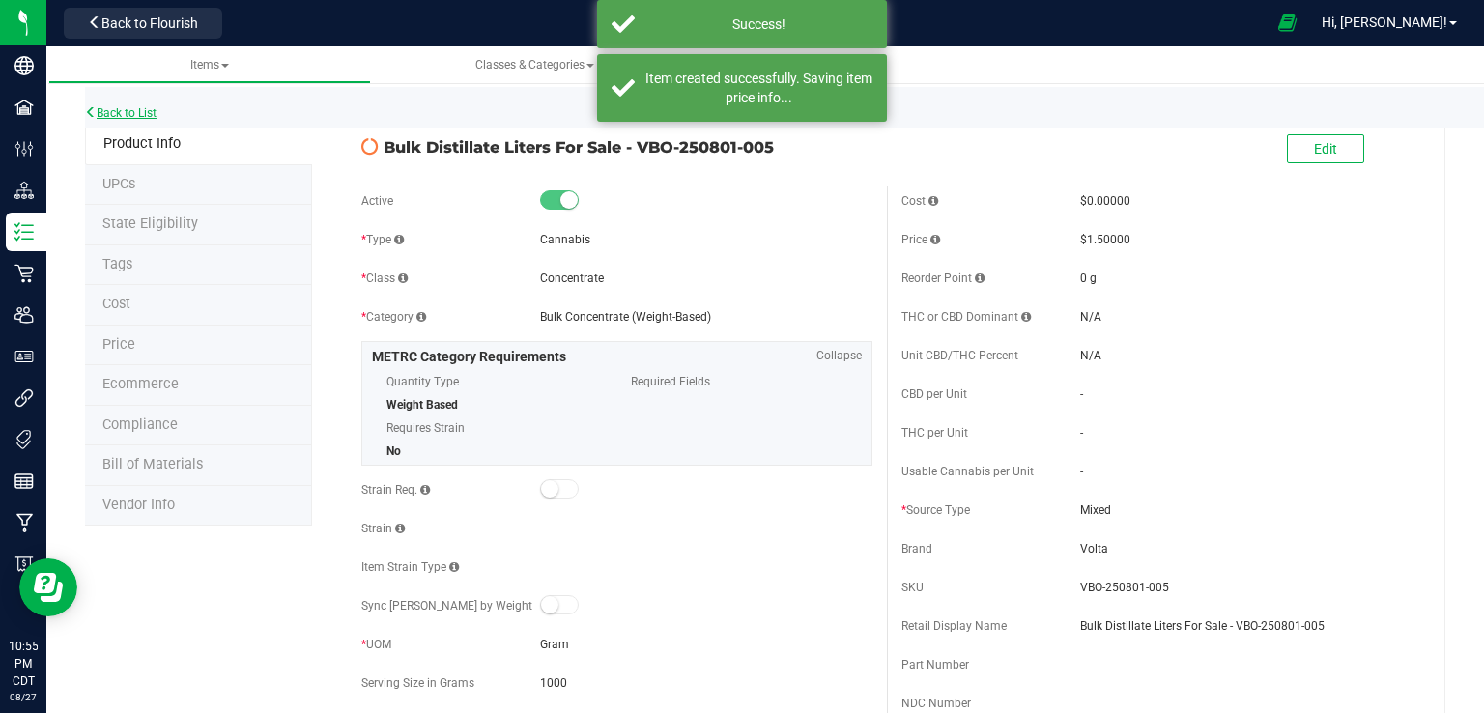
click at [104, 106] on link "Back to List" at bounding box center [120, 113] width 71 height 14
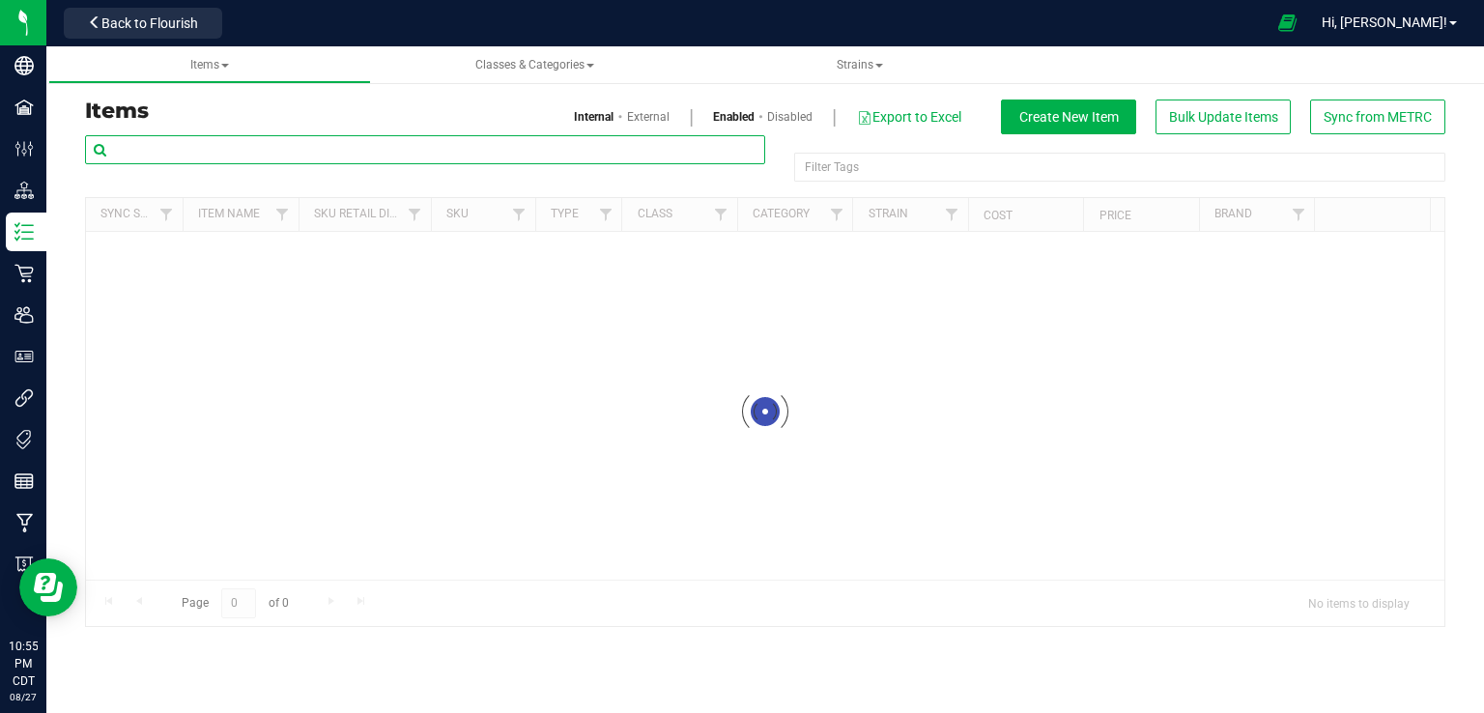
click at [196, 152] on input "text" at bounding box center [425, 149] width 680 height 29
paste input "Bulk Distillate Liters For Sale - VBO-250801-001"
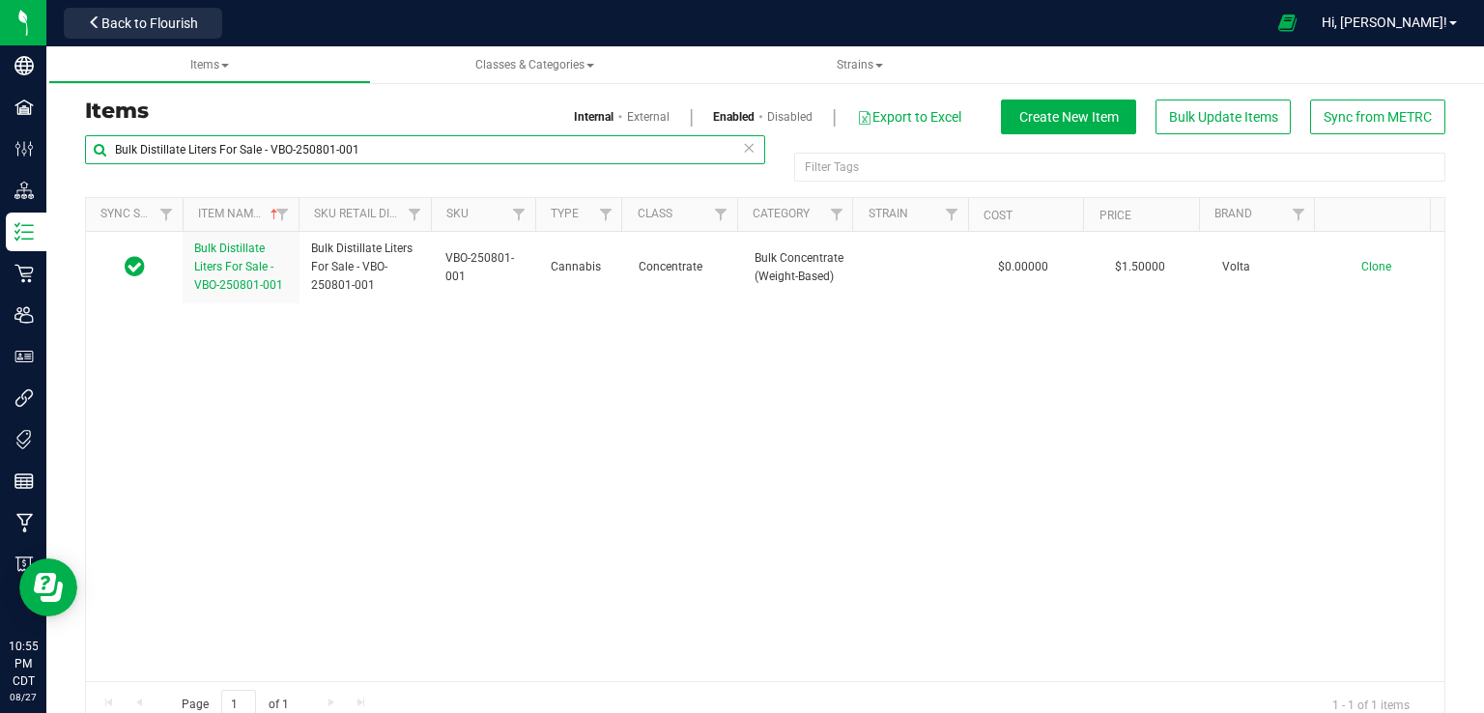
type input "Bulk Distillate Liters For Sale - VBO-250801-001"
click at [236, 261] on span "Bulk Distillate Liters For Sale - VBO-250801-001" at bounding box center [238, 267] width 89 height 50
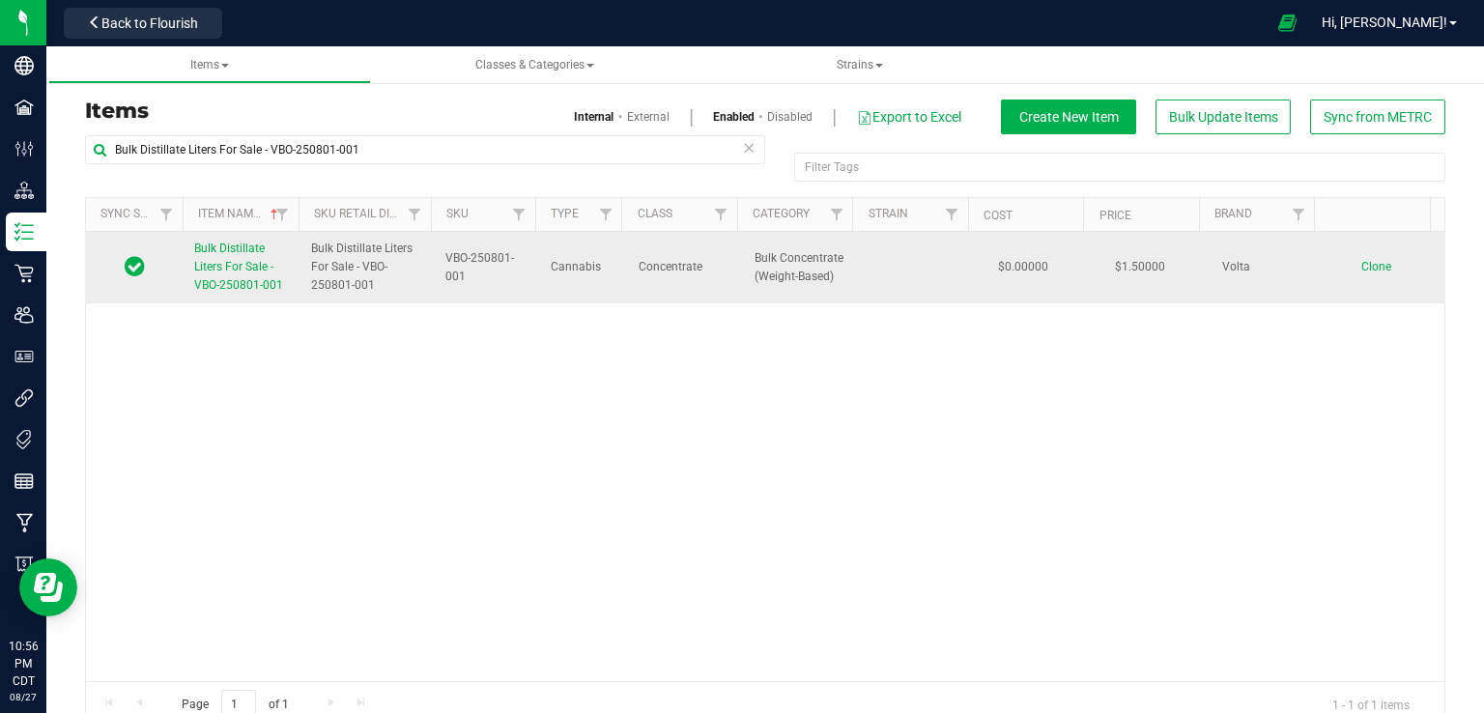
click at [1361, 268] on span "Clone" at bounding box center [1376, 267] width 30 height 14
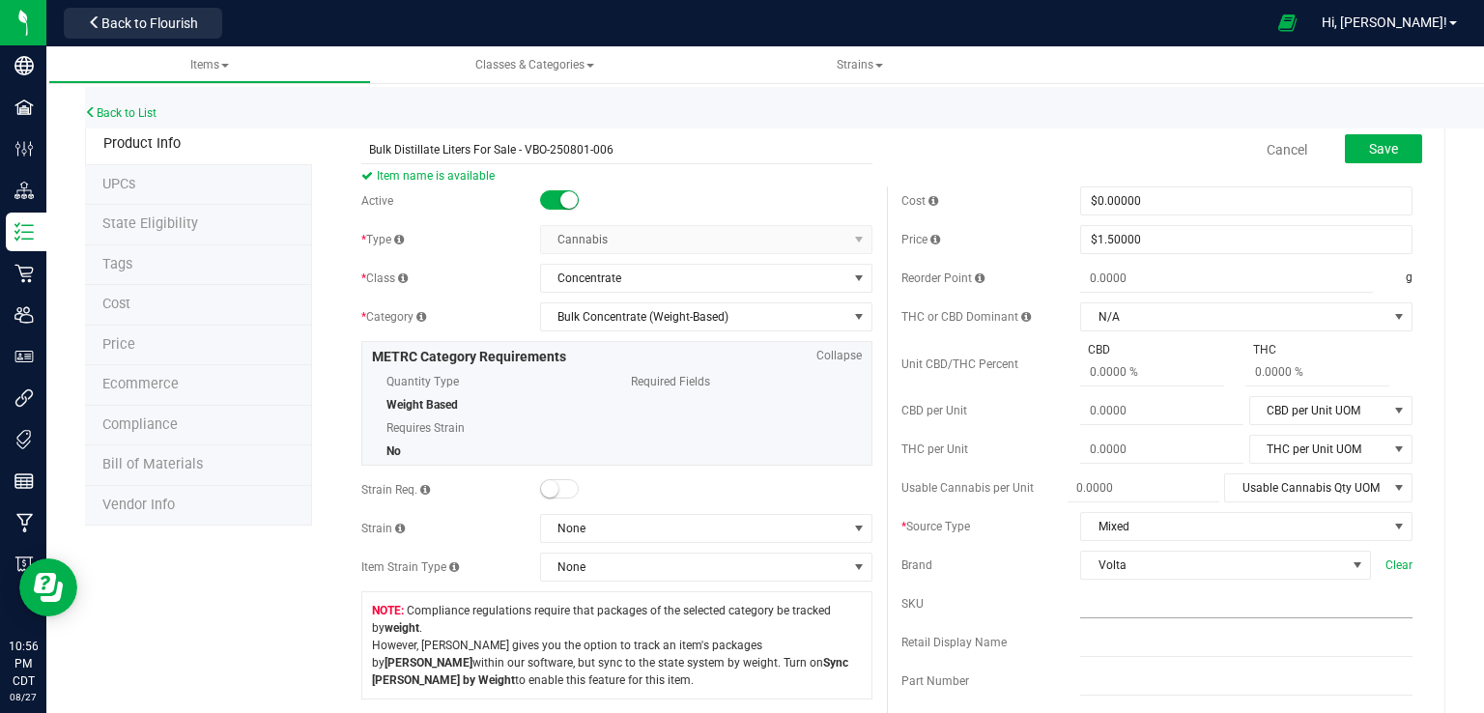
type input "Bulk Distillate Liters For Sale - VBO-250801-006"
click at [1134, 597] on input "text" at bounding box center [1246, 603] width 332 height 29
paste input "Bulk Distillate Liters For Sale - VBO-250801-001"
type input "Bulk Distillate Liters For Sale - VBO-250801-006"
click at [1233, 628] on span "Bulk Distillate Liters For Sale - VBO-250801-006 SKU is available" at bounding box center [1246, 612] width 332 height 46
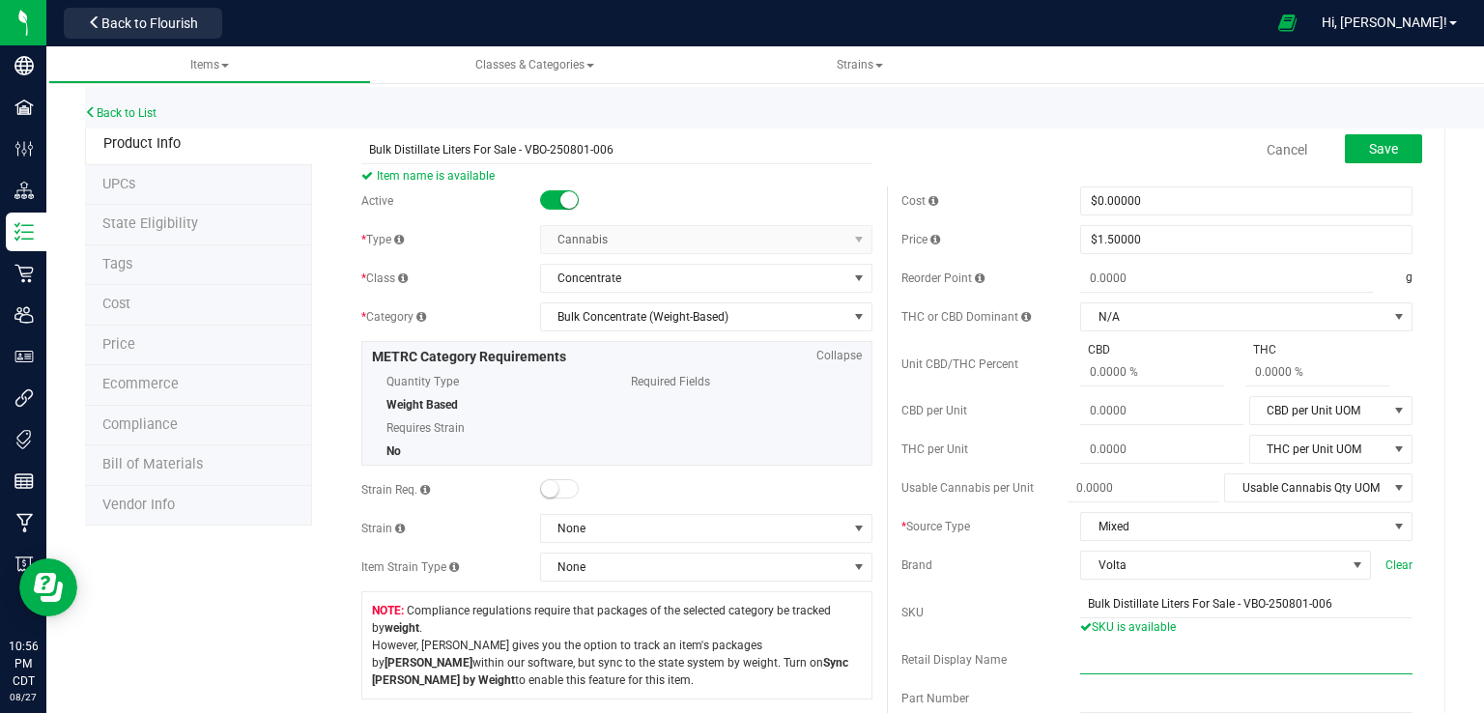
click at [1192, 647] on input "text" at bounding box center [1246, 659] width 332 height 29
paste input "Bulk Distillate Liters For Sale - VBO-250801-001"
type input "Bulk Distillate Liters For Sale - VBO-250801-006"
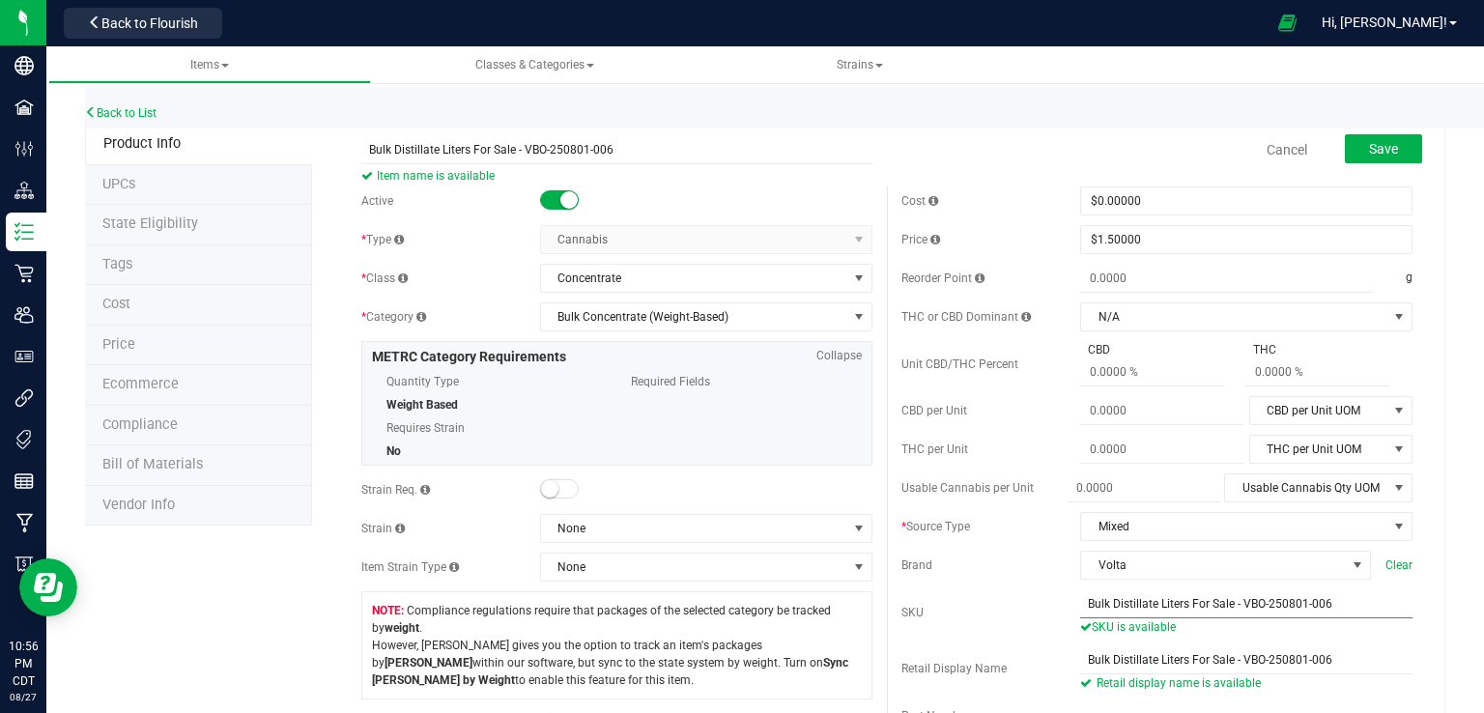
drag, startPoint x: 1231, startPoint y: 602, endPoint x: 997, endPoint y: 608, distance: 233.9
drag, startPoint x: 997, startPoint y: 608, endPoint x: 1202, endPoint y: 632, distance: 206.2
click at [1202, 632] on span "Bulk Distillate Liters For Sale - VBO-250801-006 SKU is available" at bounding box center [1246, 612] width 332 height 46
drag, startPoint x: 1234, startPoint y: 599, endPoint x: 996, endPoint y: 605, distance: 237.7
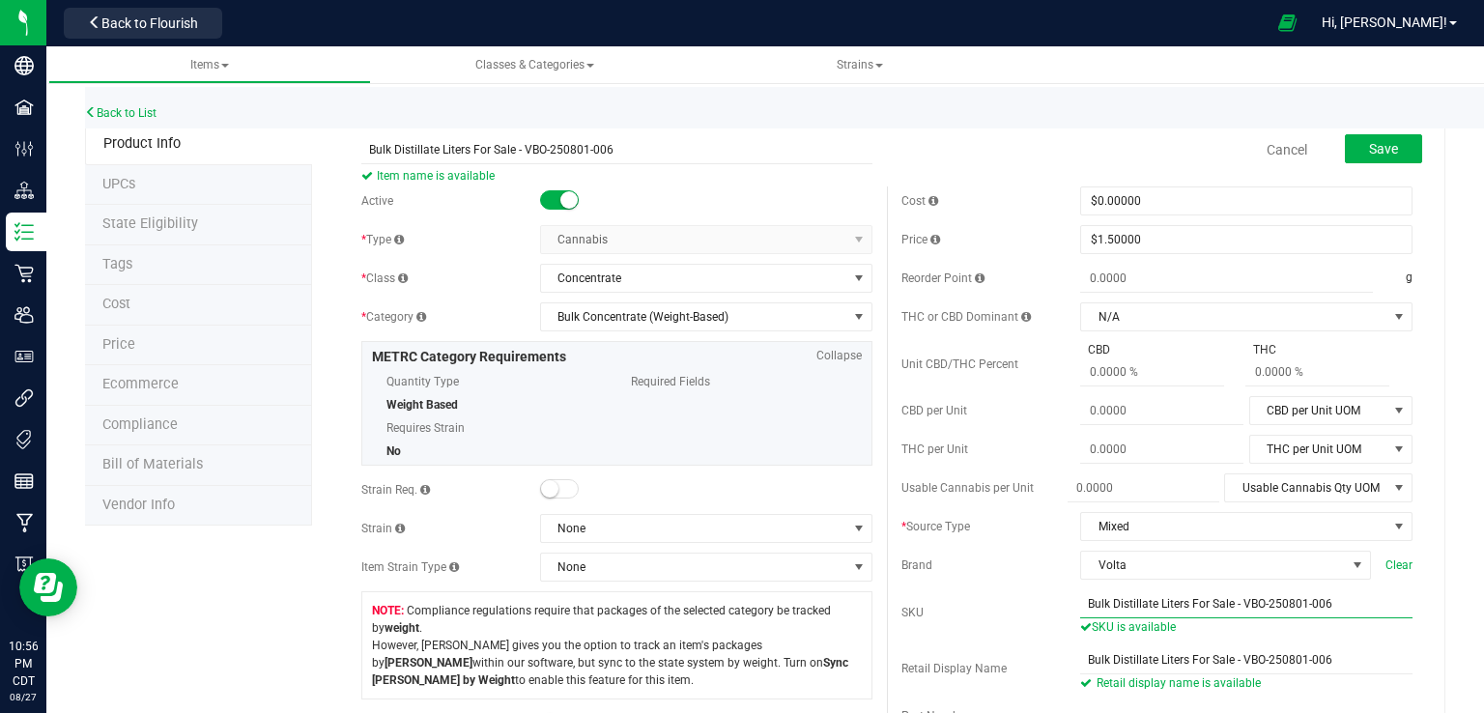
click at [996, 605] on div "SKU Bulk Distillate Liters For Sale - VBO-250801-006 SKU is available" at bounding box center [1156, 612] width 511 height 46
type input "VBO-250801-006"
click at [1369, 148] on span "Save" at bounding box center [1383, 148] width 29 height 15
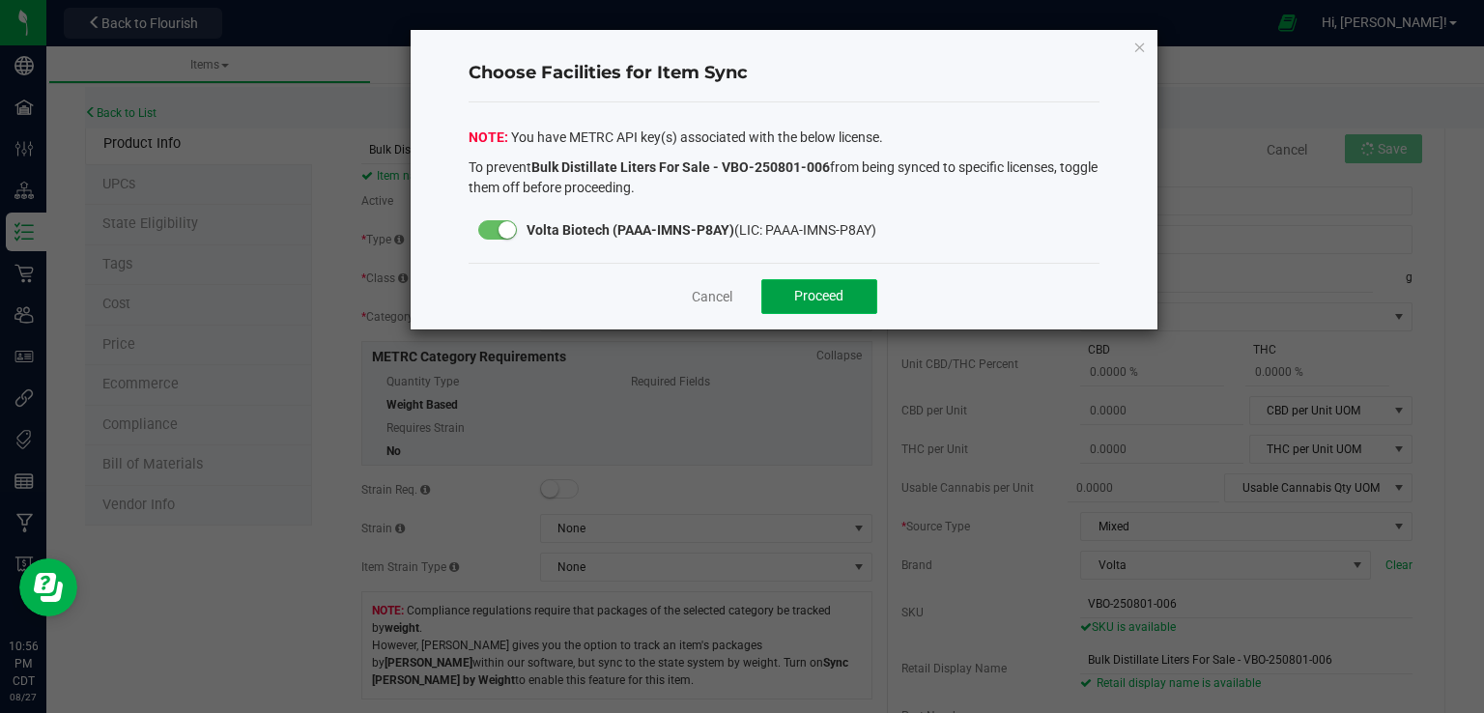
click at [790, 297] on button "Proceed" at bounding box center [819, 296] width 116 height 35
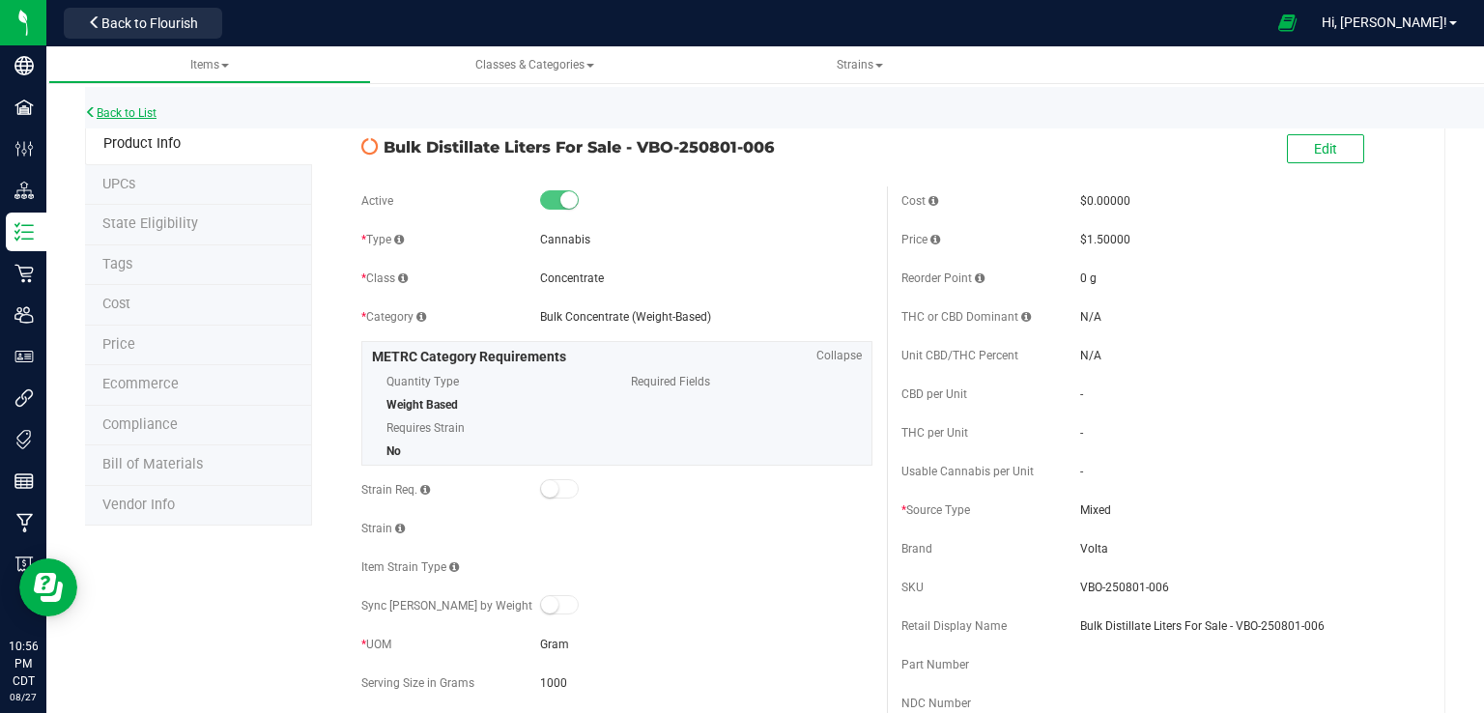
click at [109, 110] on link "Back to List" at bounding box center [120, 113] width 71 height 14
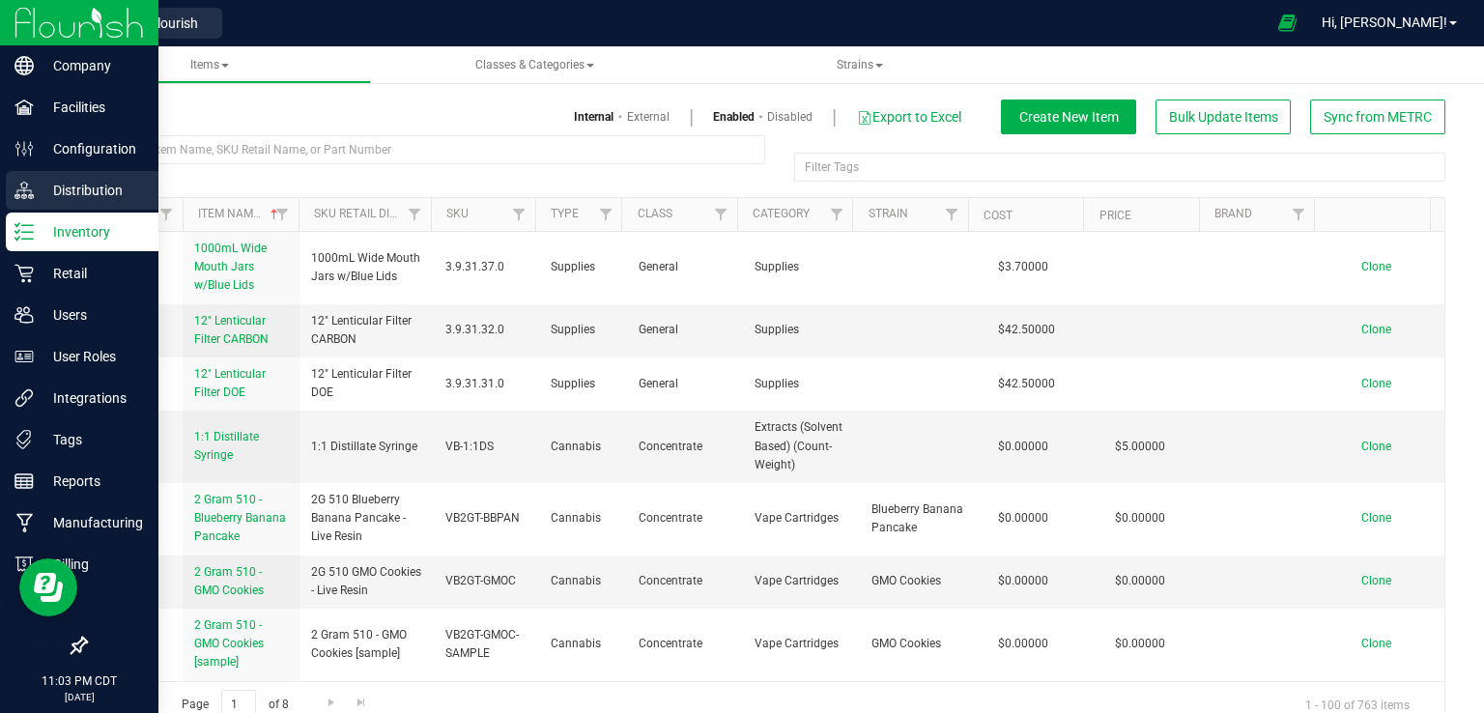
click at [55, 187] on p "Distribution" at bounding box center [92, 190] width 116 height 23
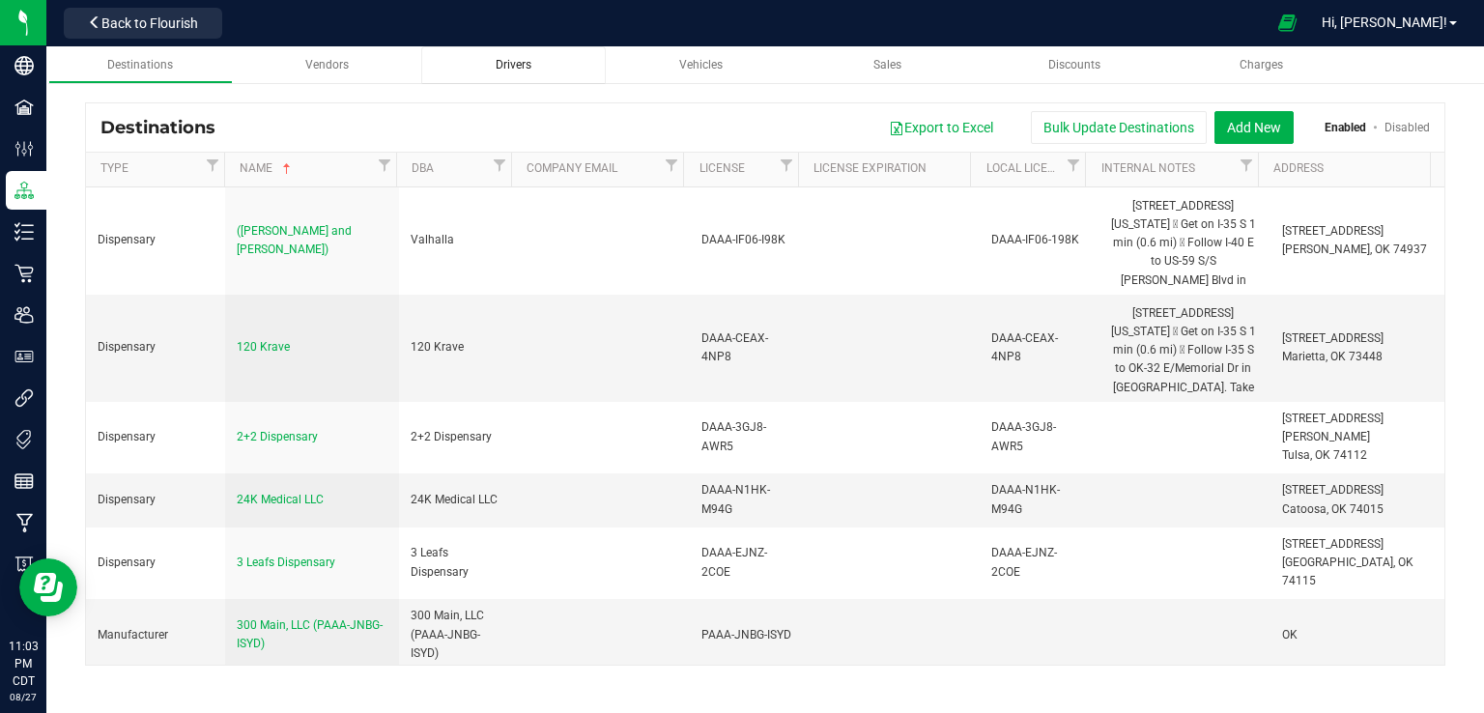
click at [525, 51] on link "Drivers" at bounding box center [513, 65] width 185 height 38
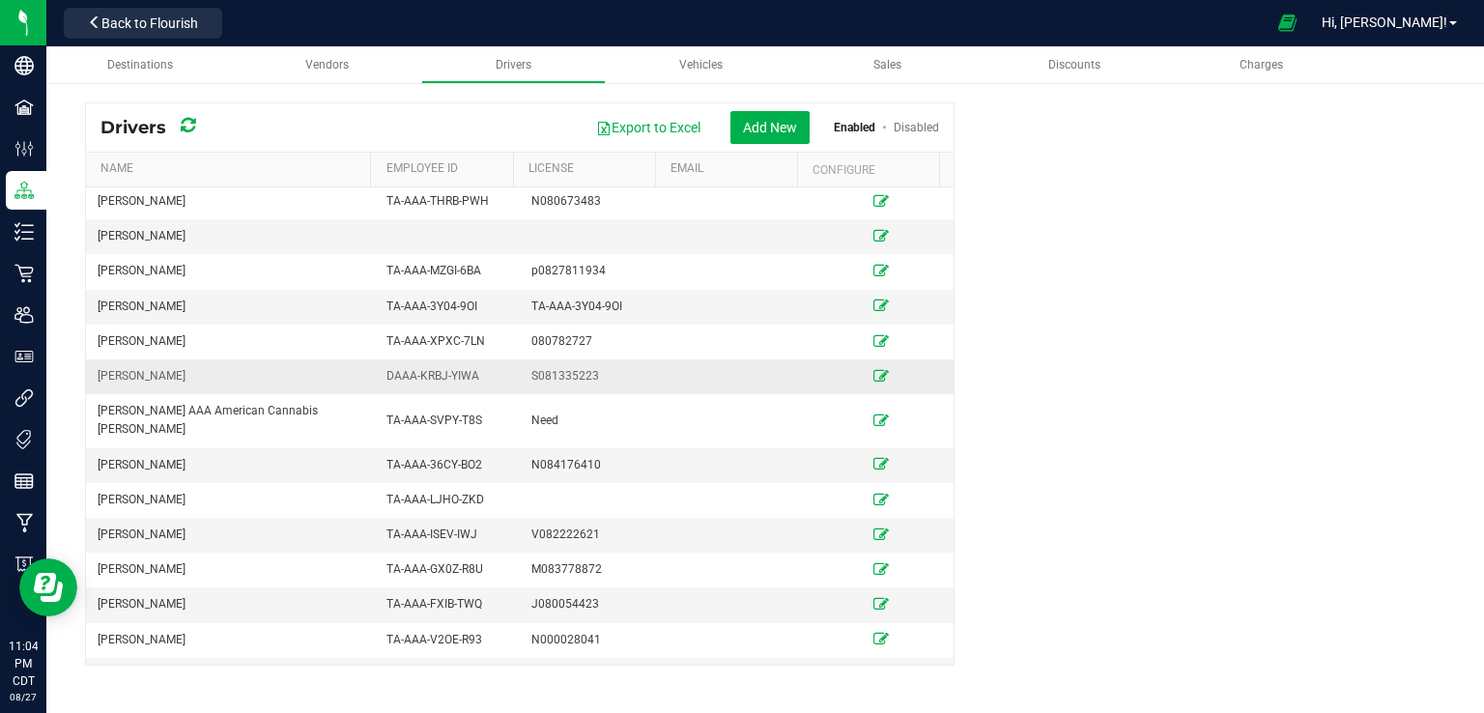
scroll to position [383, 0]
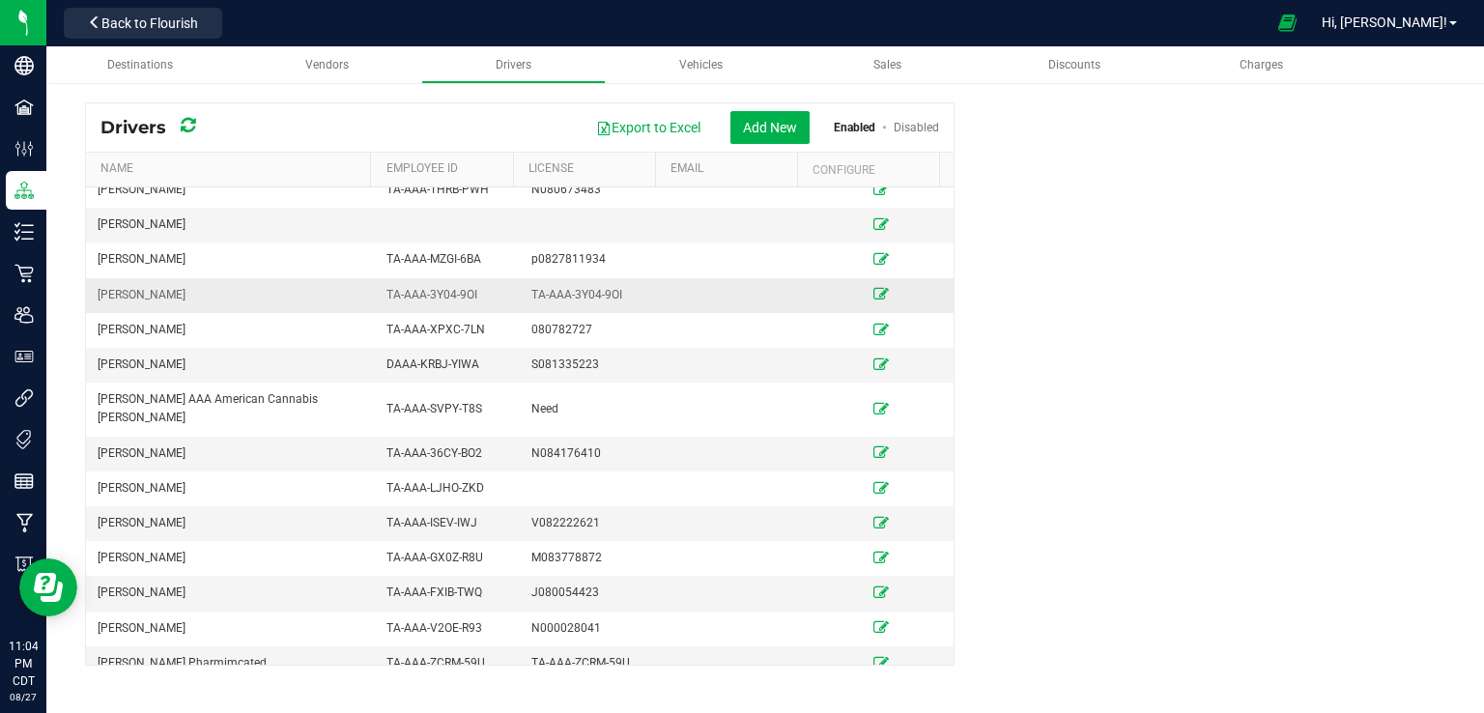
click at [456, 288] on span "TA-AAA-3Y04-9OI" at bounding box center [431, 295] width 91 height 14
copy span "TA-AAA-3Y04-9OI"
